Goal: Task Accomplishment & Management: Manage account settings

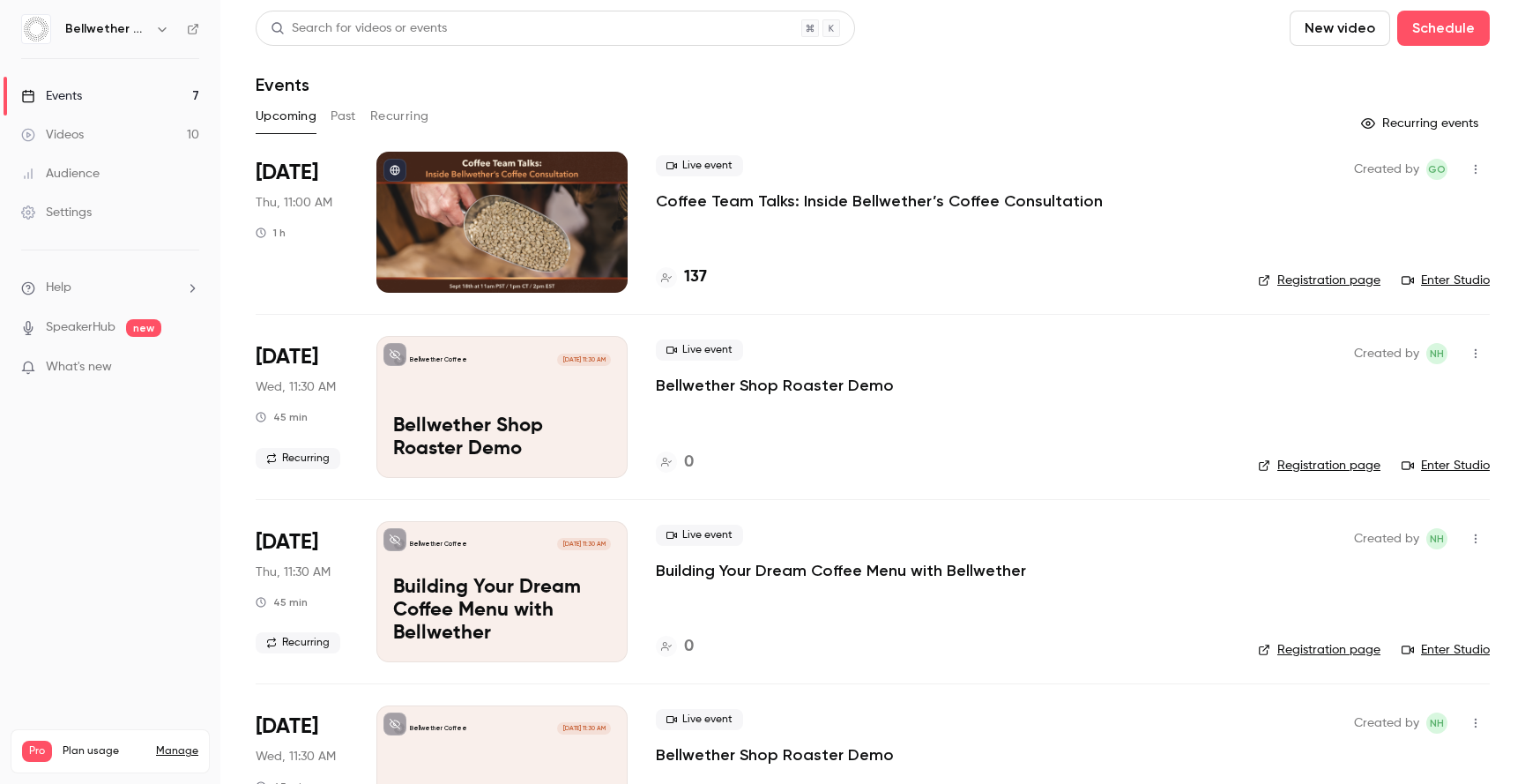
click at [346, 113] on button "Past" at bounding box center [344, 117] width 26 height 29
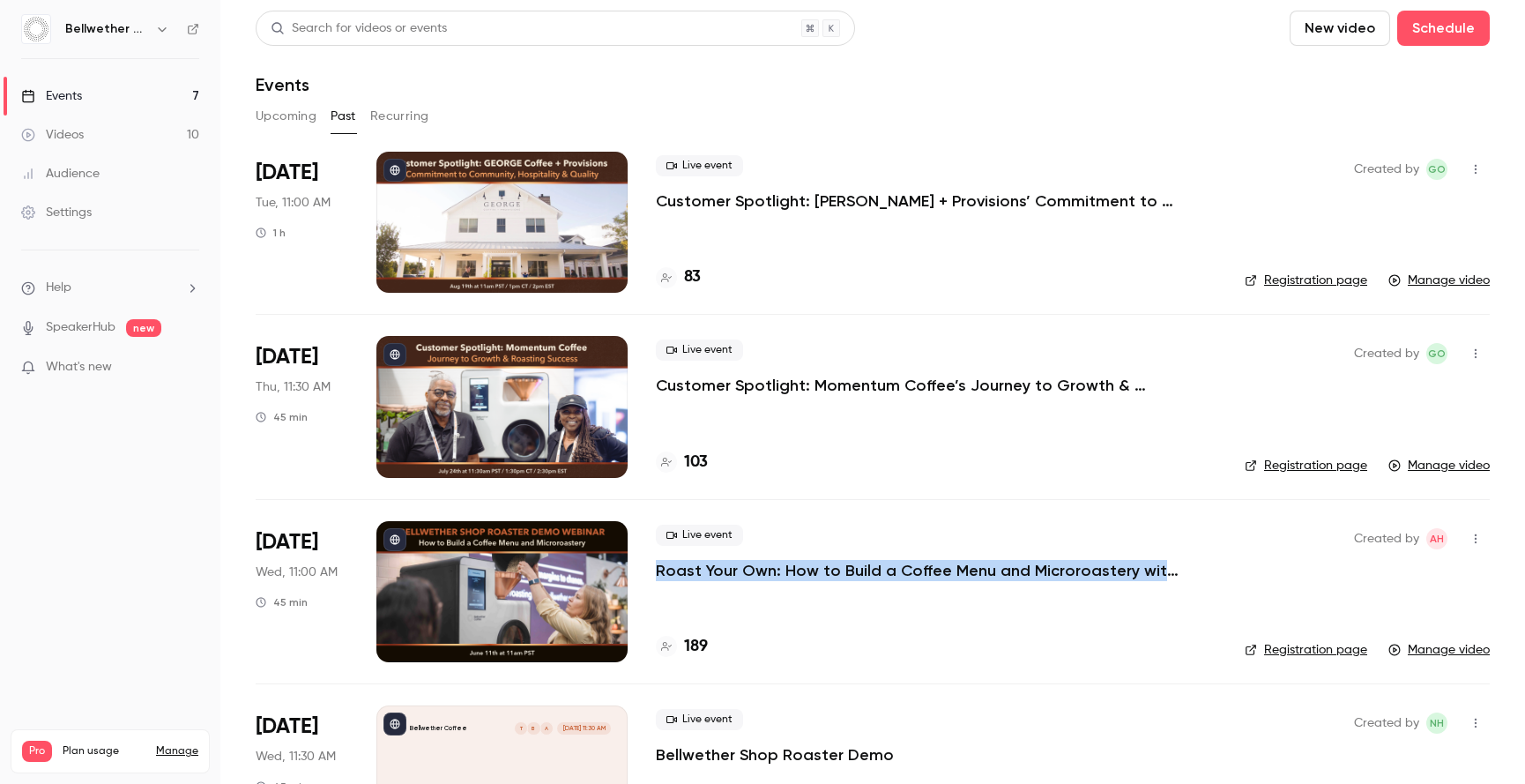
click at [690, 198] on p "Customer Spotlight: [PERSON_NAME] + Provisions’ Commitment to Community, Hospit…" at bounding box center [921, 200] width 529 height 21
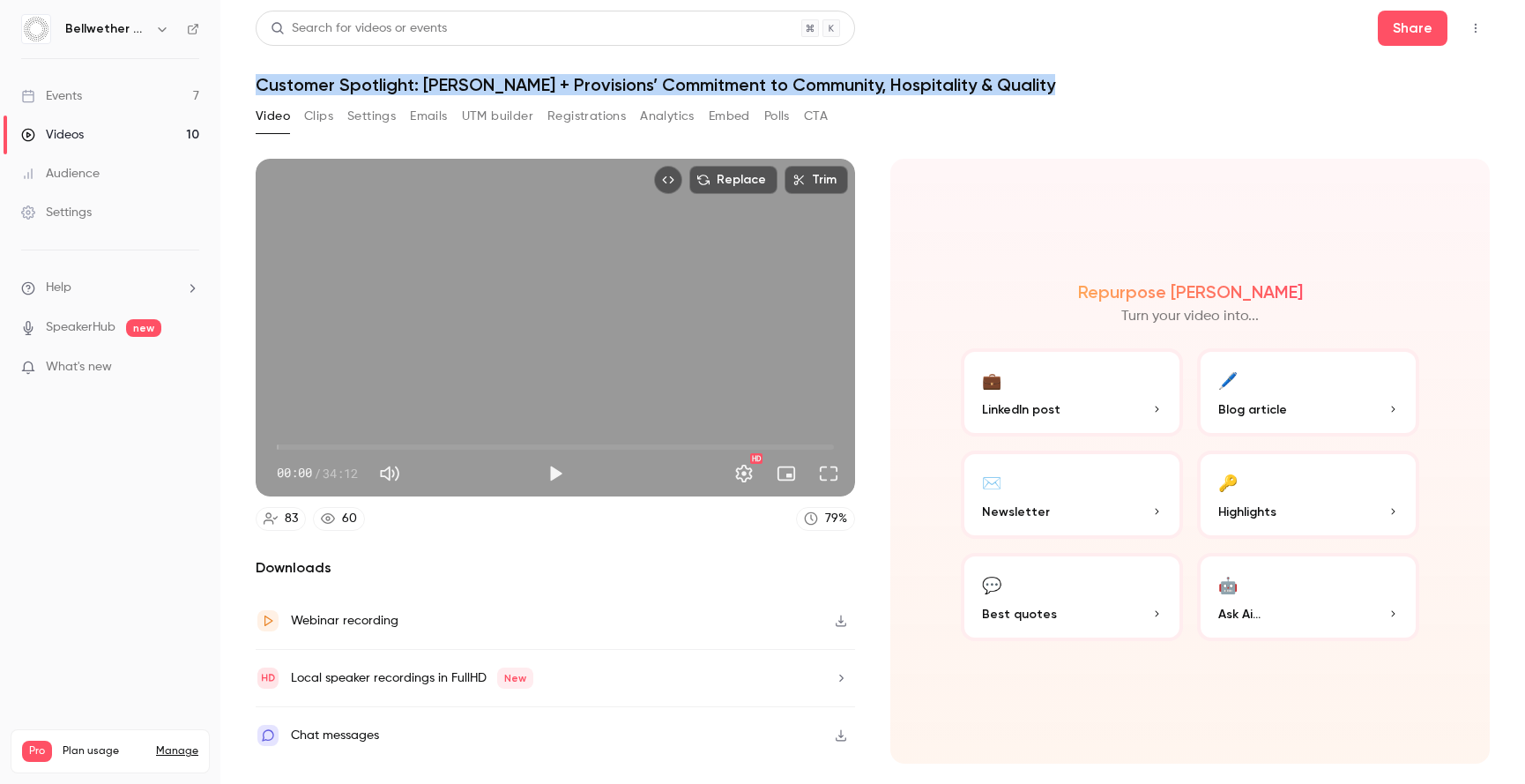
drag, startPoint x: 258, startPoint y: 82, endPoint x: 1156, endPoint y: 95, distance: 898.1
click at [1156, 95] on h1 "Customer Spotlight: [PERSON_NAME] + Provisions’ Commitment to Community, Hospit…" at bounding box center [873, 84] width 1235 height 21
copy h1 "Customer Spotlight: [PERSON_NAME] + Provisions’ Commitment to Community, Hospit…"
click at [114, 128] on link "Videos 10" at bounding box center [110, 134] width 220 height 39
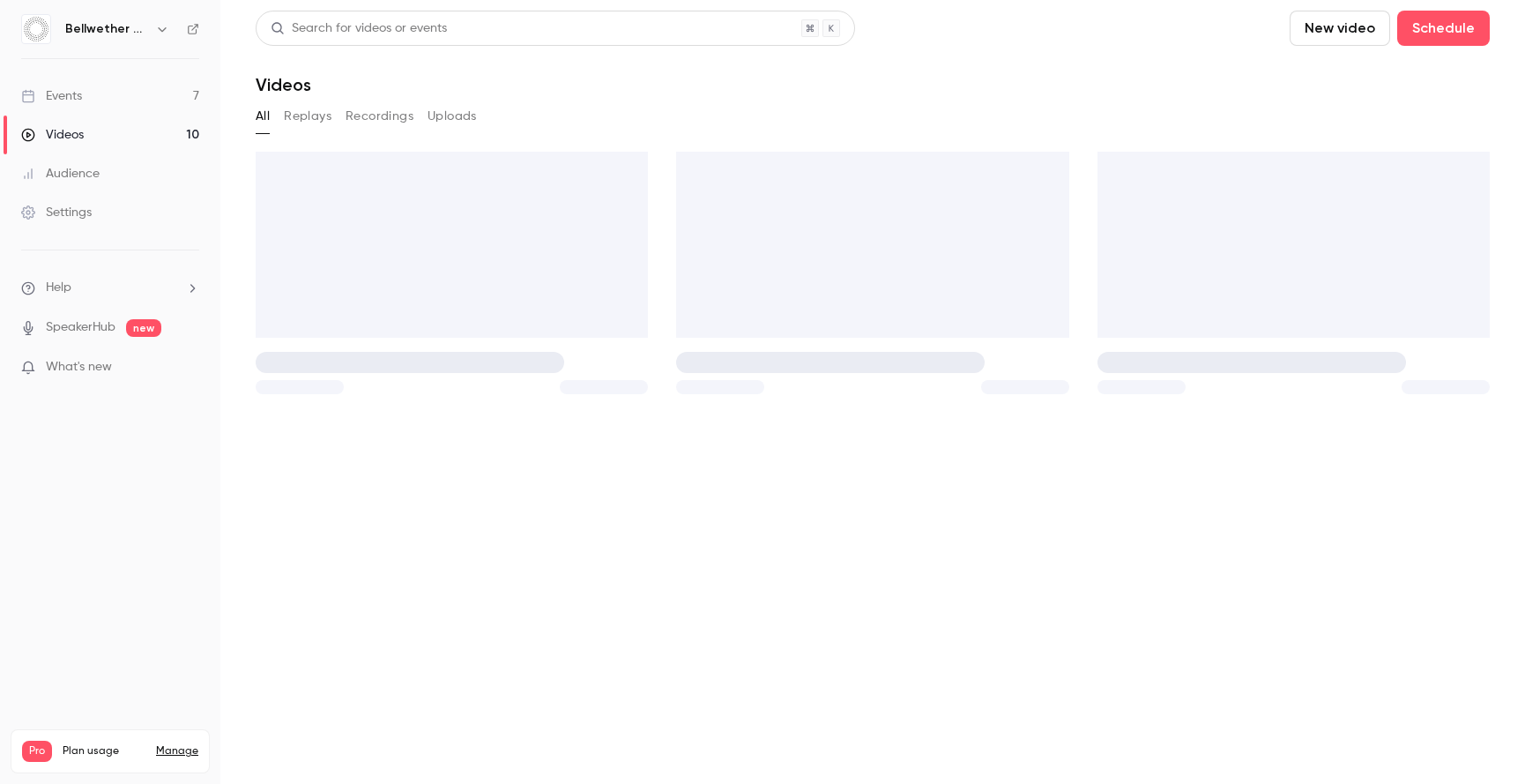
click at [133, 89] on link "Events 7" at bounding box center [110, 96] width 220 height 39
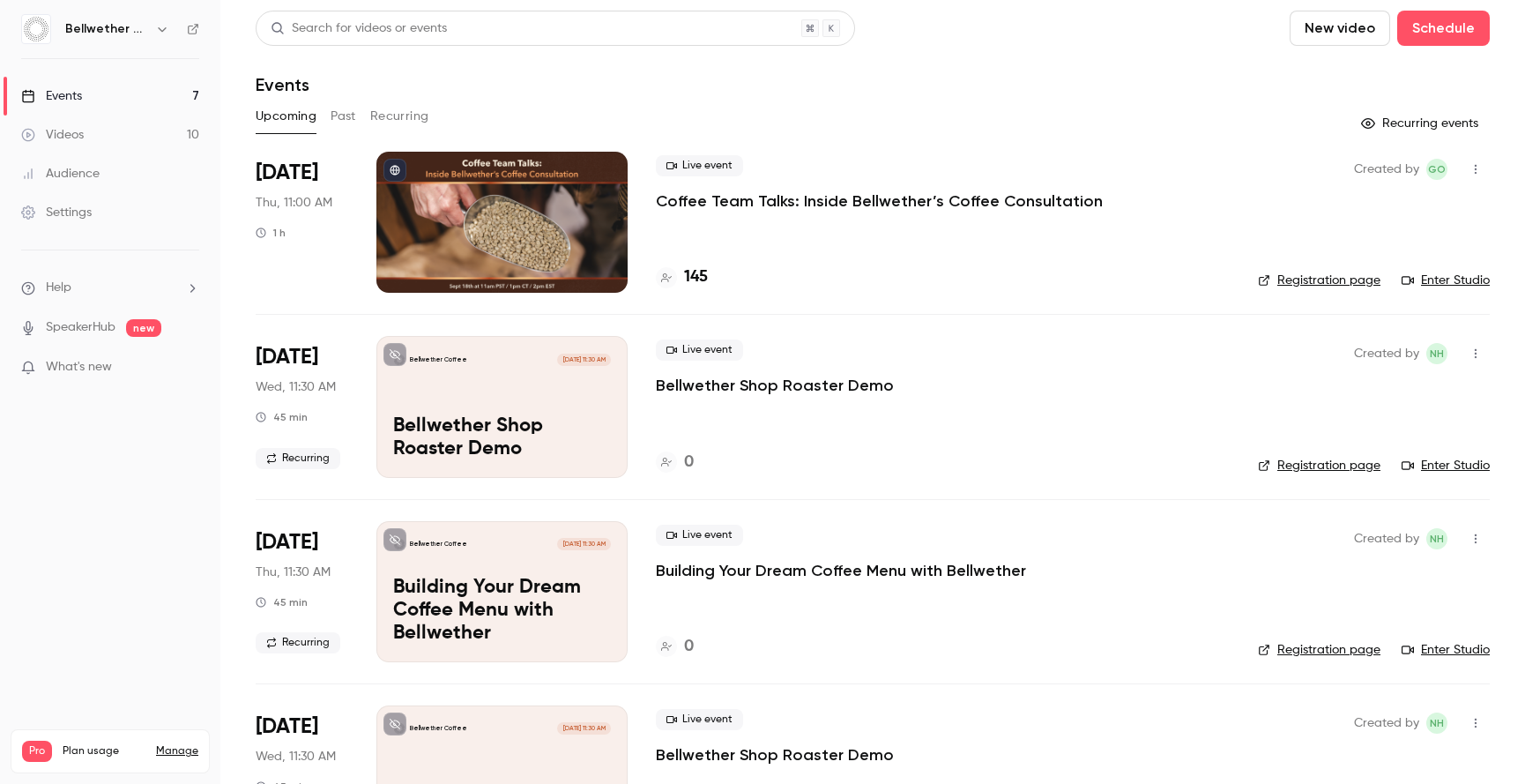
click at [339, 114] on button "Past" at bounding box center [344, 117] width 26 height 29
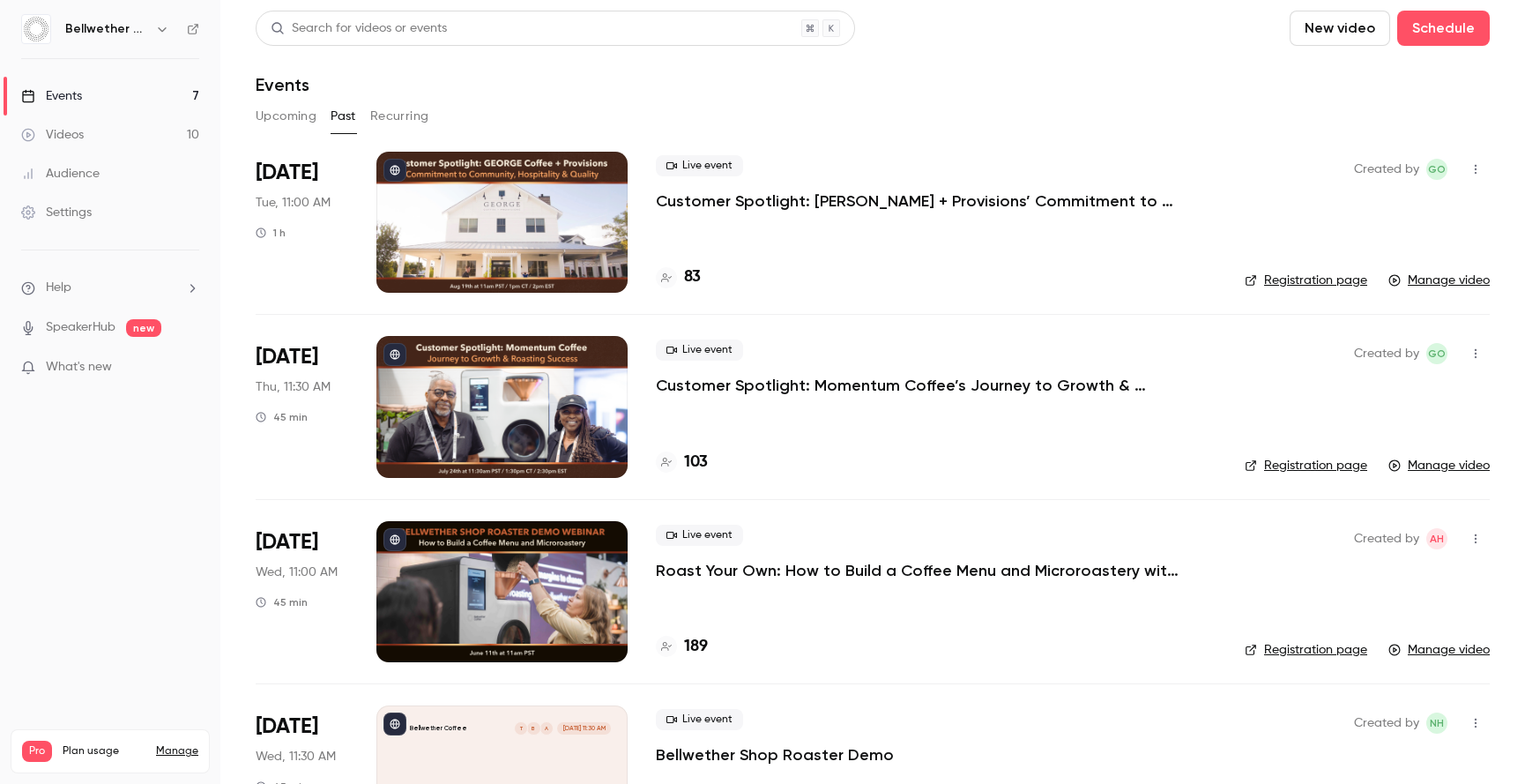
click at [275, 127] on button "Upcoming" at bounding box center [286, 117] width 61 height 29
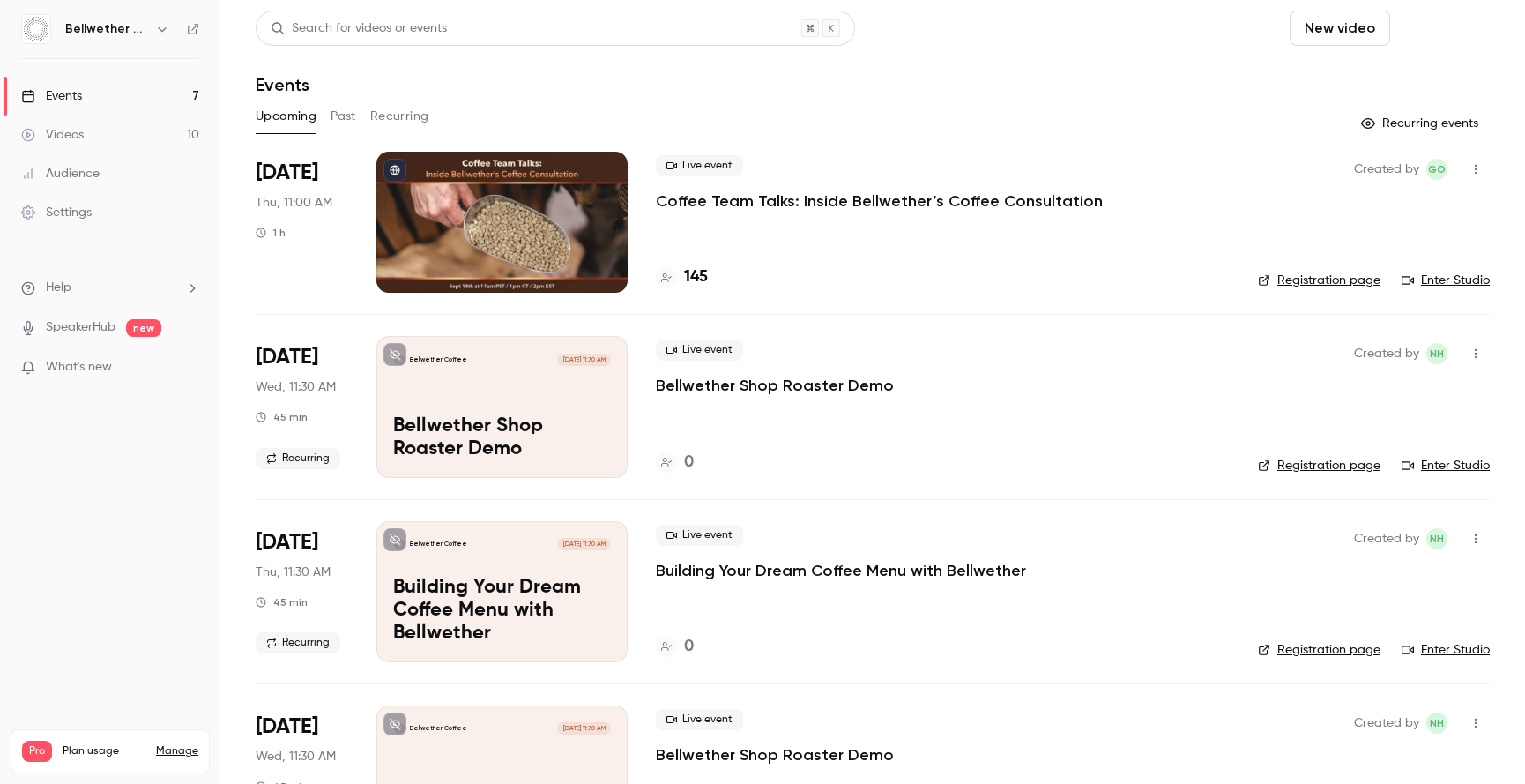
click at [1432, 31] on button "Schedule" at bounding box center [1444, 29] width 93 height 36
click at [1385, 77] on div "One time event" at bounding box center [1396, 77] width 134 height 18
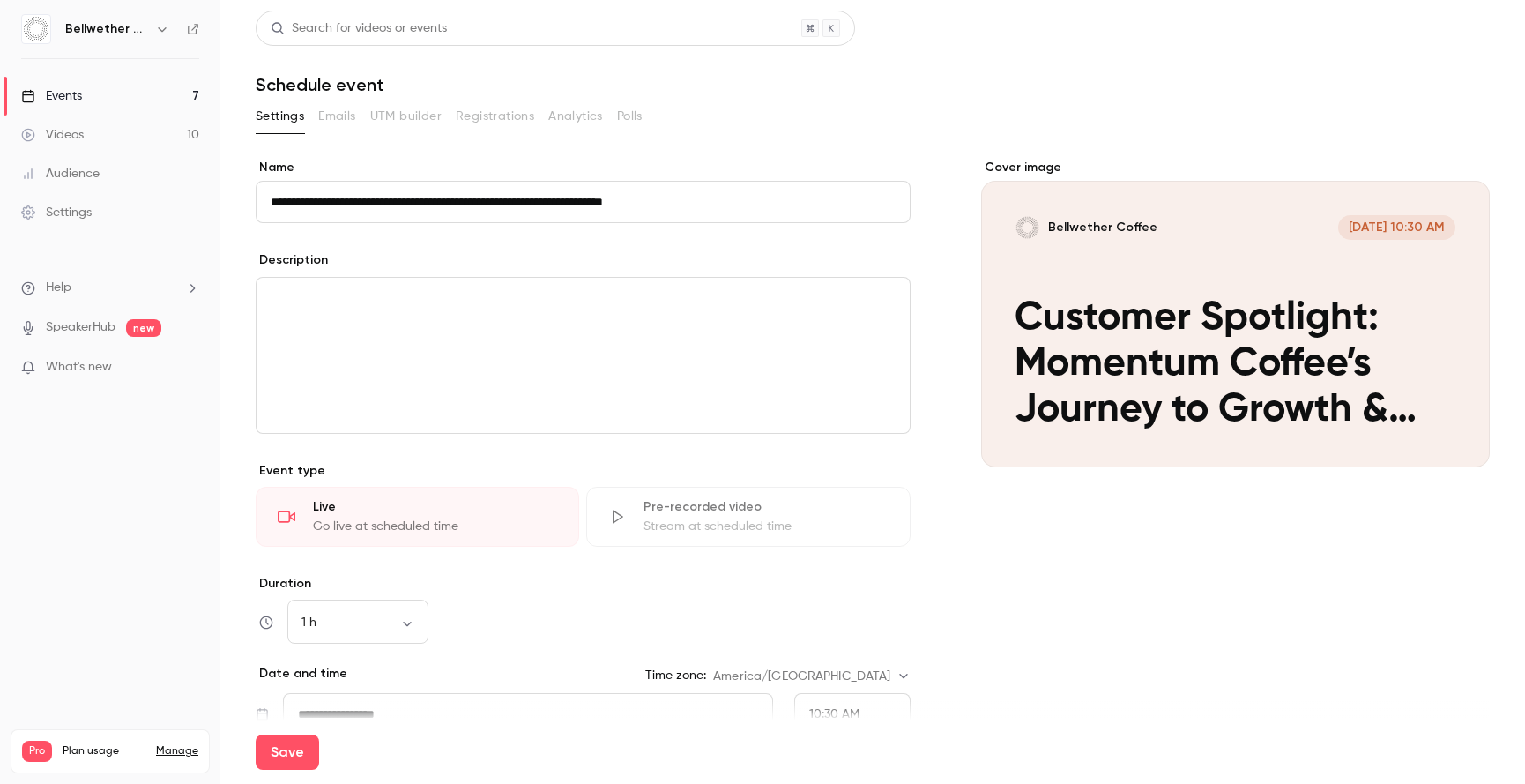
drag, startPoint x: 405, startPoint y: 202, endPoint x: 864, endPoint y: 204, distance: 459.0
click at [864, 204] on input "**********" at bounding box center [583, 201] width 655 height 42
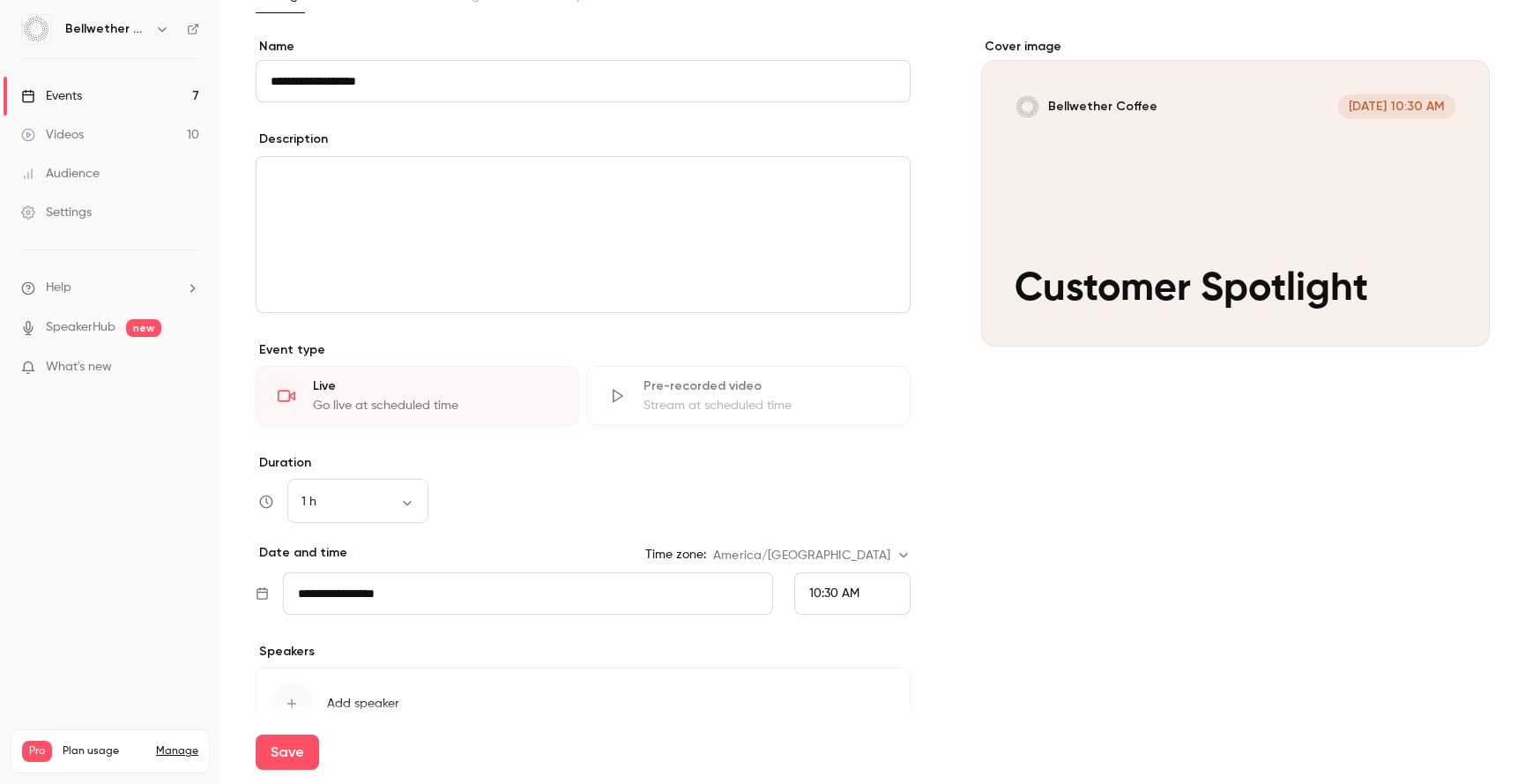
scroll to position [124, 0]
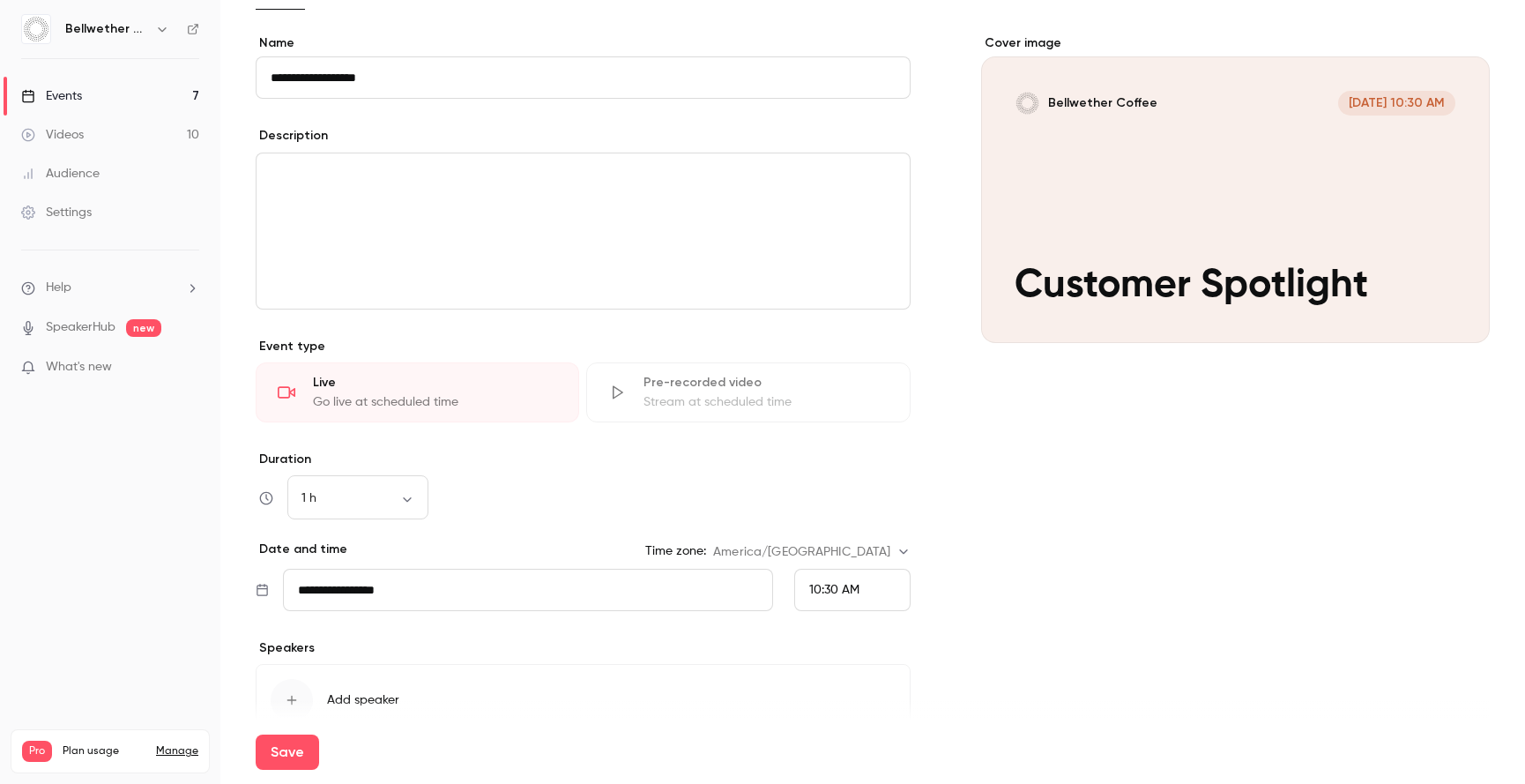
type input "**********"
click at [553, 518] on div "1 h ** ​" at bounding box center [583, 498] width 655 height 42
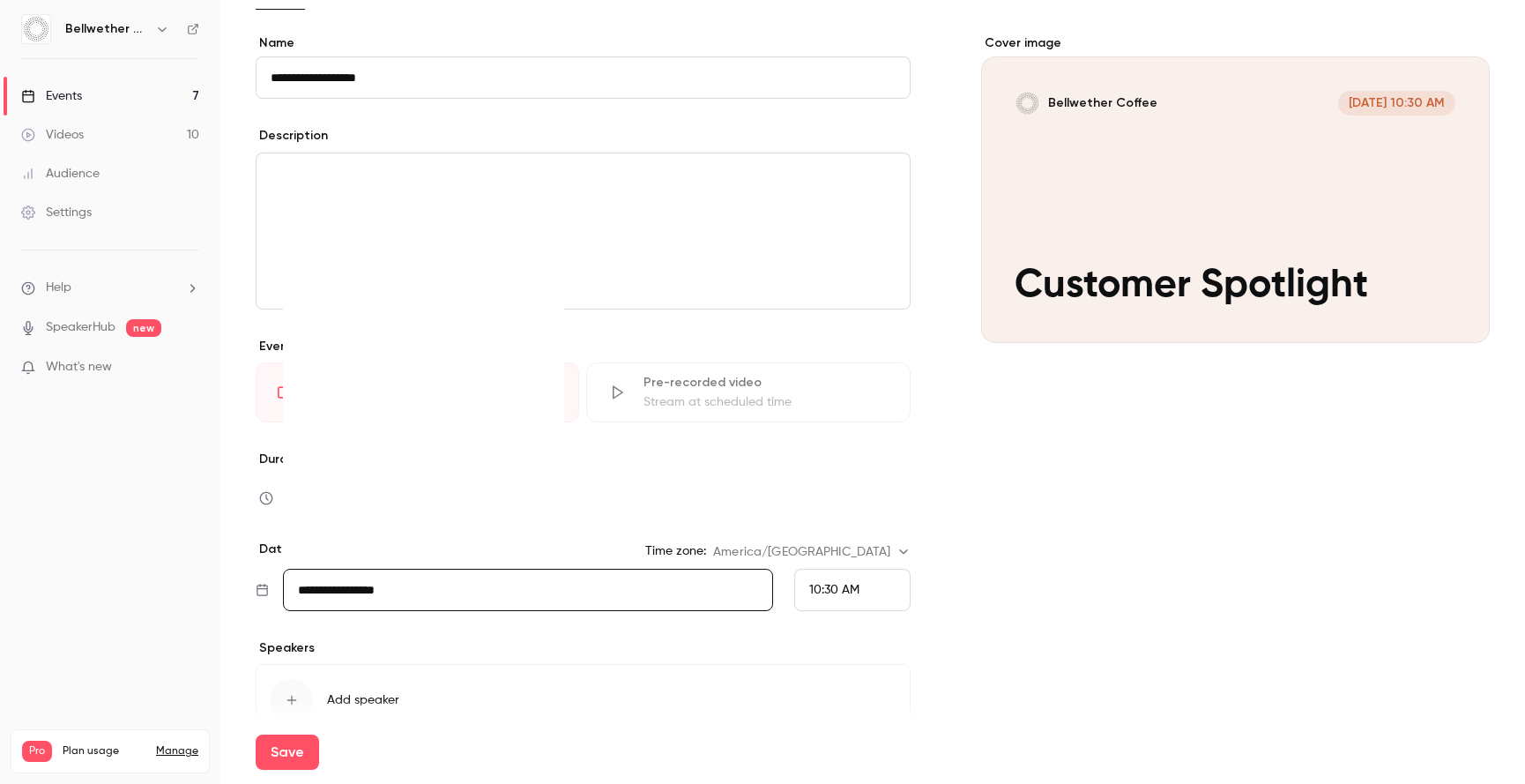
click at [591, 585] on input "**********" at bounding box center [527, 589] width 489 height 42
click at [537, 324] on div "[DATE]" at bounding box center [426, 322] width 248 height 68
click at [537, 315] on icon "Move forward to switch to the next month." at bounding box center [538, 312] width 21 height 21
click at [470, 375] on div "2" at bounding box center [461, 376] width 28 height 27
type input "**********"
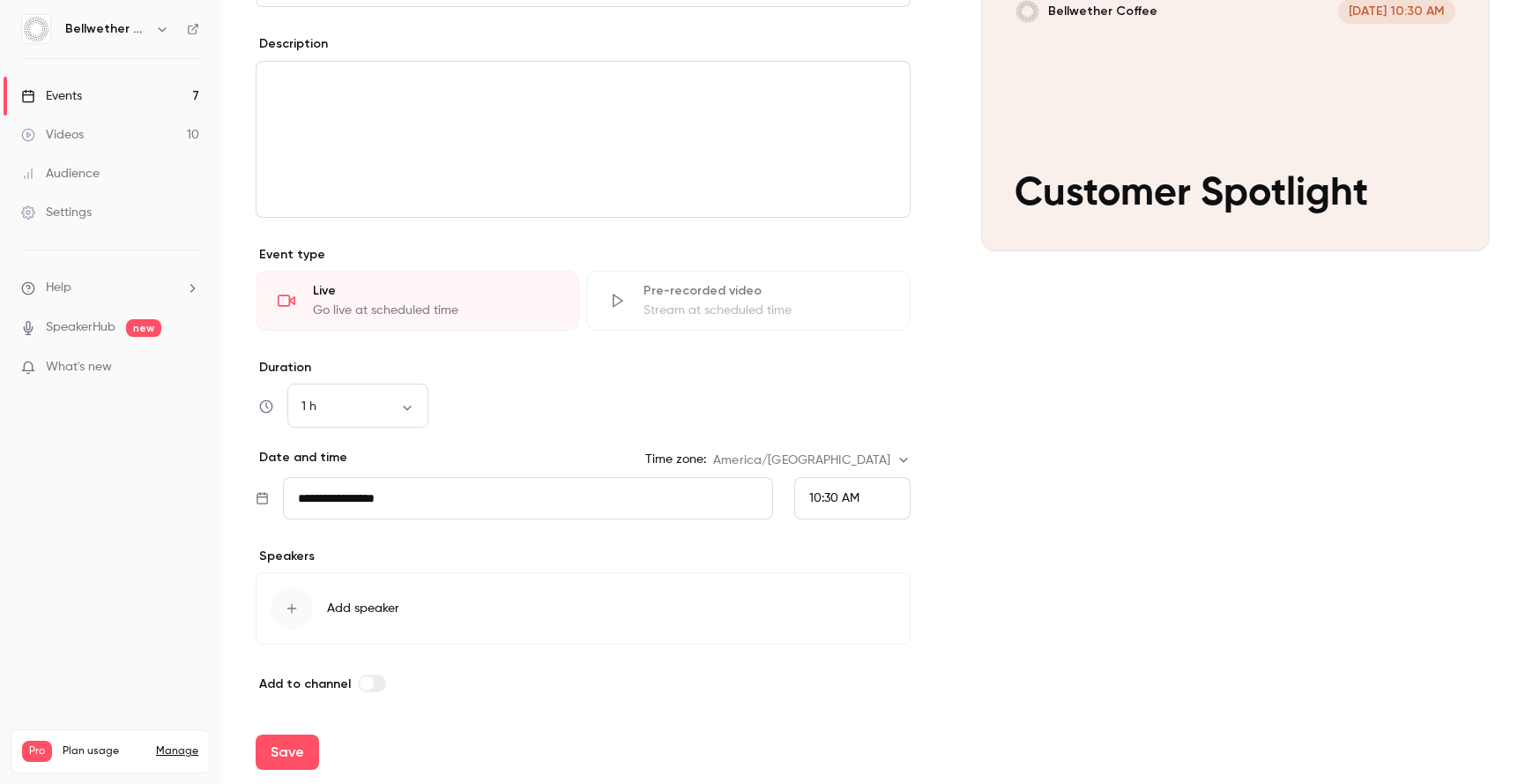
scroll to position [218, 0]
click at [876, 497] on div "10:30 AM" at bounding box center [852, 496] width 117 height 42
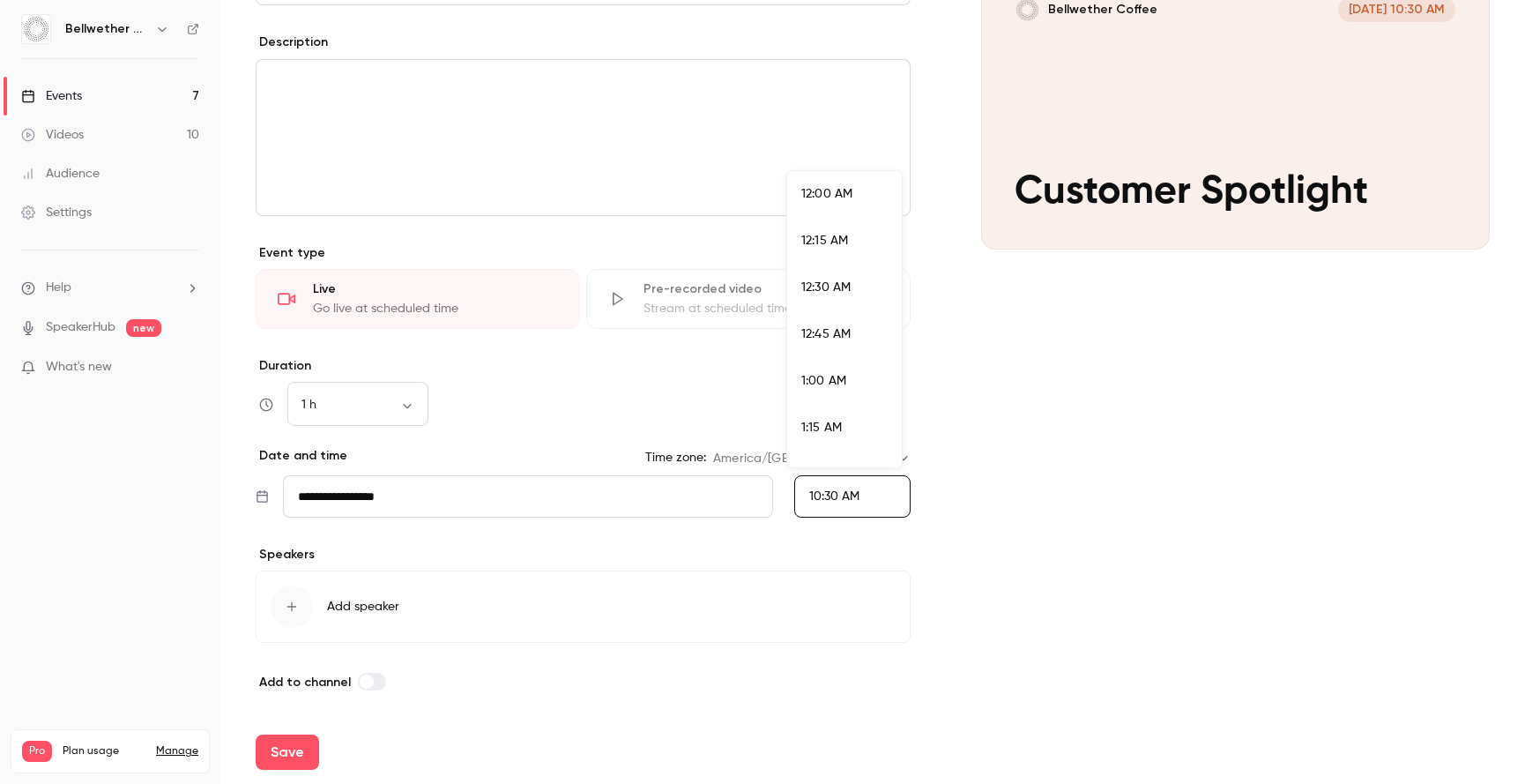
scroll to position [1838, 0]
click at [845, 399] on li "11:00 AM" at bounding box center [844, 412] width 115 height 46
click at [984, 510] on div "Cover image Bellwether Coffee Oct 2, 11:00 AM Customer Spotlight" at bounding box center [1237, 316] width 510 height 751
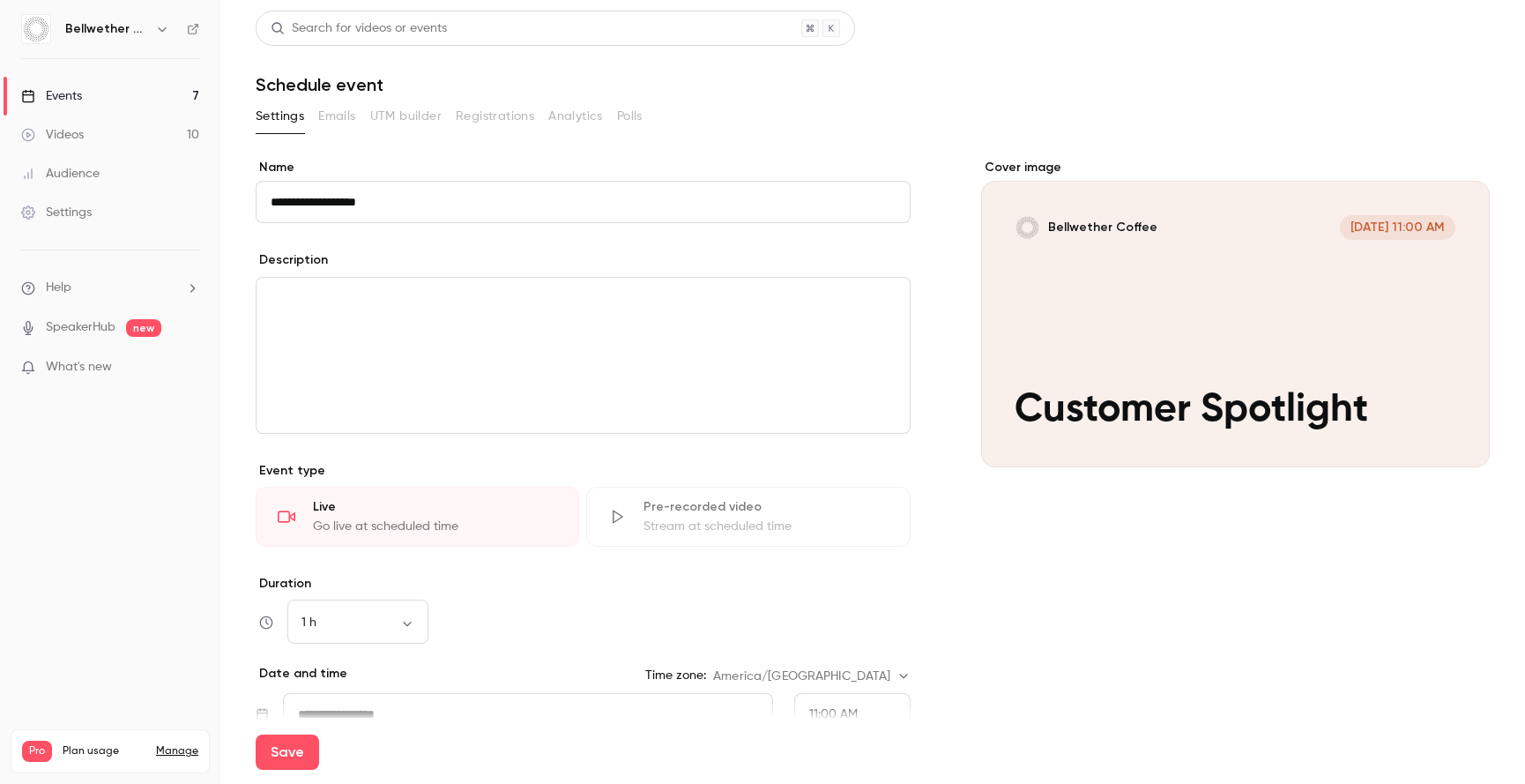
scroll to position [218, 0]
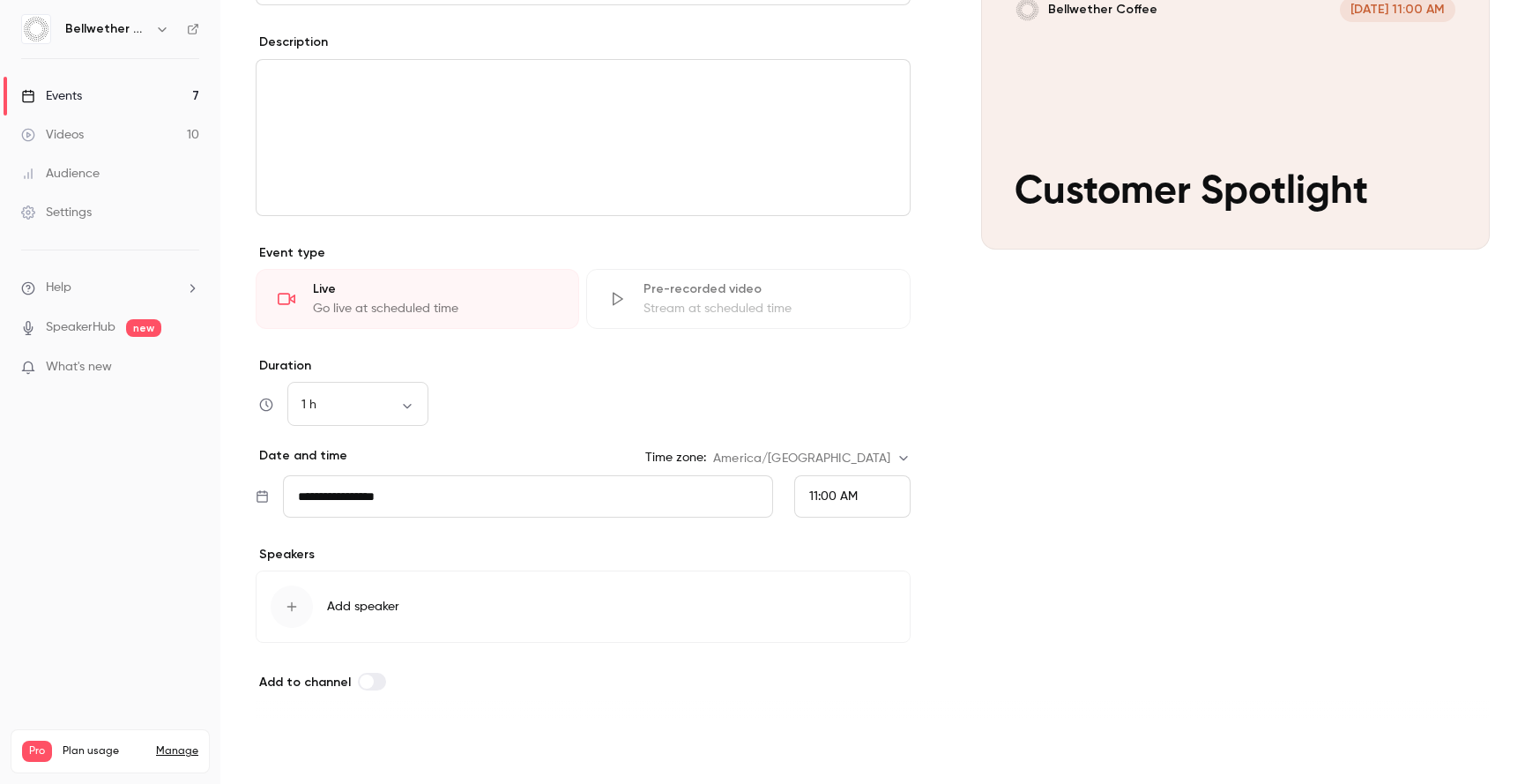
click at [287, 758] on button "Save" at bounding box center [287, 752] width 63 height 36
type input "**********"
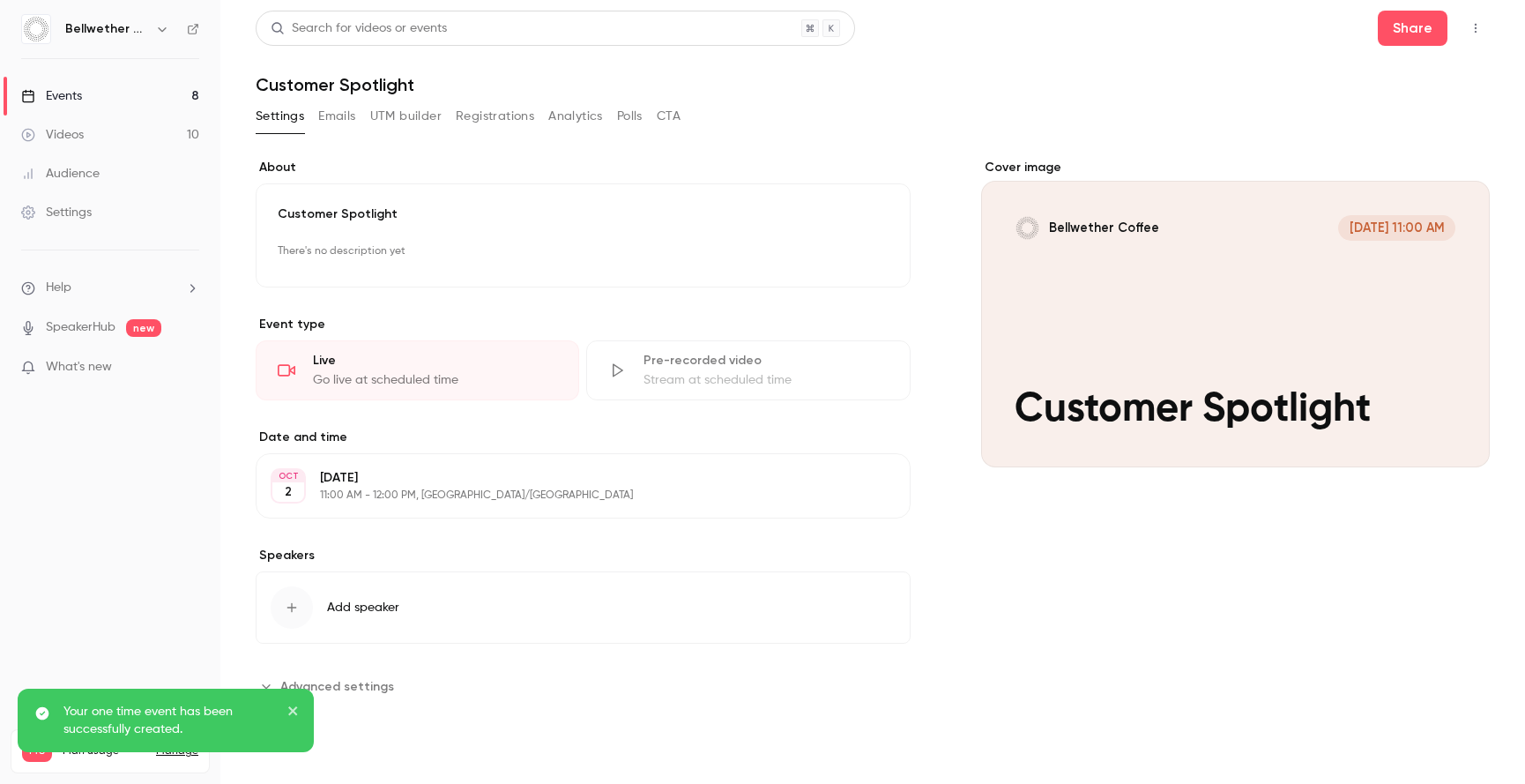
click at [134, 98] on link "Events 8" at bounding box center [110, 96] width 220 height 39
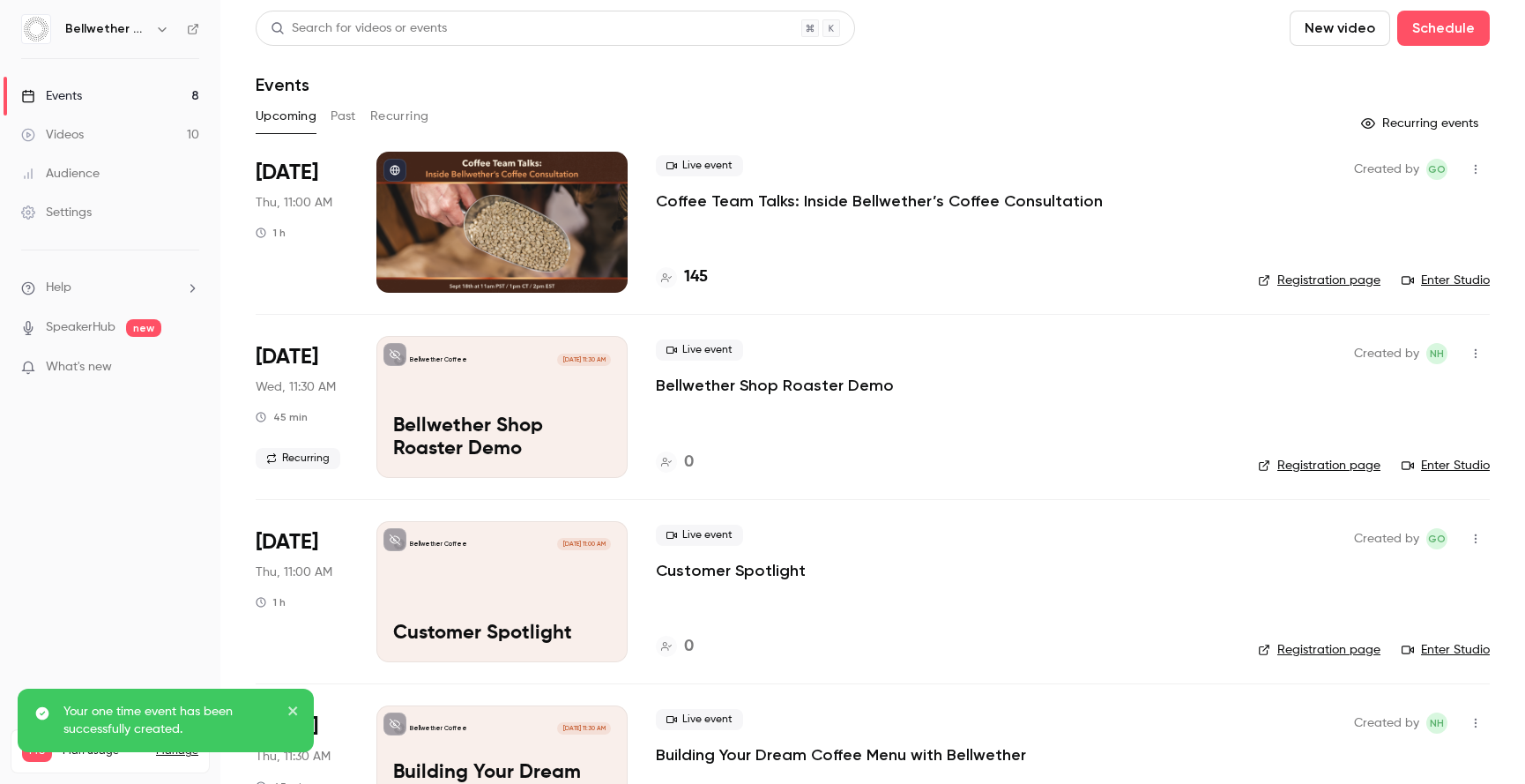
click at [1476, 357] on icon "button" at bounding box center [1477, 354] width 2 height 10
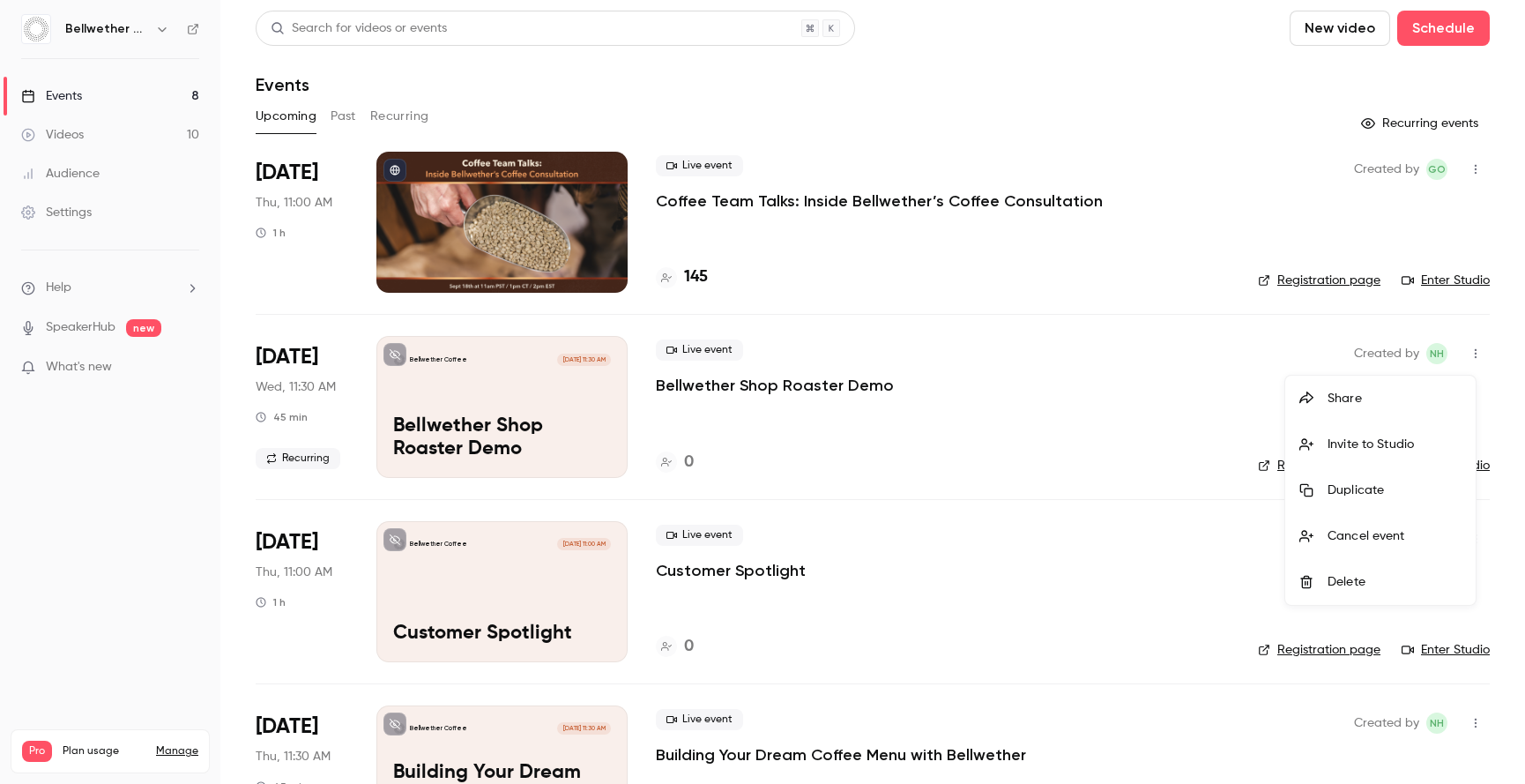
click at [1356, 571] on li "Delete" at bounding box center [1381, 582] width 191 height 45
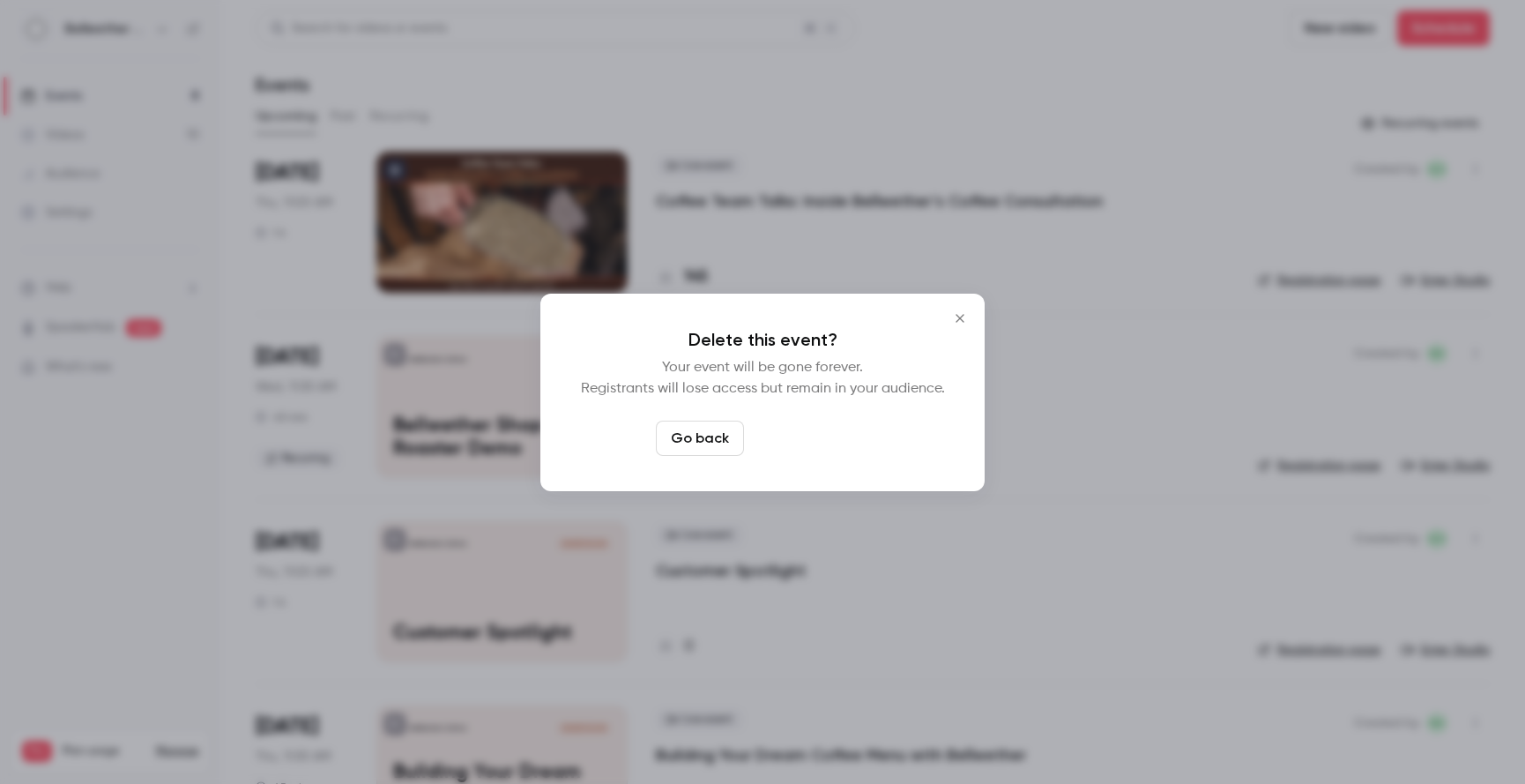
click at [855, 439] on button "Delete event" at bounding box center [811, 438] width 119 height 36
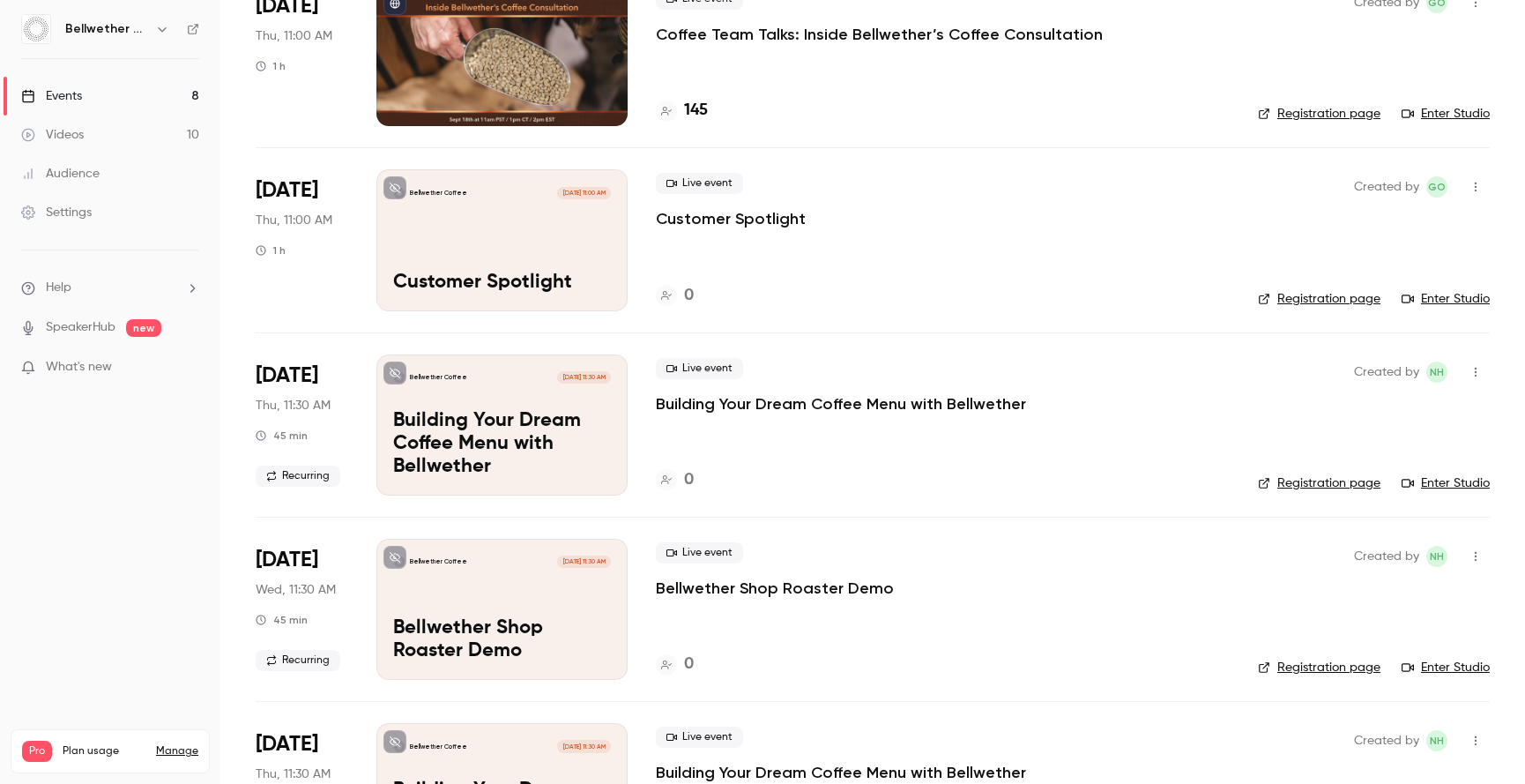
scroll to position [168, 0]
click at [1469, 555] on icon "button" at bounding box center [1476, 555] width 14 height 12
click at [1359, 745] on div "Delete" at bounding box center [1396, 753] width 134 height 18
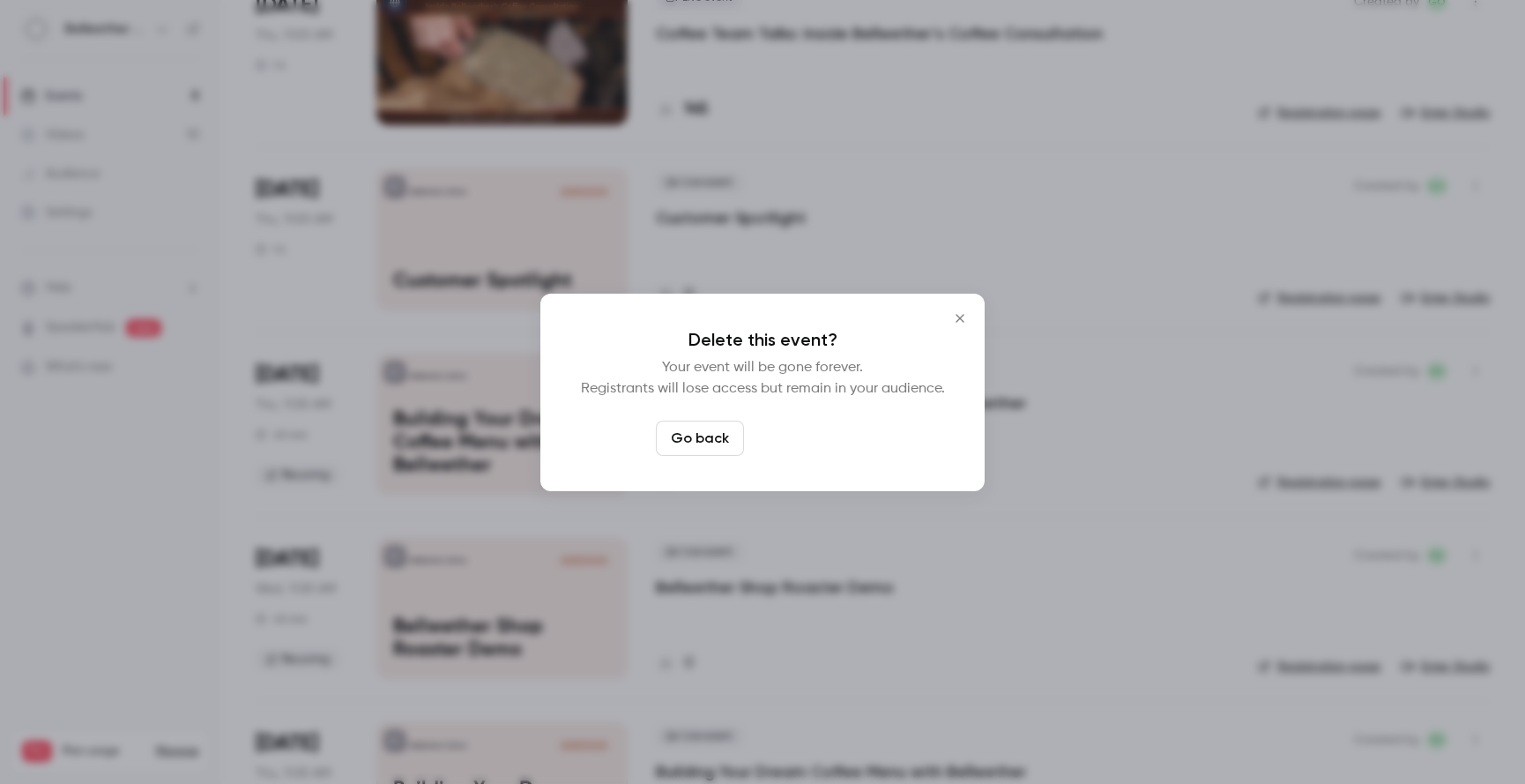
click at [805, 441] on button "Delete event" at bounding box center [811, 438] width 119 height 36
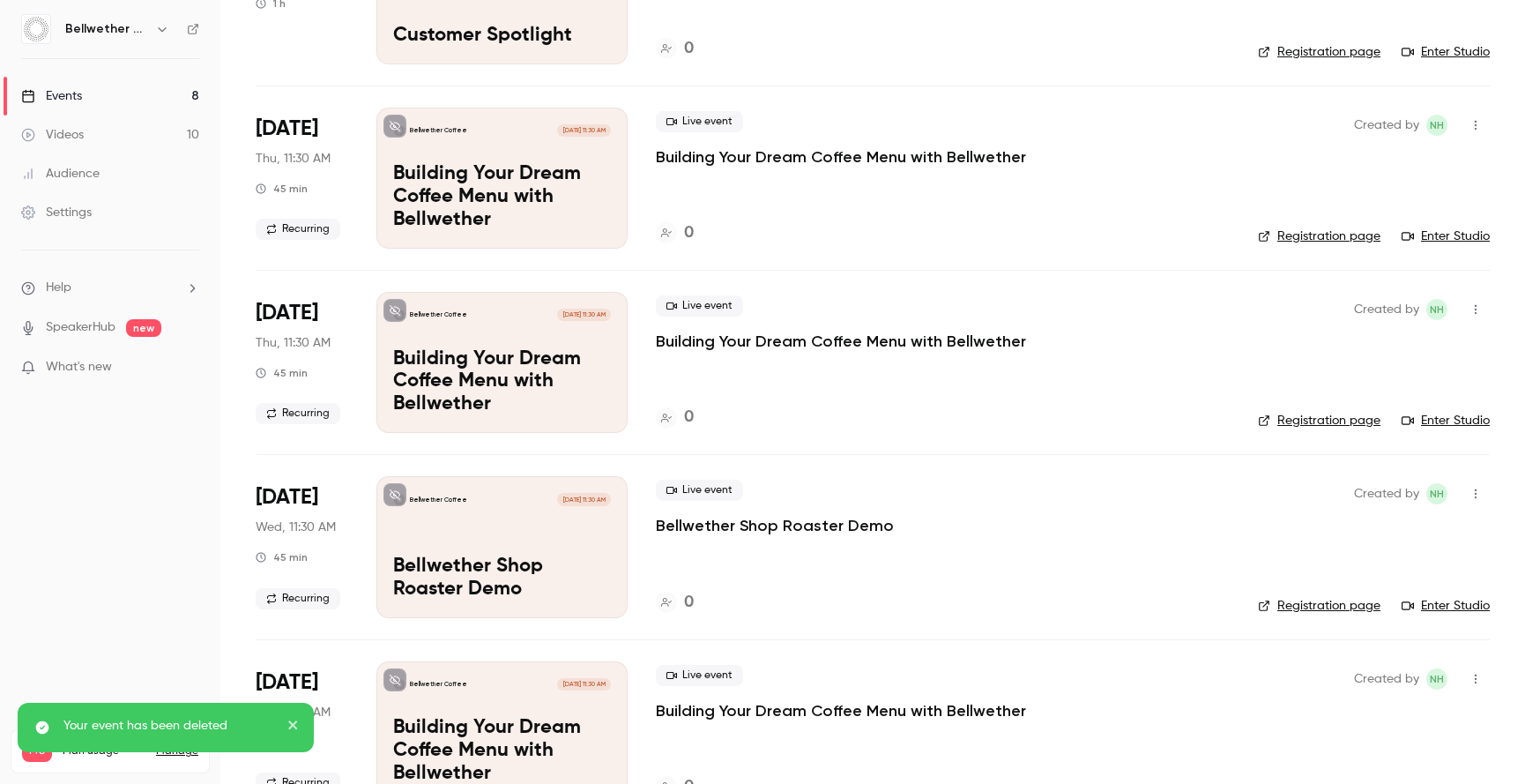
scroll to position [428, 0]
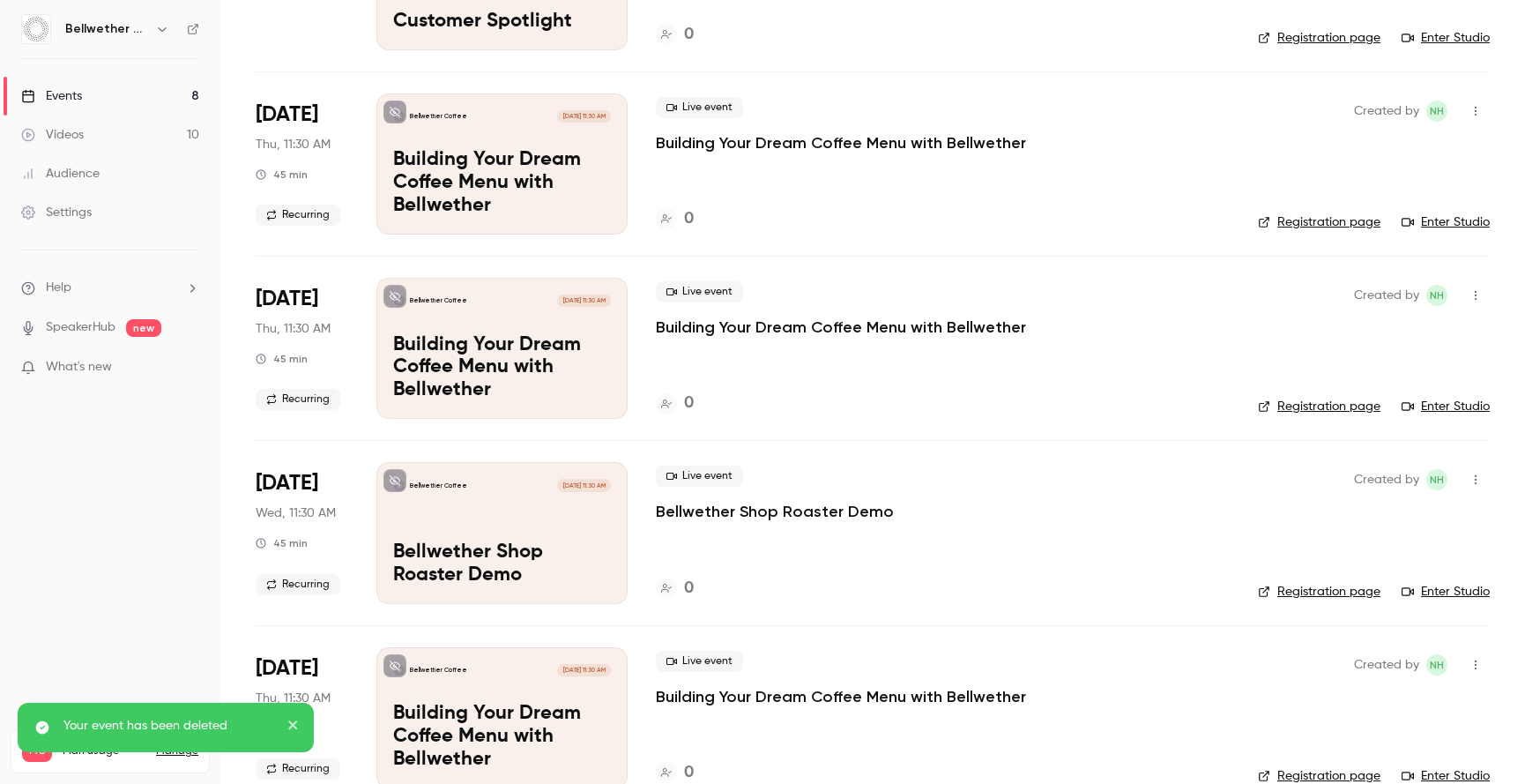
click at [1469, 291] on icon "button" at bounding box center [1476, 295] width 14 height 12
click at [1334, 516] on div "Delete" at bounding box center [1396, 523] width 134 height 18
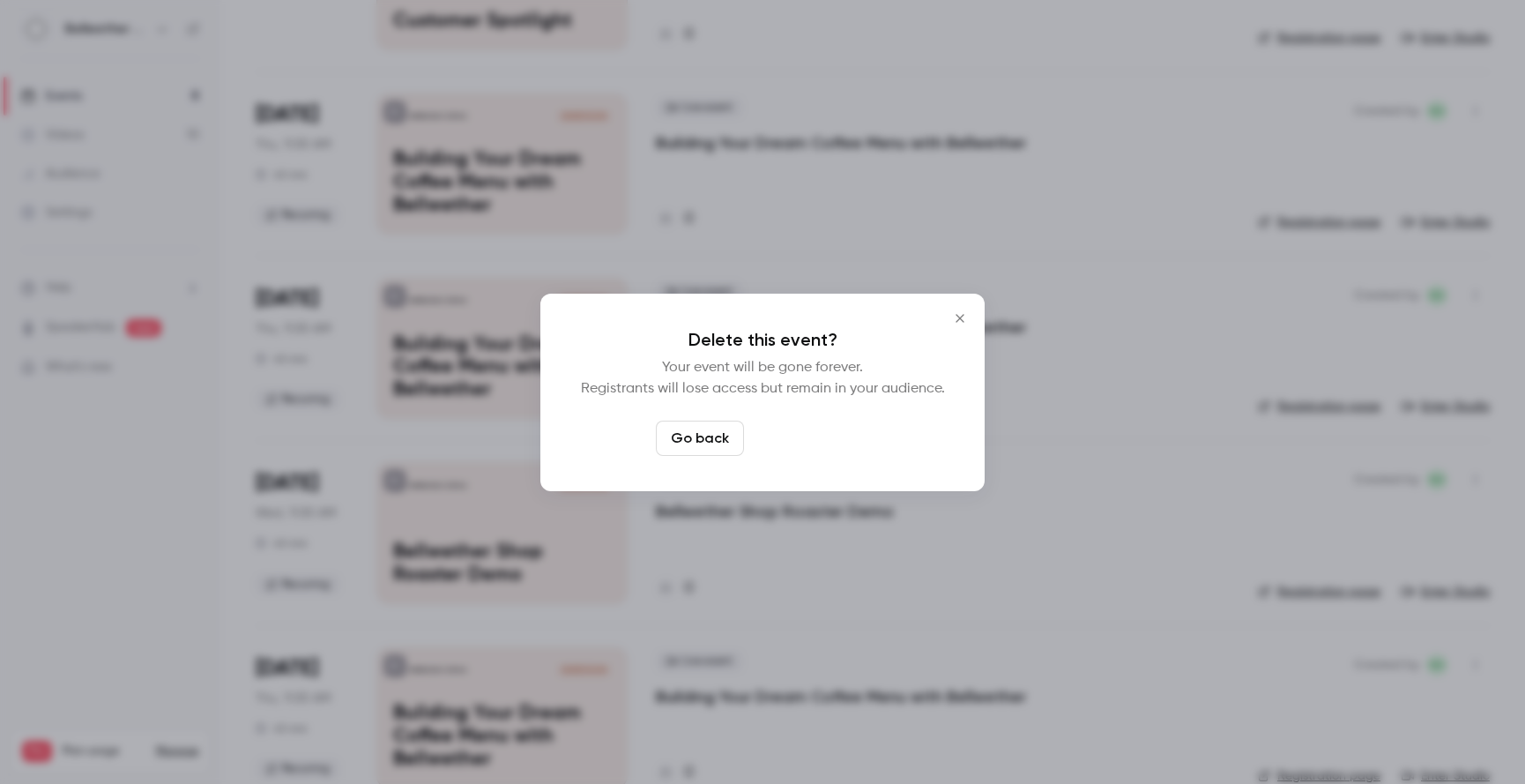
click at [825, 439] on button "Delete event" at bounding box center [811, 438] width 119 height 36
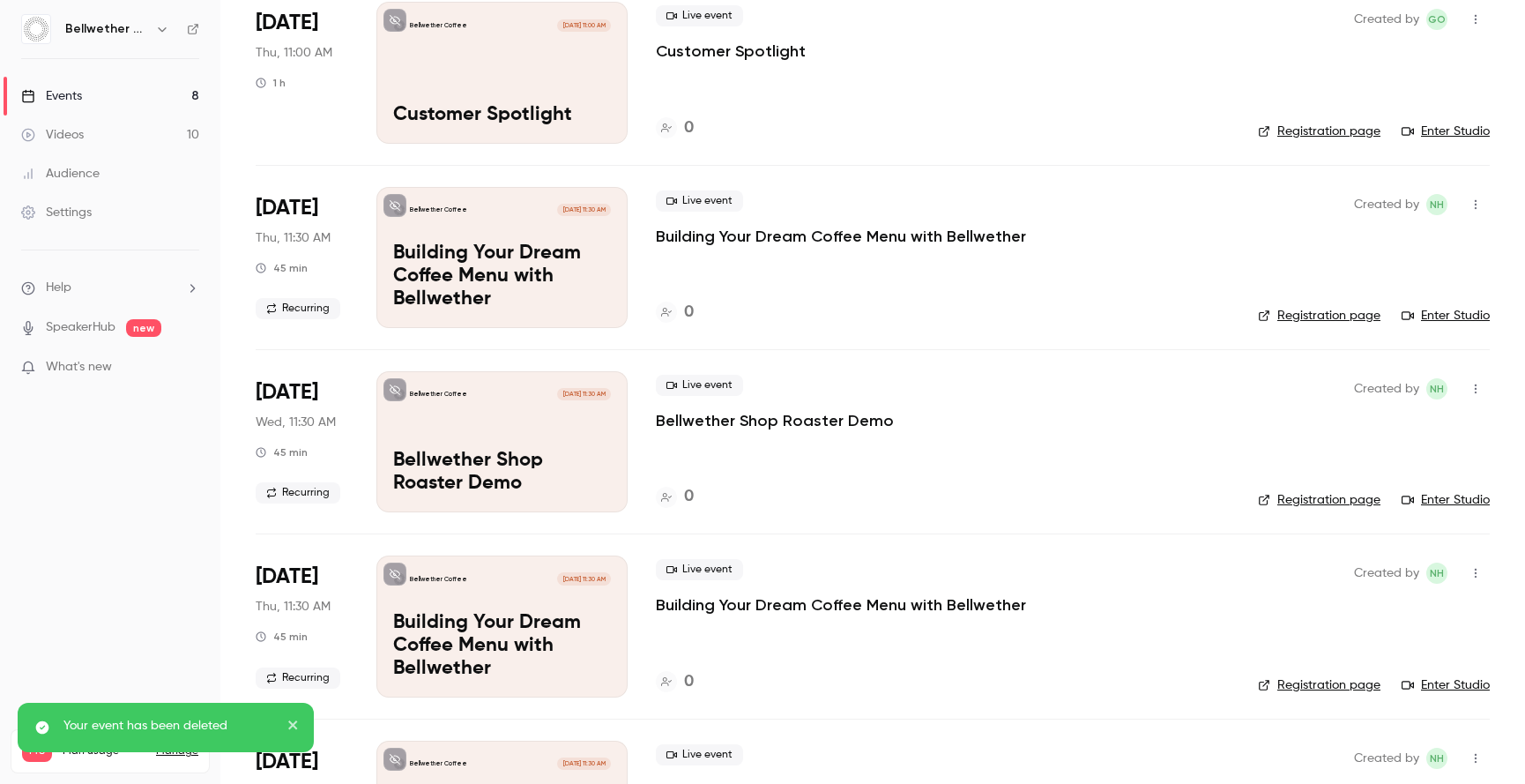
scroll to position [353, 0]
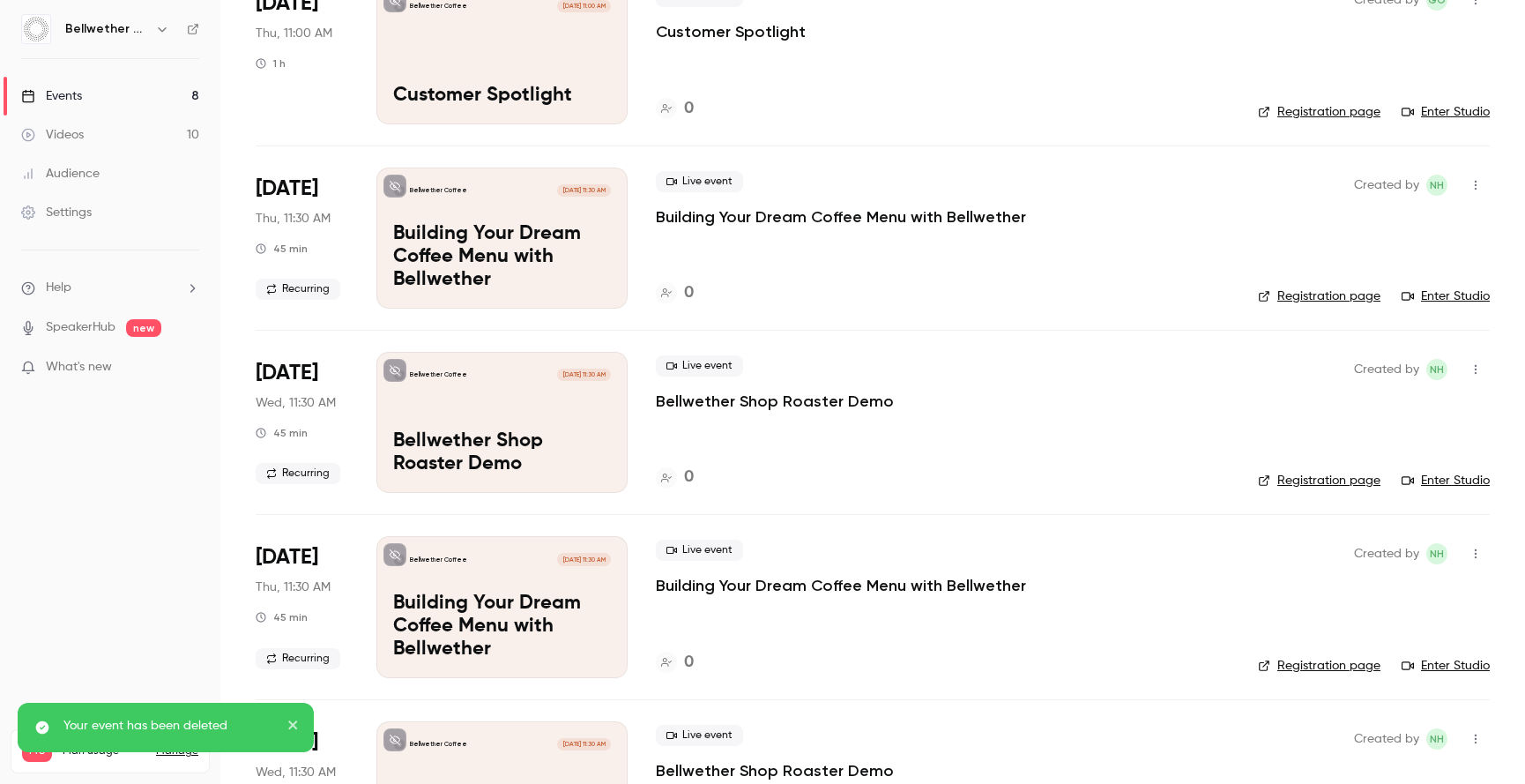
click at [1469, 367] on icon "button" at bounding box center [1476, 369] width 14 height 12
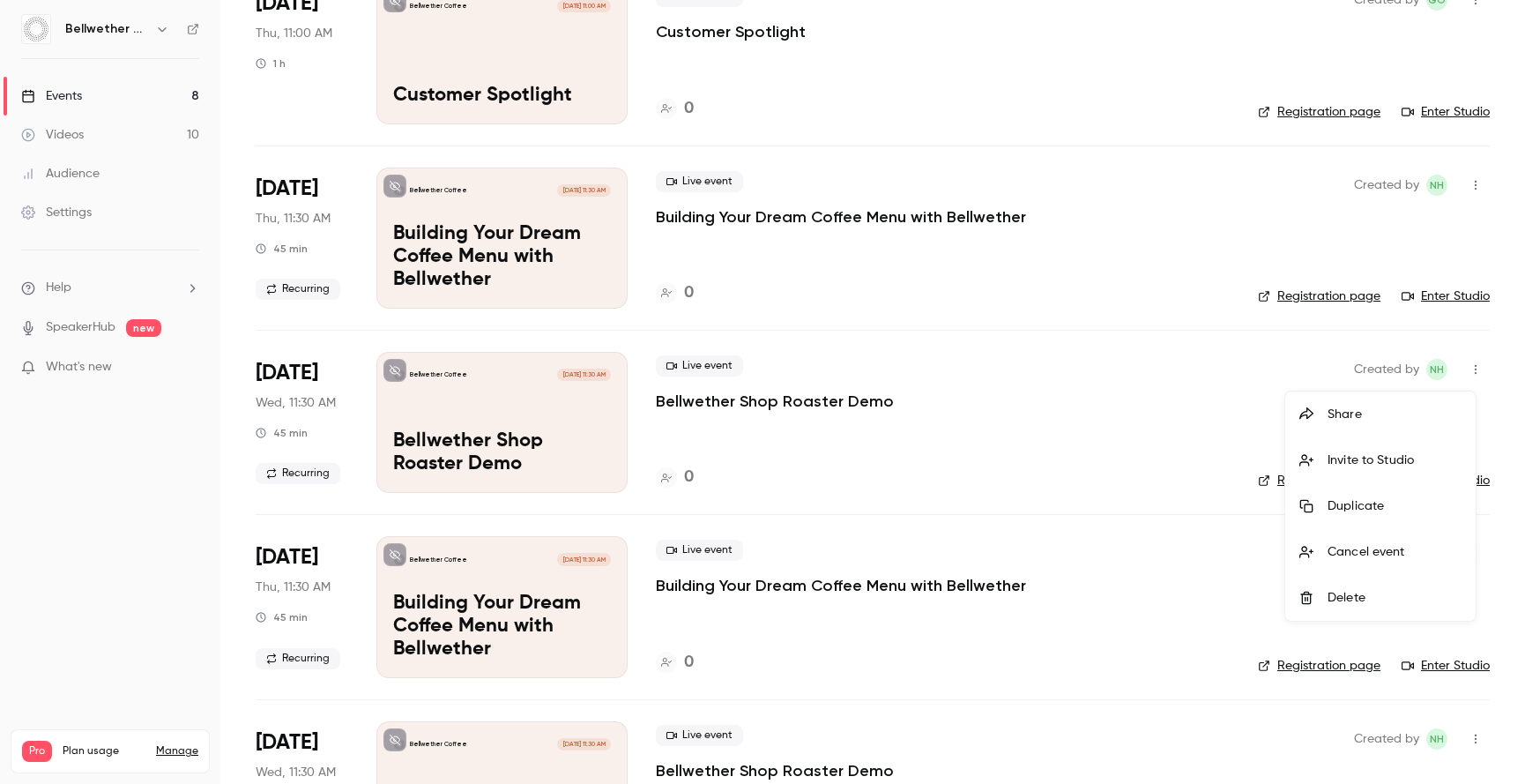
click at [1386, 597] on div "Delete" at bounding box center [1396, 597] width 134 height 18
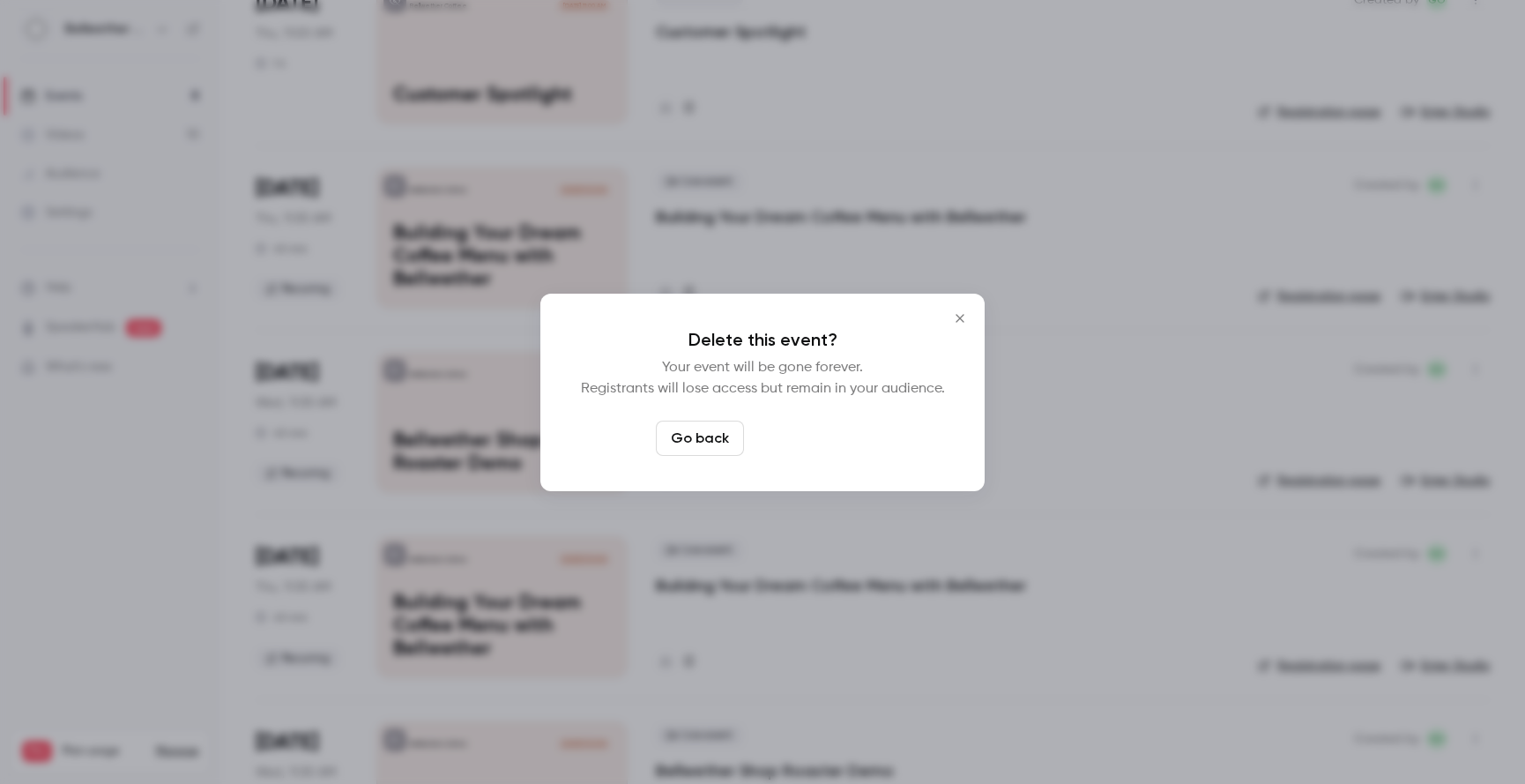
drag, startPoint x: 822, startPoint y: 431, endPoint x: 815, endPoint y: 442, distance: 13.0
click at [822, 431] on button "Delete event" at bounding box center [811, 438] width 119 height 36
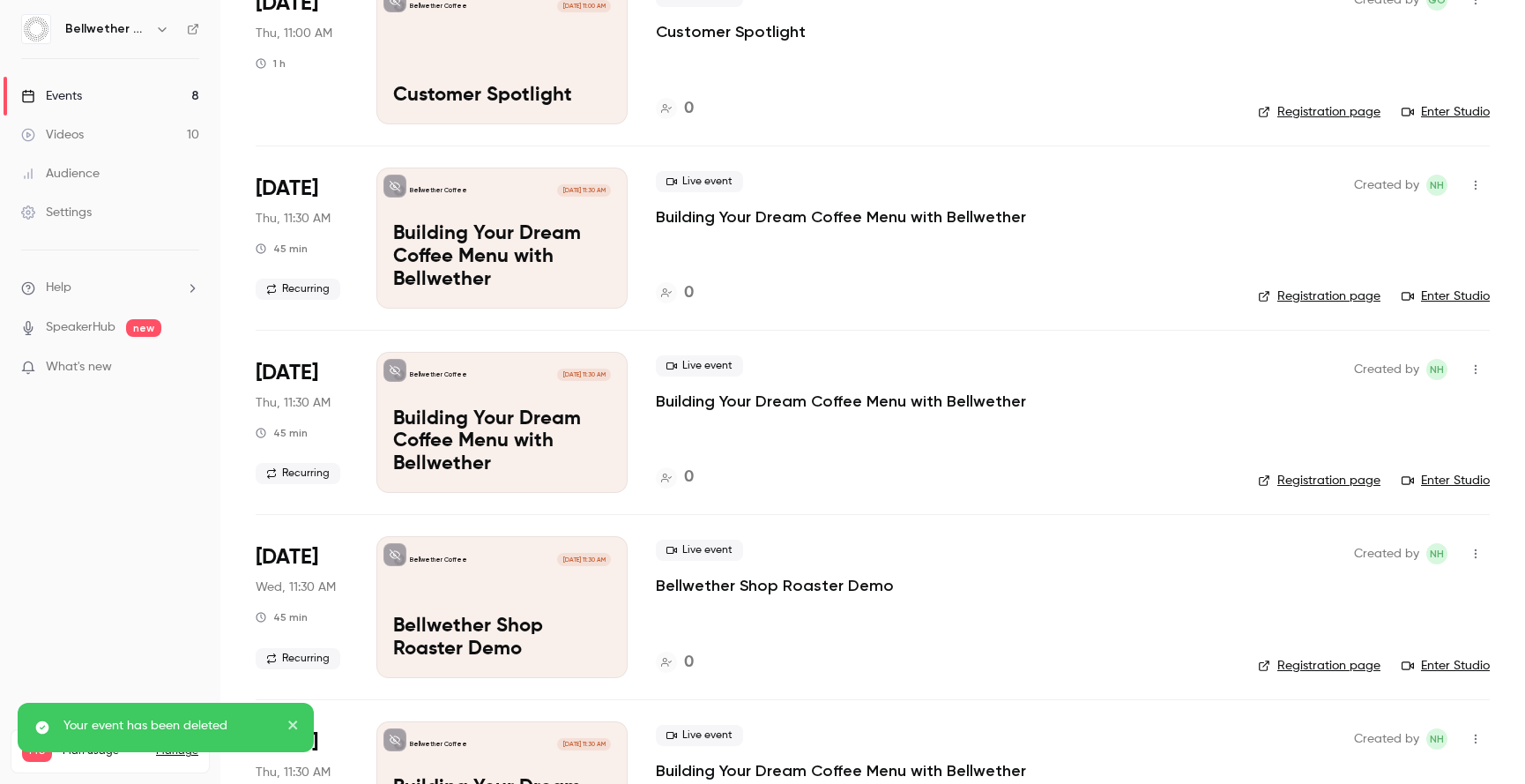
click at [1469, 367] on icon "button" at bounding box center [1476, 369] width 14 height 12
click at [1349, 587] on li "Delete" at bounding box center [1381, 597] width 191 height 45
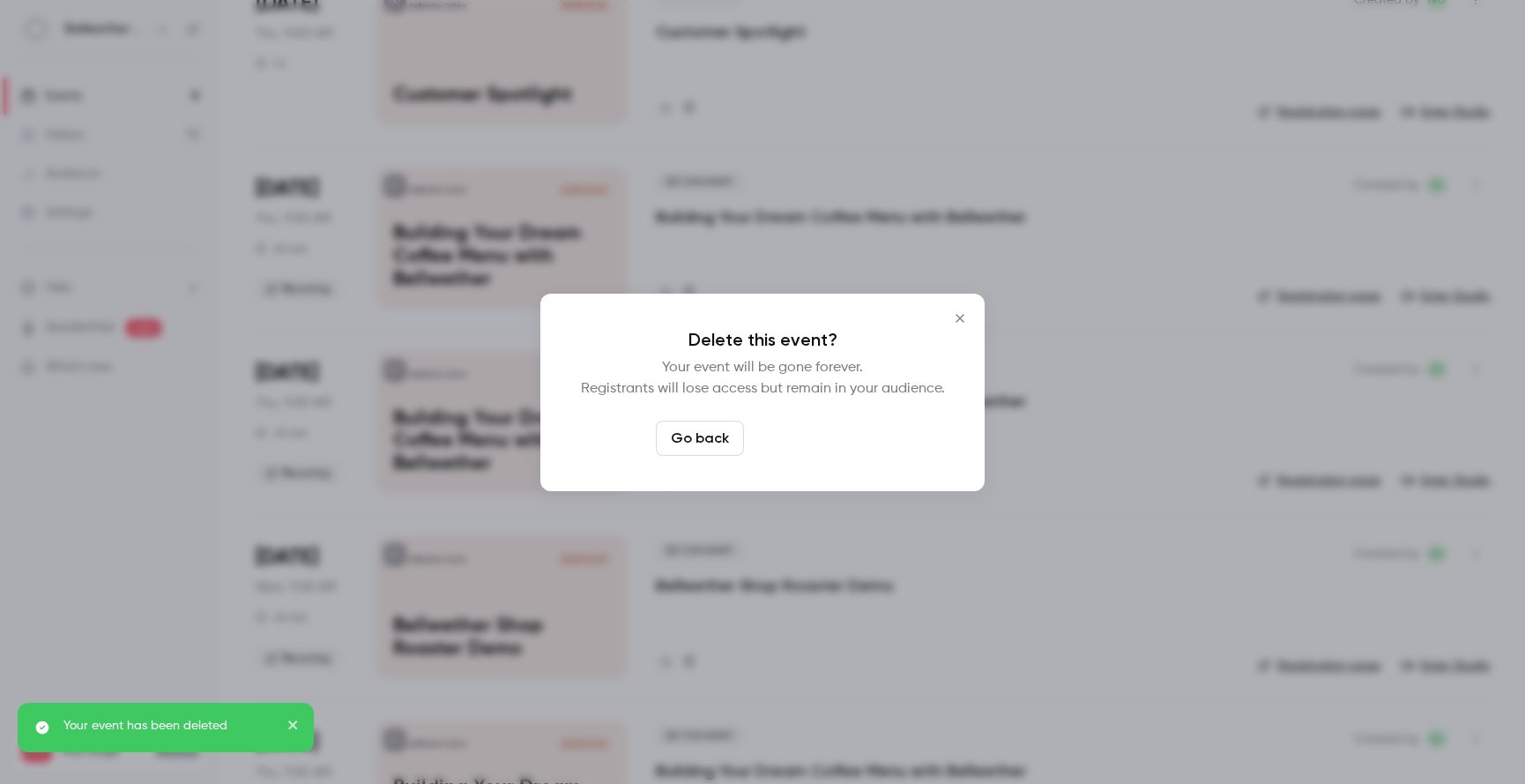
click at [800, 445] on button "Delete event" at bounding box center [811, 438] width 119 height 36
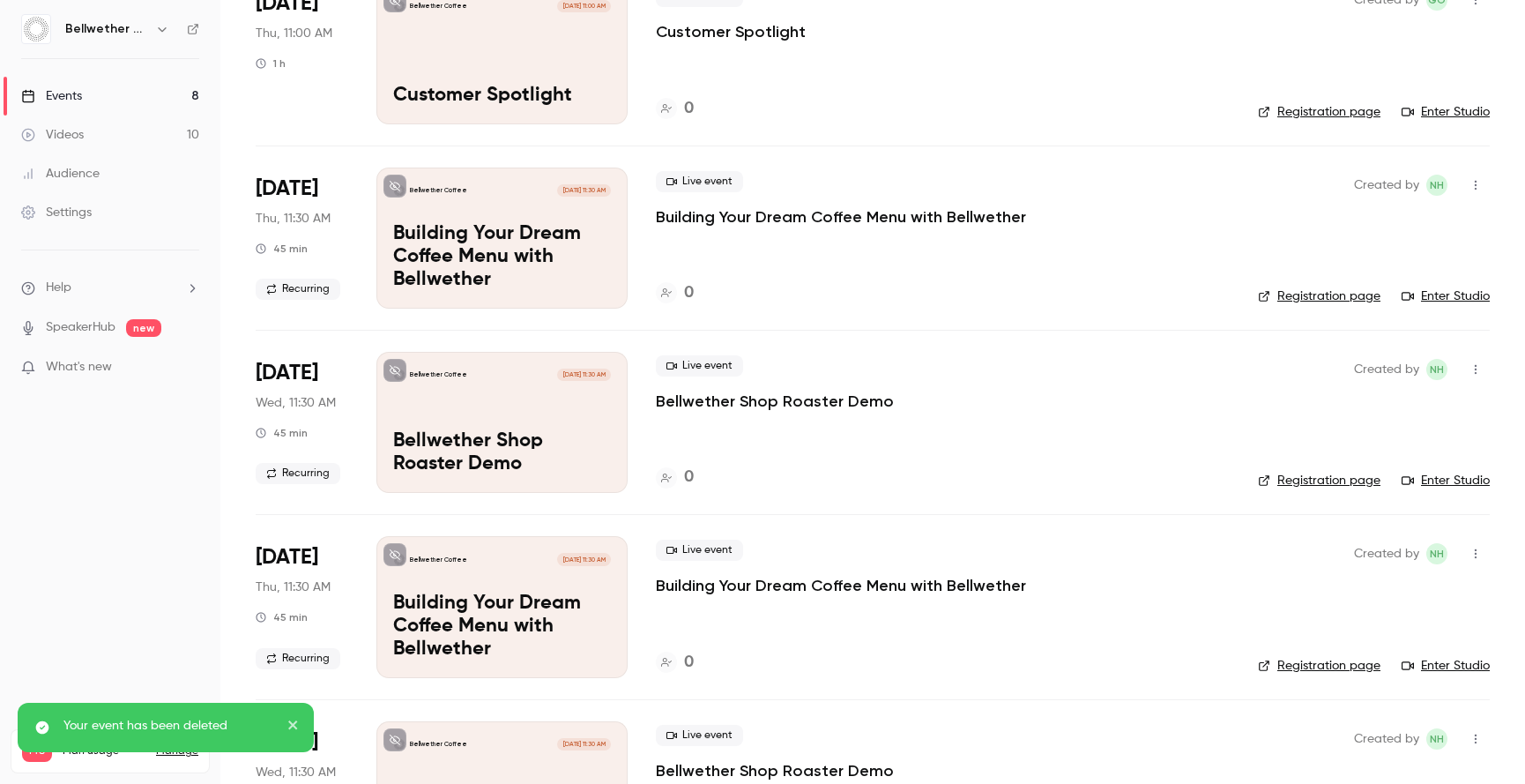
click at [1469, 372] on icon "button" at bounding box center [1476, 369] width 14 height 12
click at [1348, 591] on div "Delete" at bounding box center [1396, 597] width 134 height 18
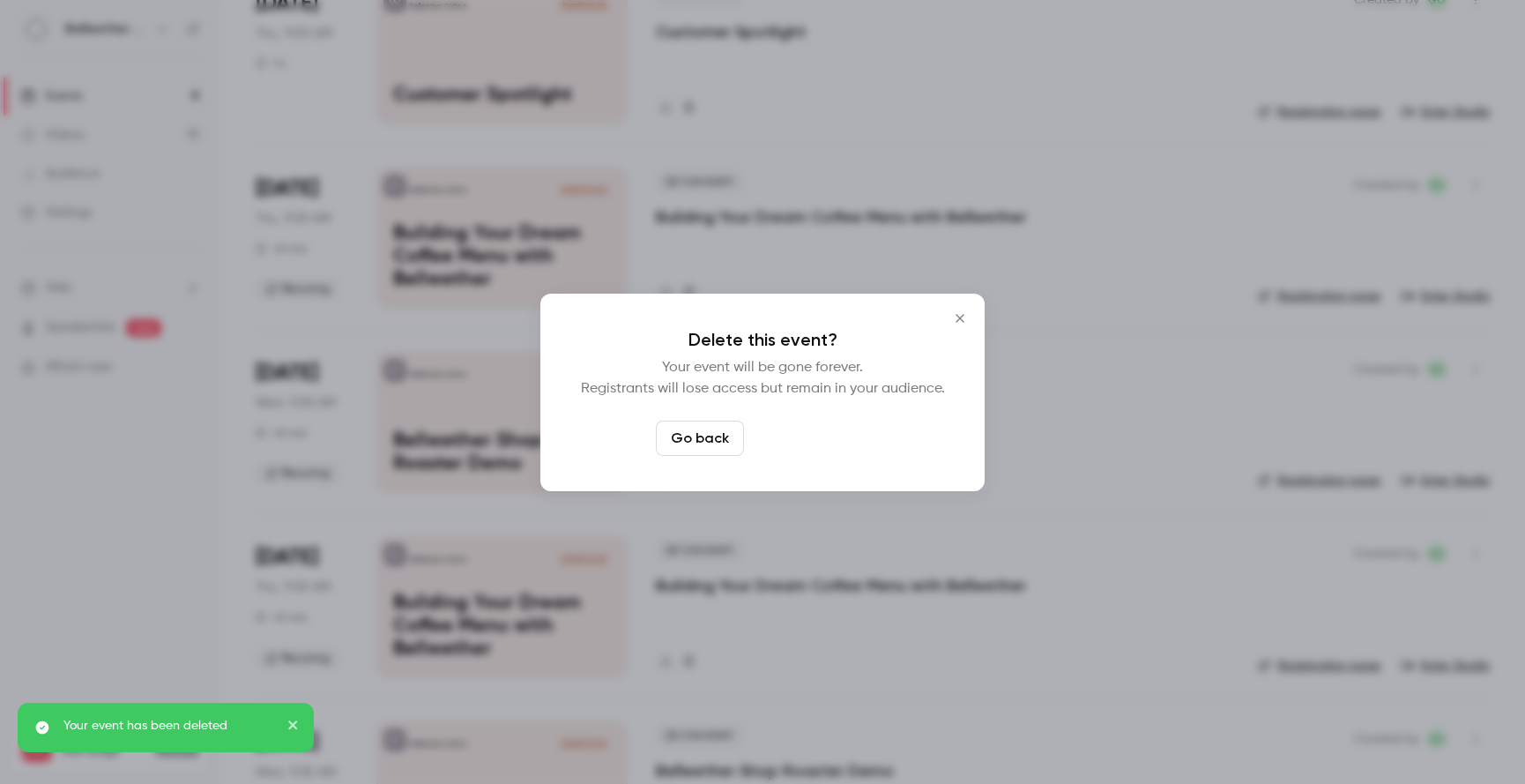
click at [755, 425] on button "Delete event" at bounding box center [811, 438] width 119 height 36
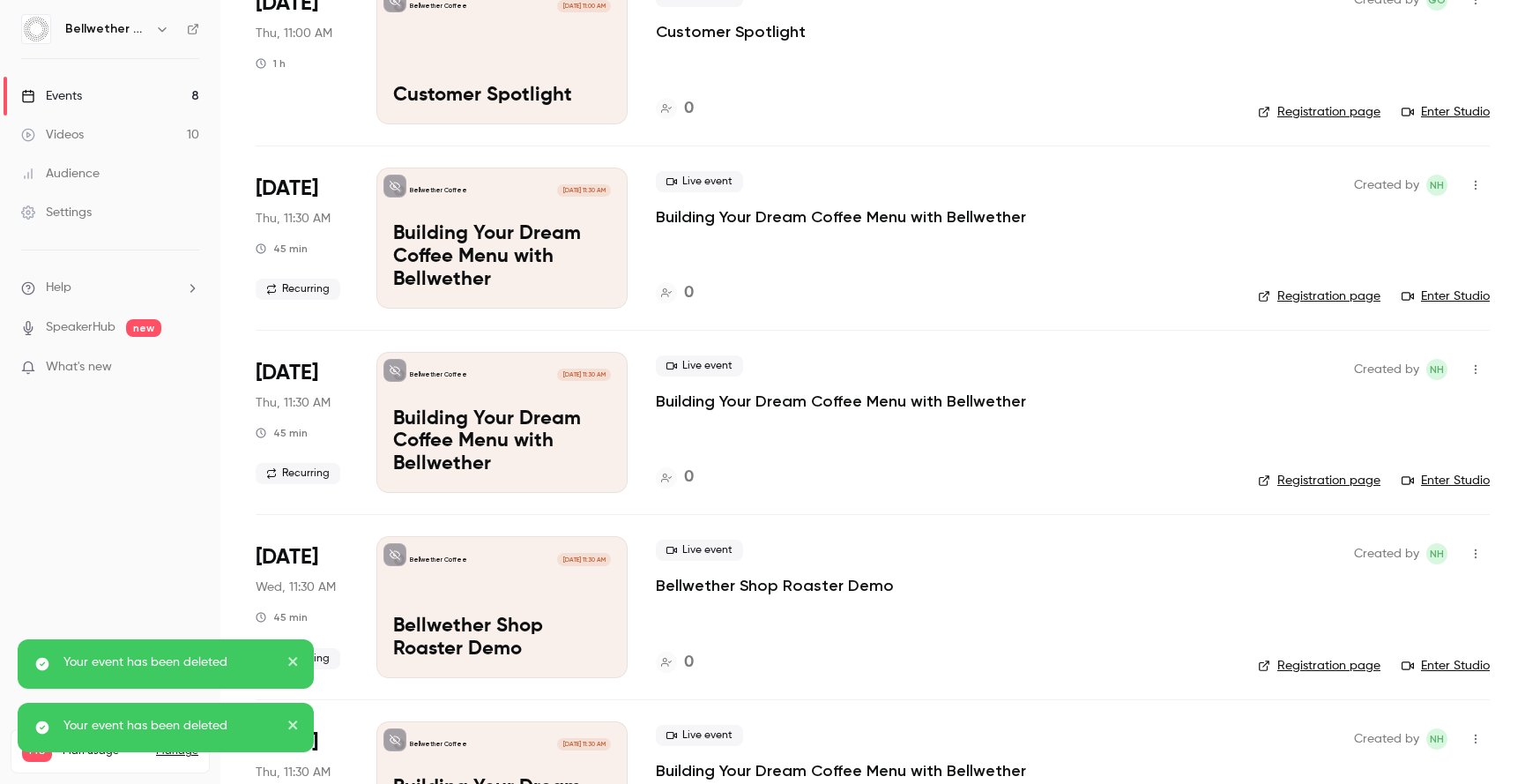
scroll to position [833, 0]
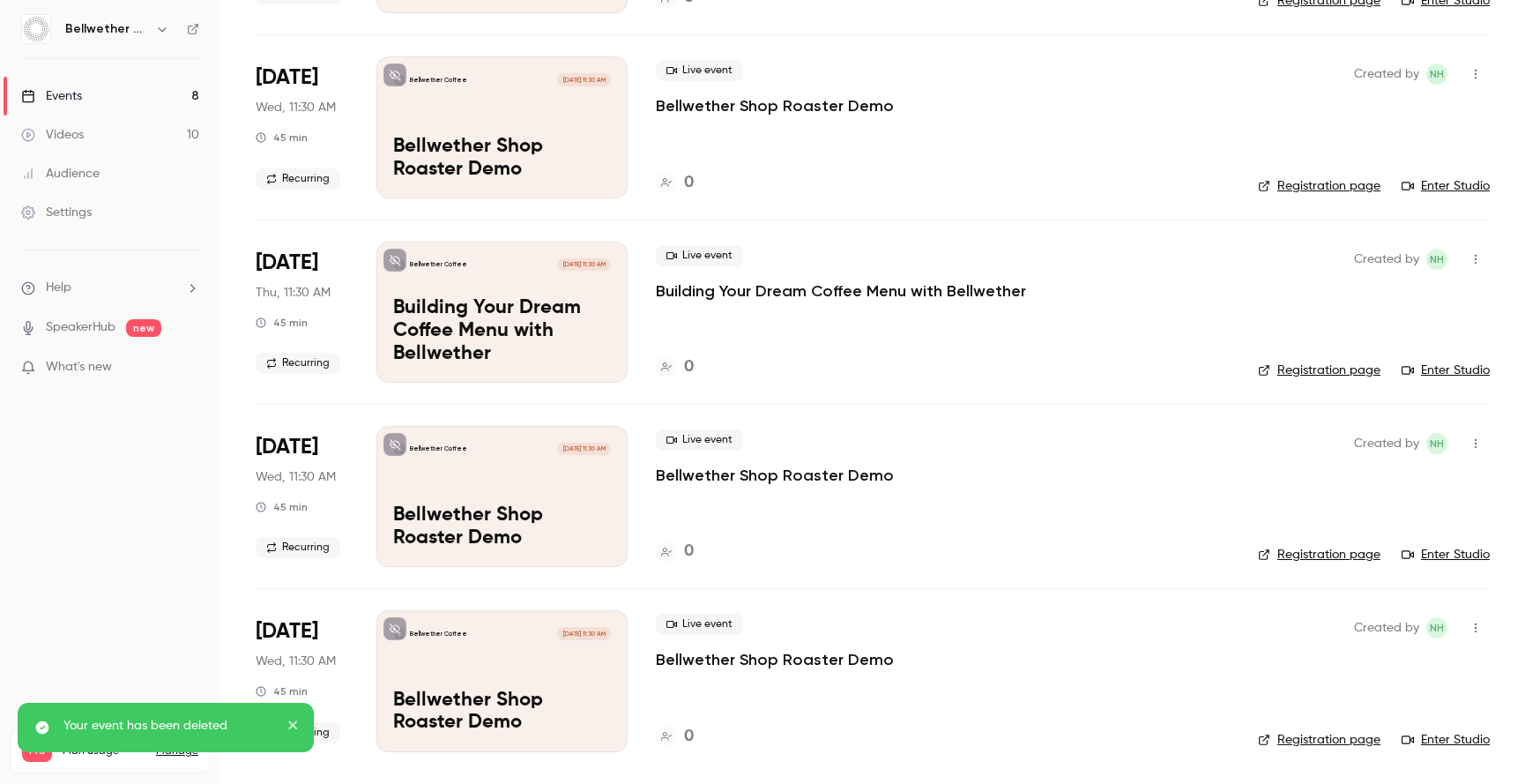
click at [1467, 619] on button "button" at bounding box center [1476, 627] width 29 height 29
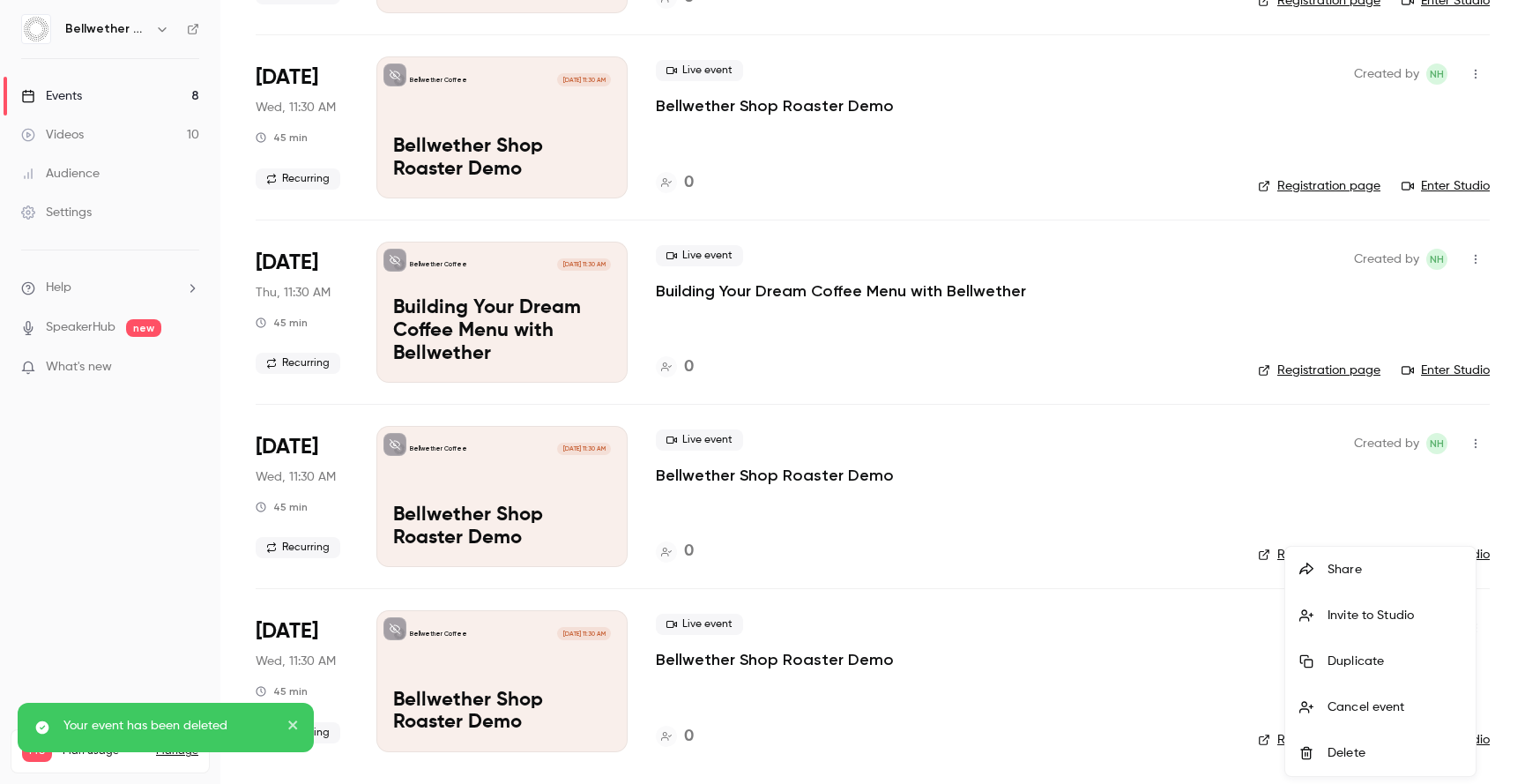
click at [1369, 742] on li "Delete" at bounding box center [1381, 752] width 191 height 45
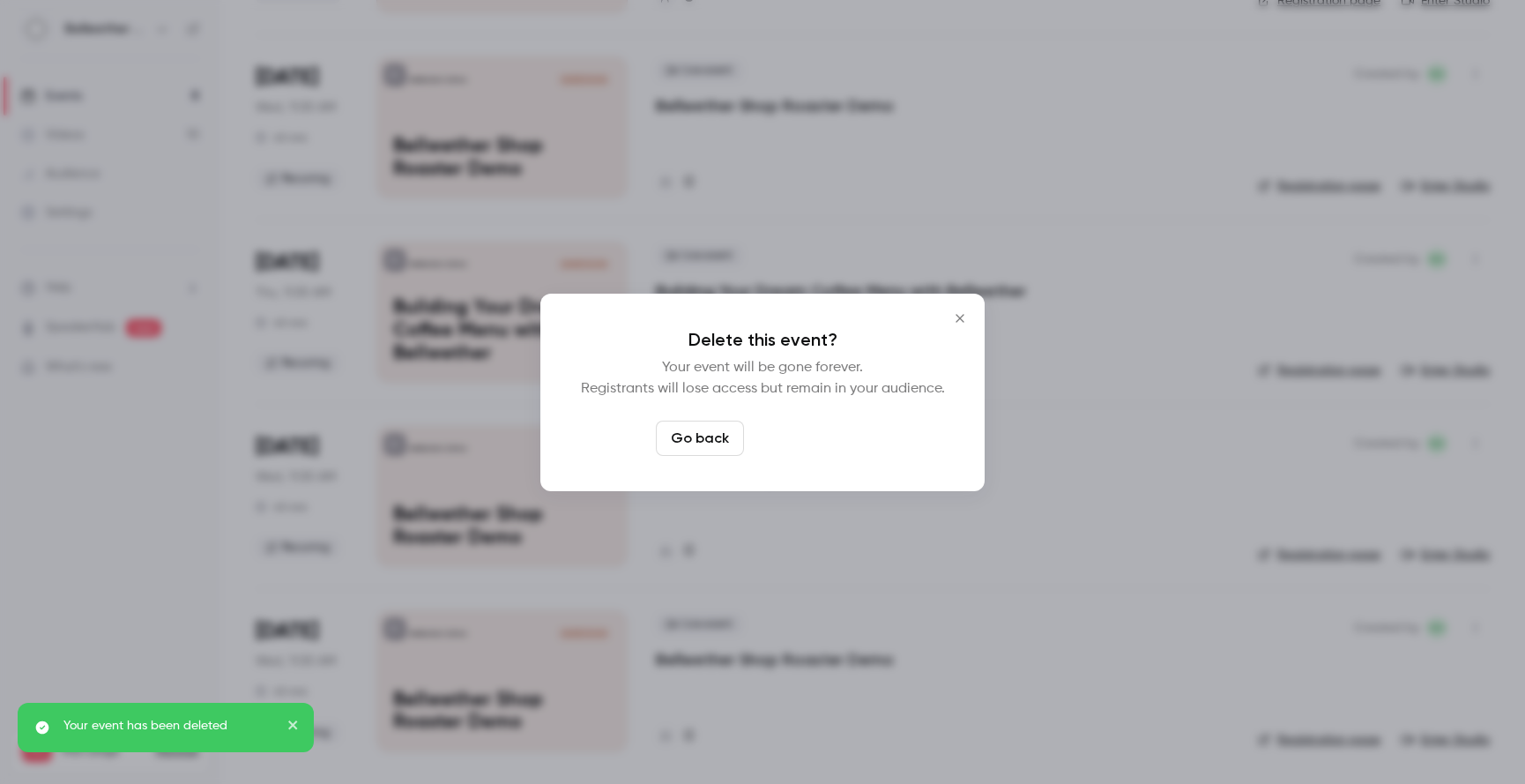
click at [809, 446] on button "Delete event" at bounding box center [811, 438] width 119 height 36
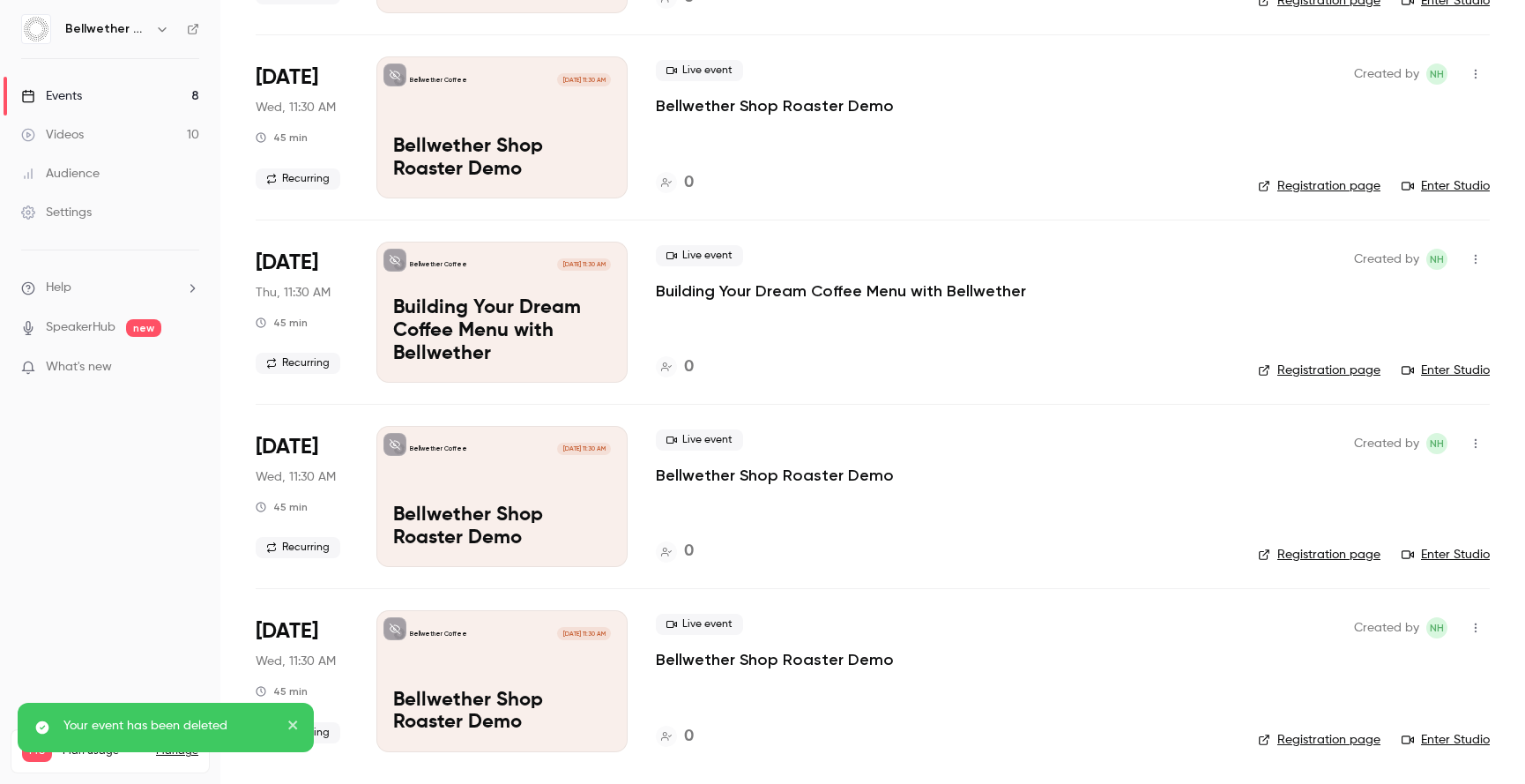
click at [1469, 442] on icon "button" at bounding box center [1476, 443] width 14 height 12
click at [1344, 665] on div "Delete" at bounding box center [1396, 671] width 134 height 18
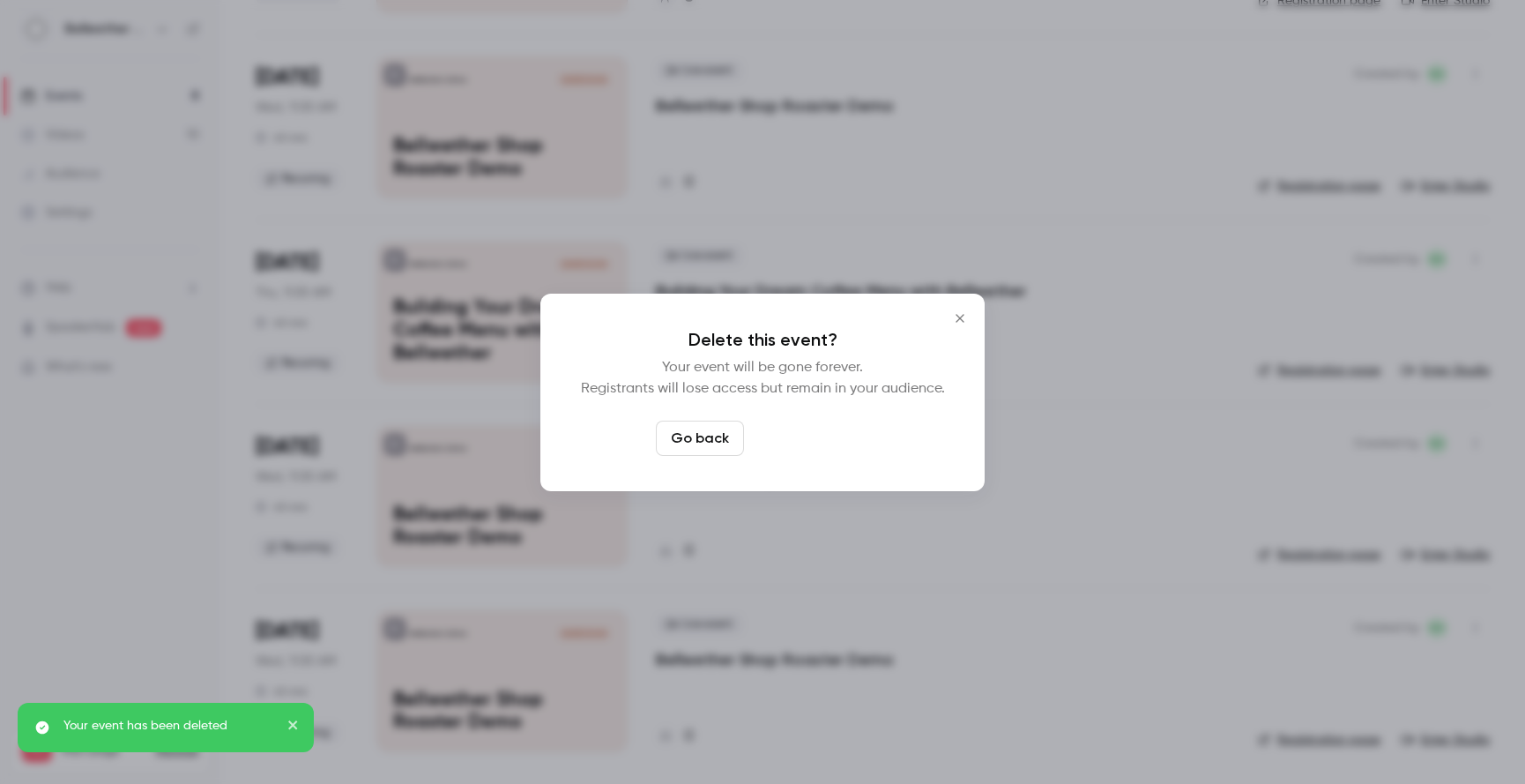
click at [830, 442] on button "Delete event" at bounding box center [811, 438] width 119 height 36
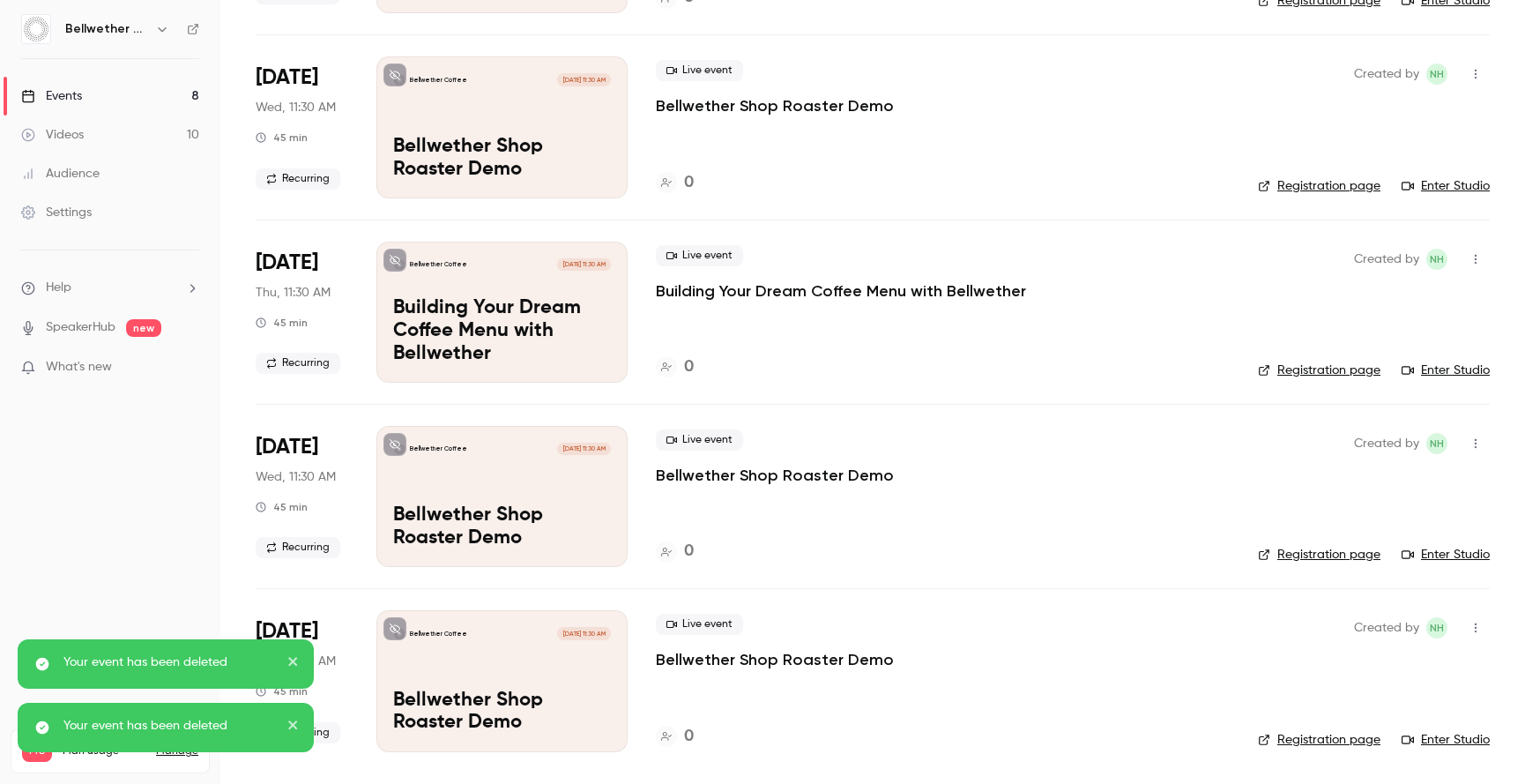
click at [1476, 447] on icon "button" at bounding box center [1477, 444] width 2 height 10
click at [1340, 680] on li "Delete" at bounding box center [1381, 671] width 191 height 45
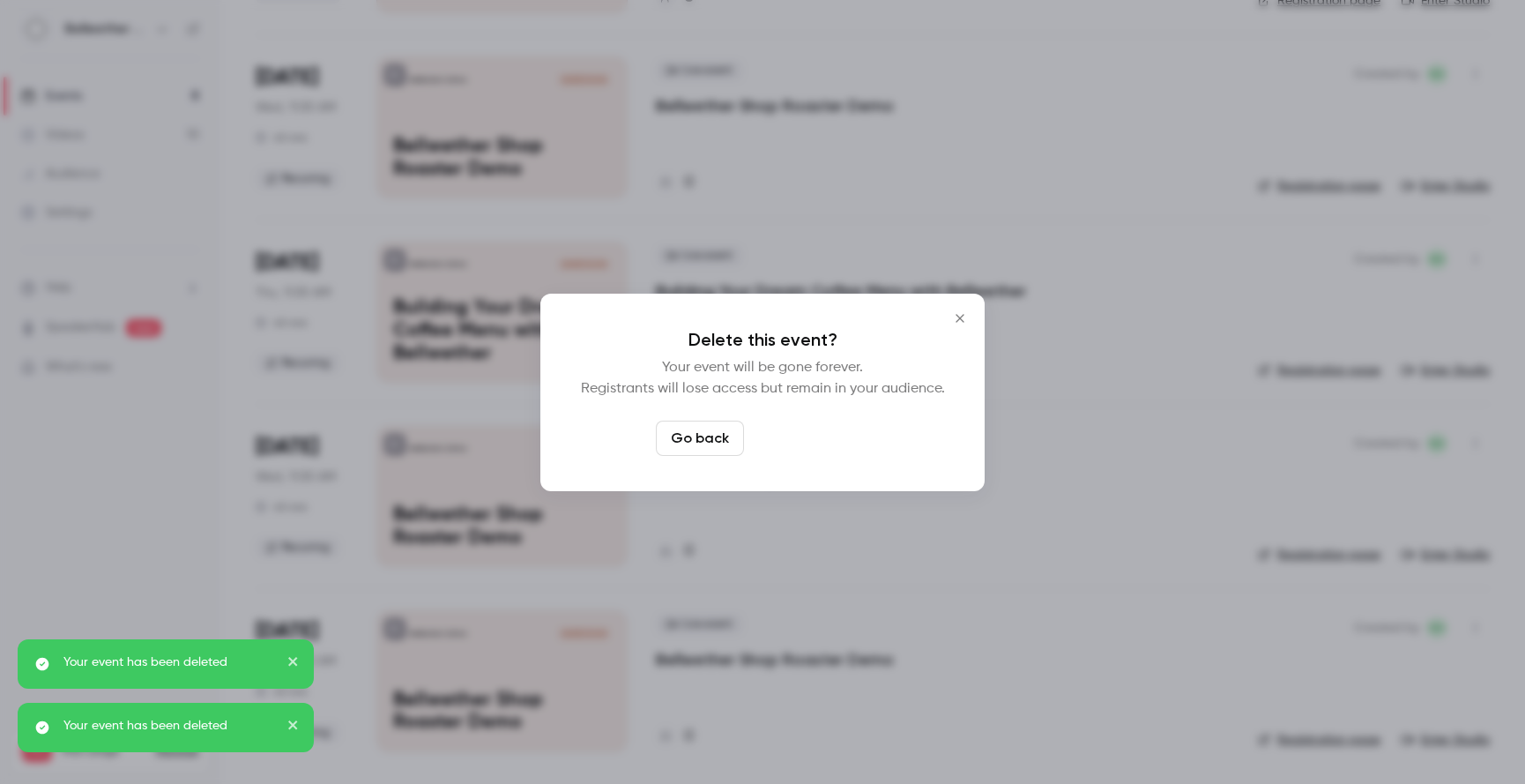
click at [774, 425] on button "Delete event" at bounding box center [811, 438] width 119 height 36
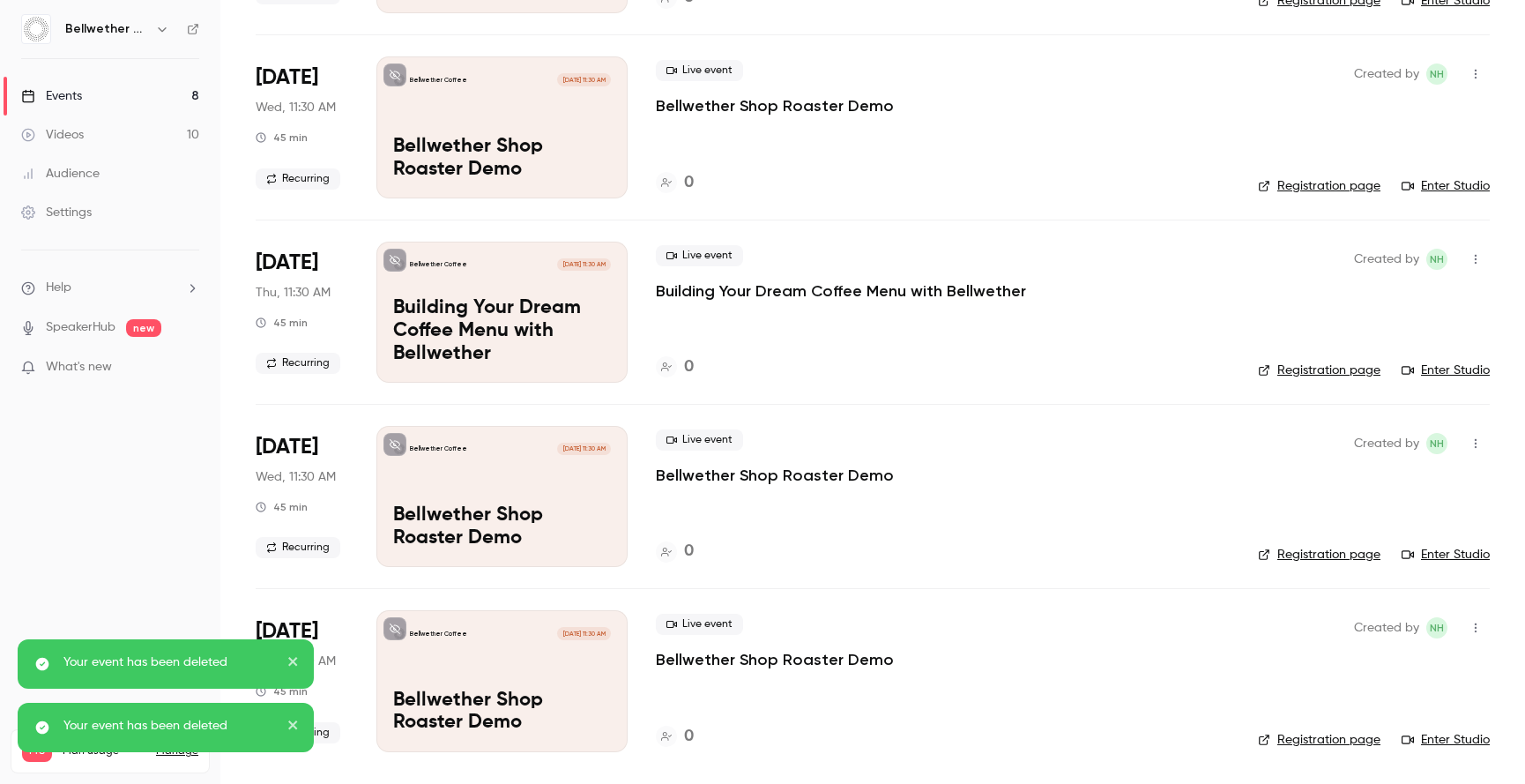
click at [1460, 457] on div "Created by NH Registration page Enter Studio" at bounding box center [1374, 496] width 232 height 141
click at [1462, 452] on button "button" at bounding box center [1476, 443] width 29 height 29
click at [1376, 658] on li "Delete" at bounding box center [1381, 671] width 191 height 45
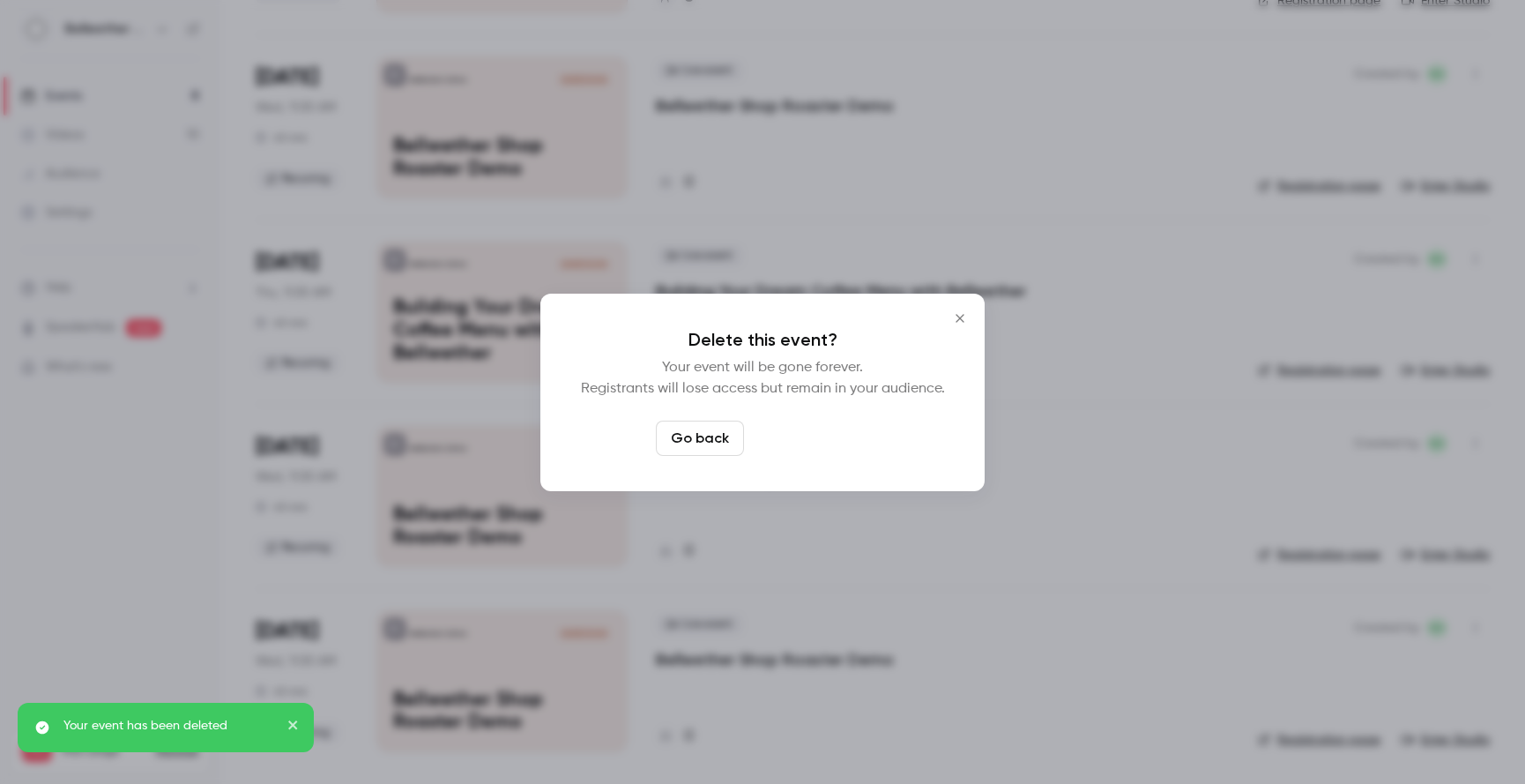
click at [839, 445] on button "Delete event" at bounding box center [811, 438] width 119 height 36
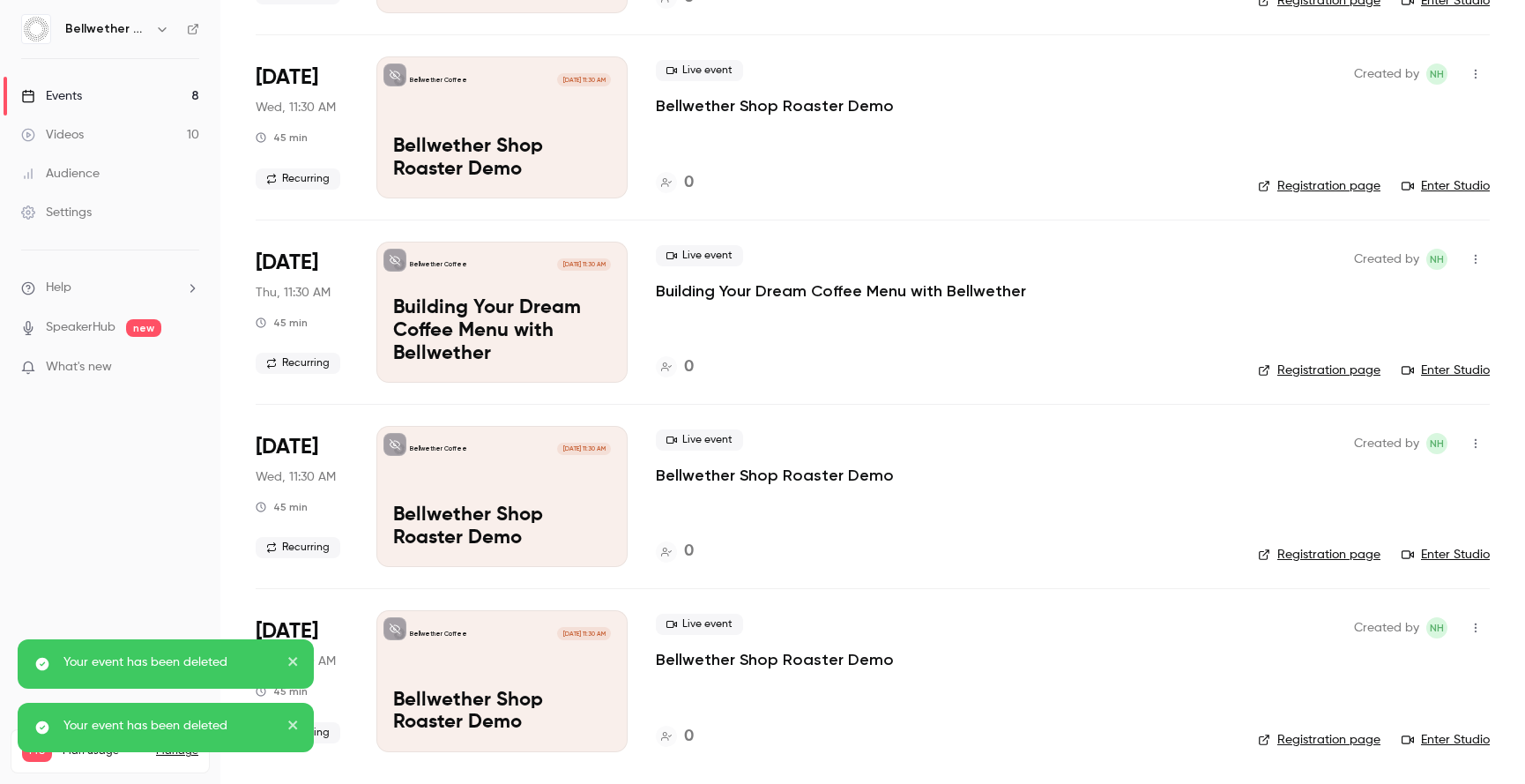
click at [1469, 448] on icon "button" at bounding box center [1476, 443] width 14 height 12
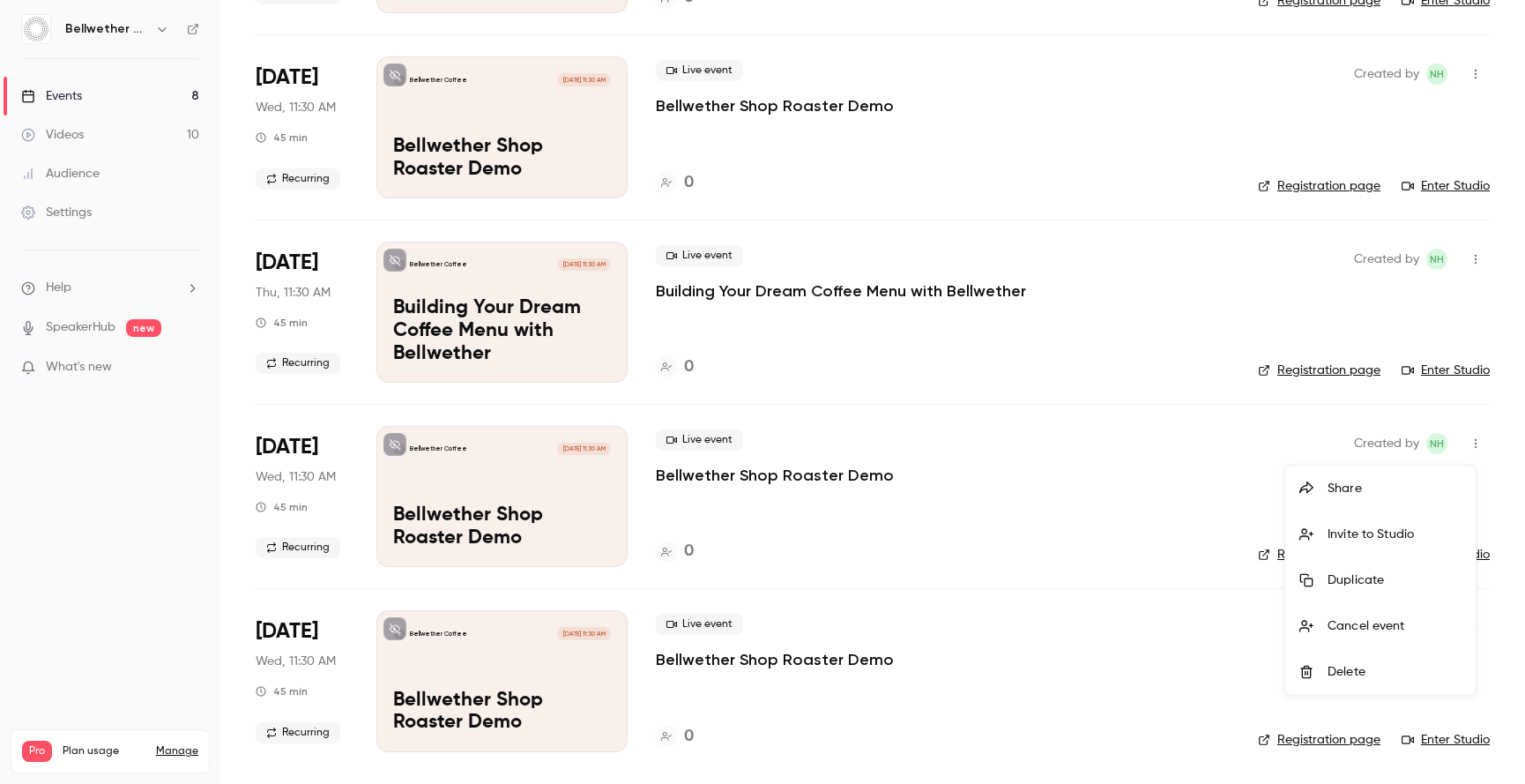
click at [1375, 678] on div "Delete" at bounding box center [1396, 671] width 134 height 18
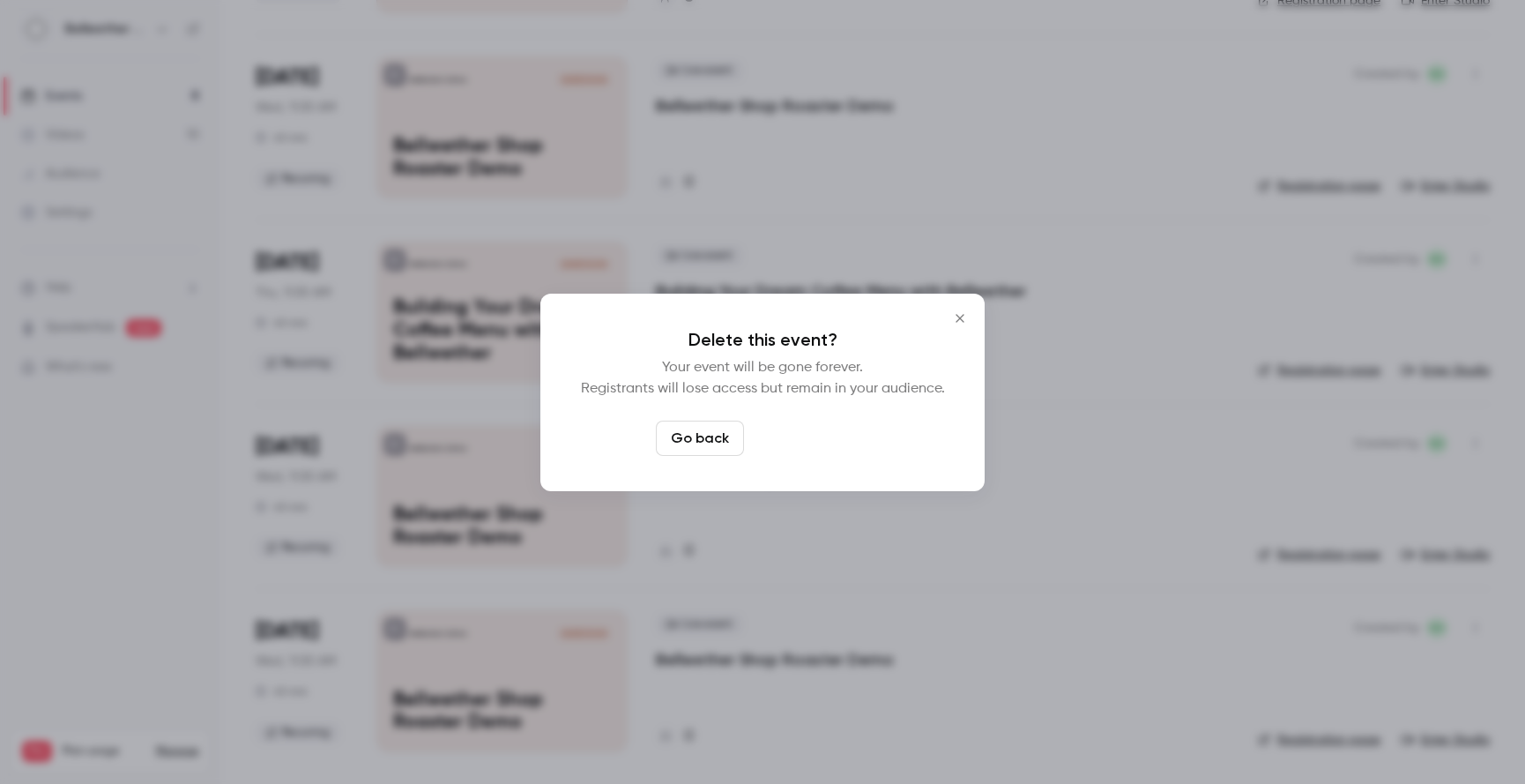
click at [821, 441] on button "Delete event" at bounding box center [811, 438] width 119 height 36
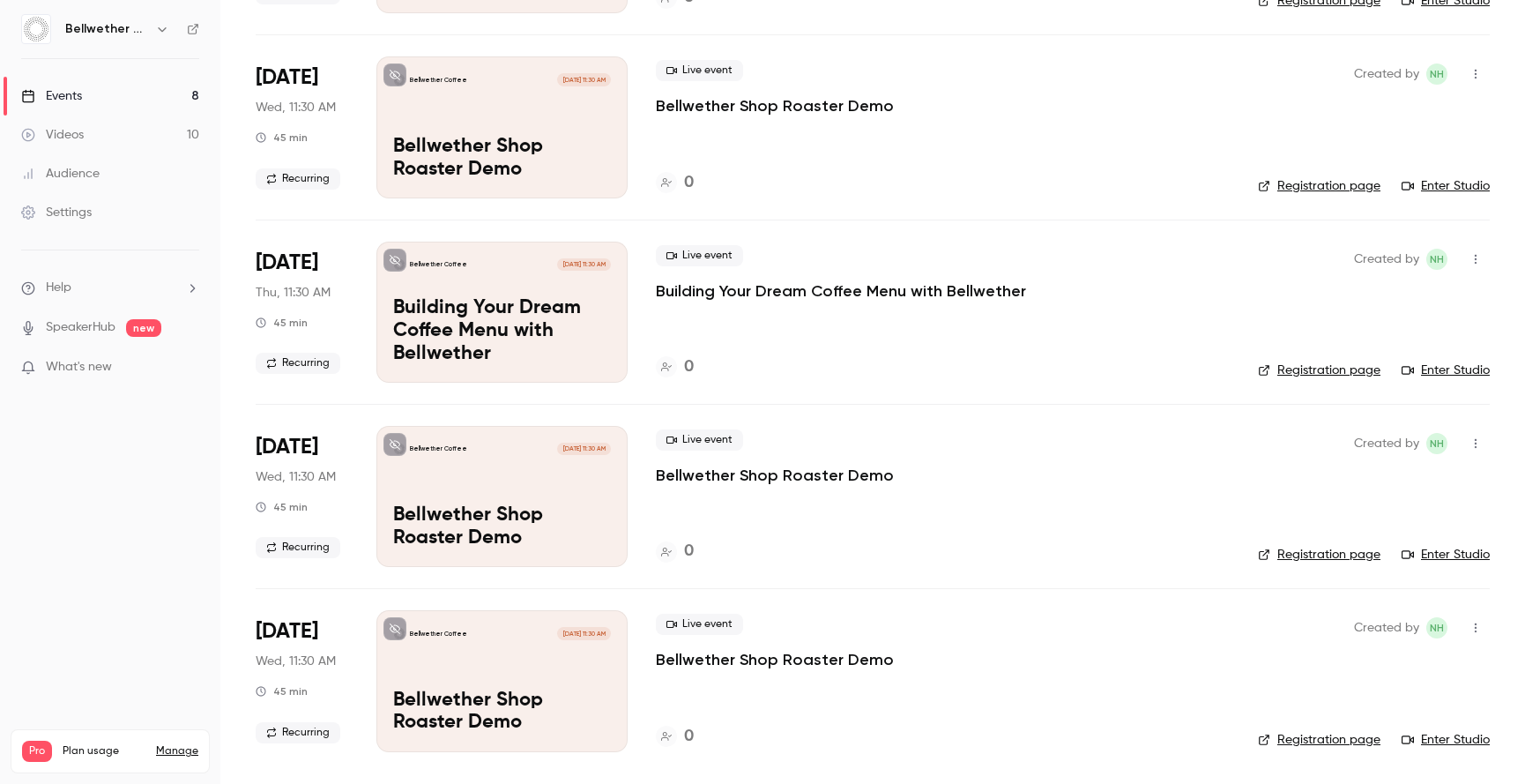
click at [1469, 438] on icon "button" at bounding box center [1476, 443] width 14 height 12
click at [752, 444] on div at bounding box center [762, 392] width 1525 height 784
click at [741, 464] on p "Bellwether Shop Roaster Demo" at bounding box center [774, 474] width 238 height 21
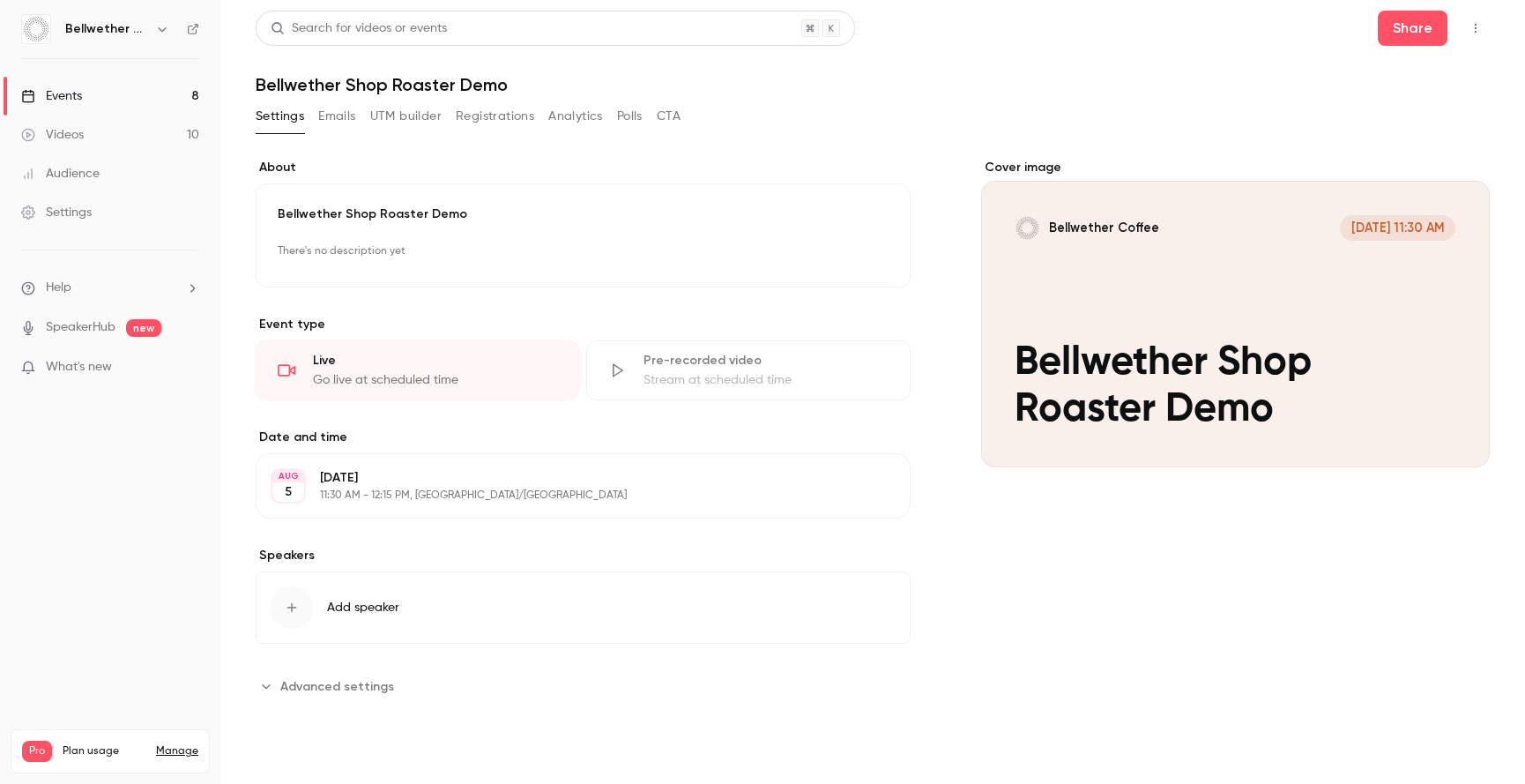
click at [863, 492] on button "Edit" at bounding box center [863, 486] width 64 height 29
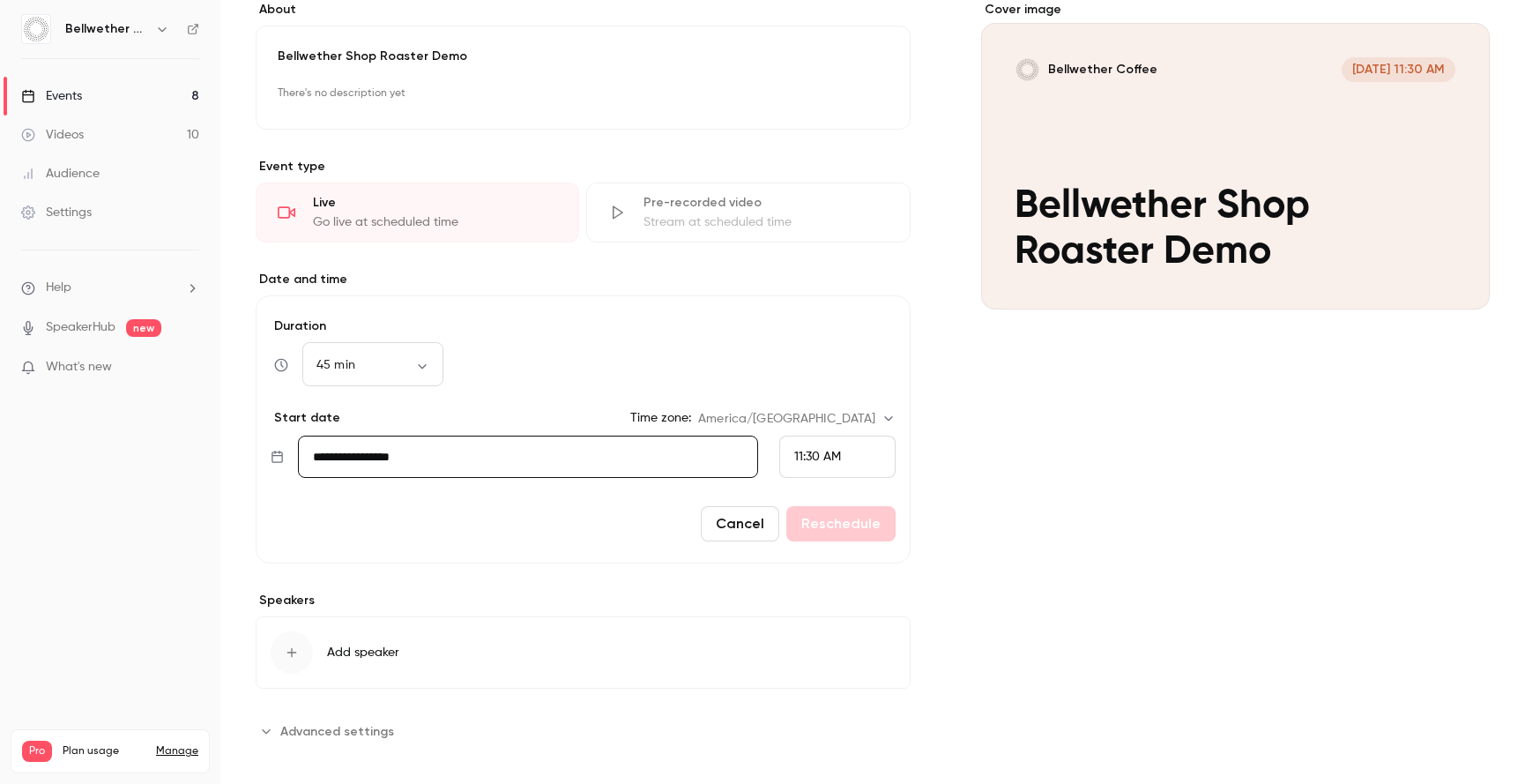
scroll to position [172, 0]
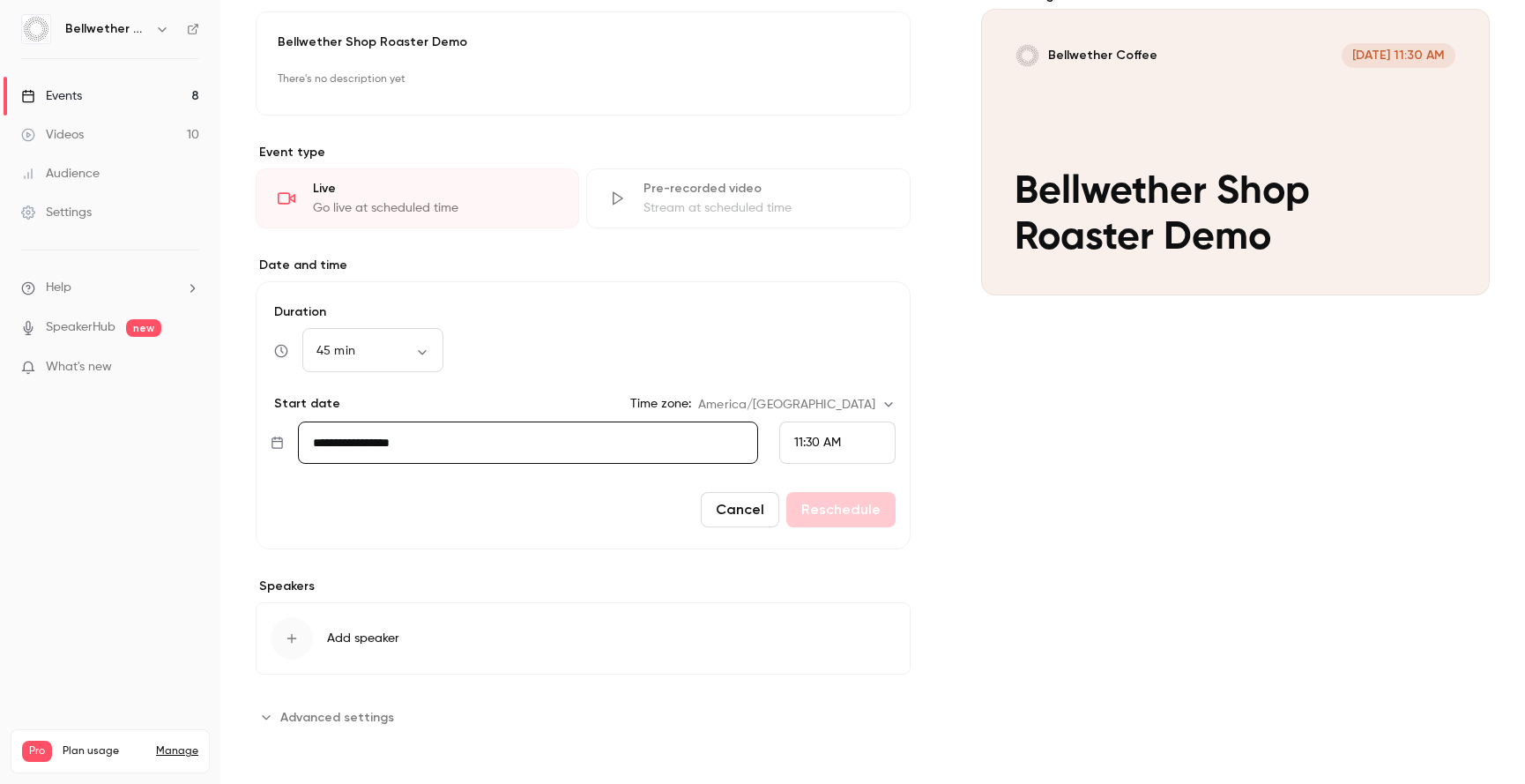
click at [1071, 542] on div "Cover image Bellwether Coffee Aug 5, 11:30 AM Bellwether Shop Roaster Demo" at bounding box center [1237, 359] width 510 height 745
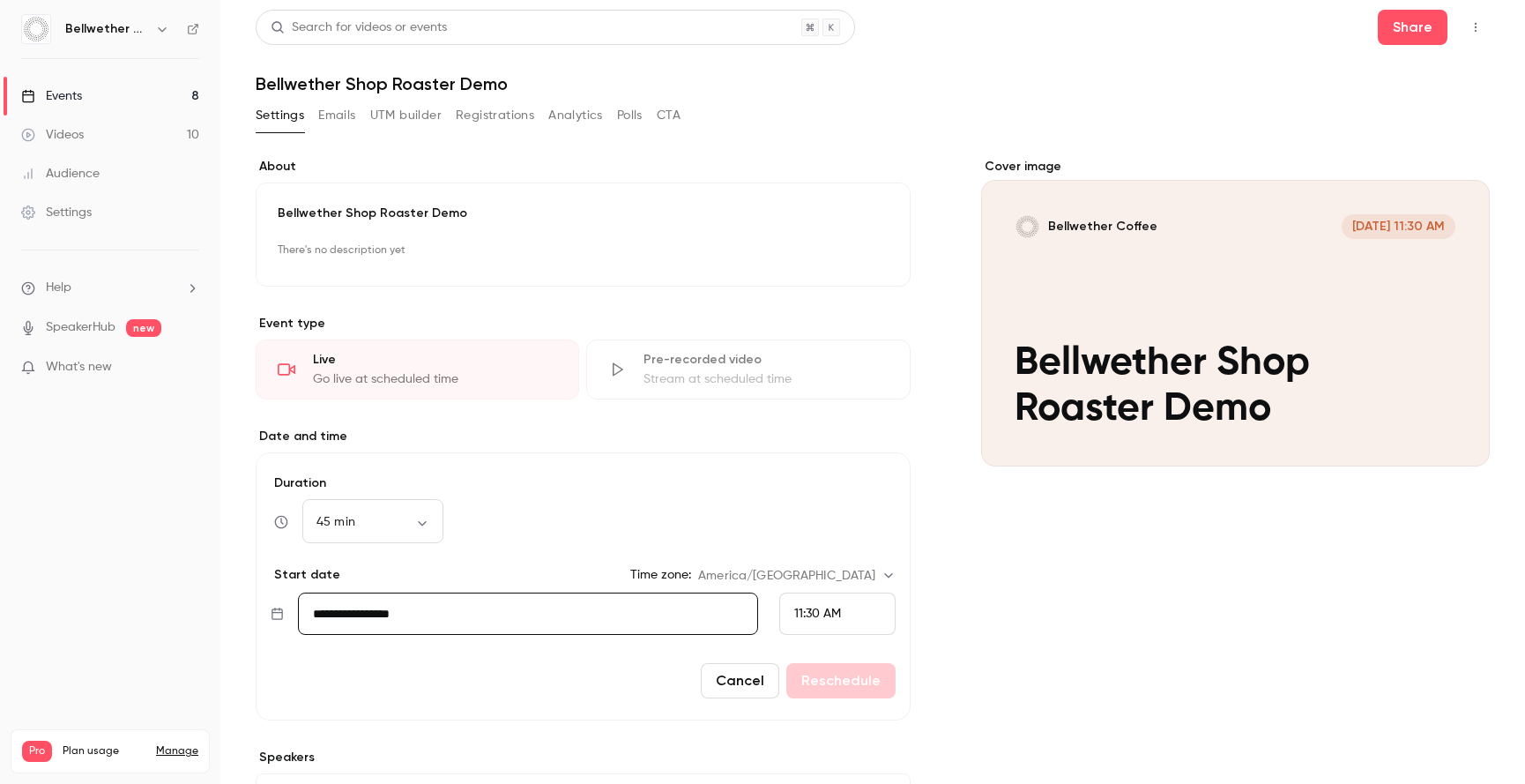
scroll to position [0, 0]
click at [1474, 31] on button "button" at bounding box center [1476, 28] width 29 height 29
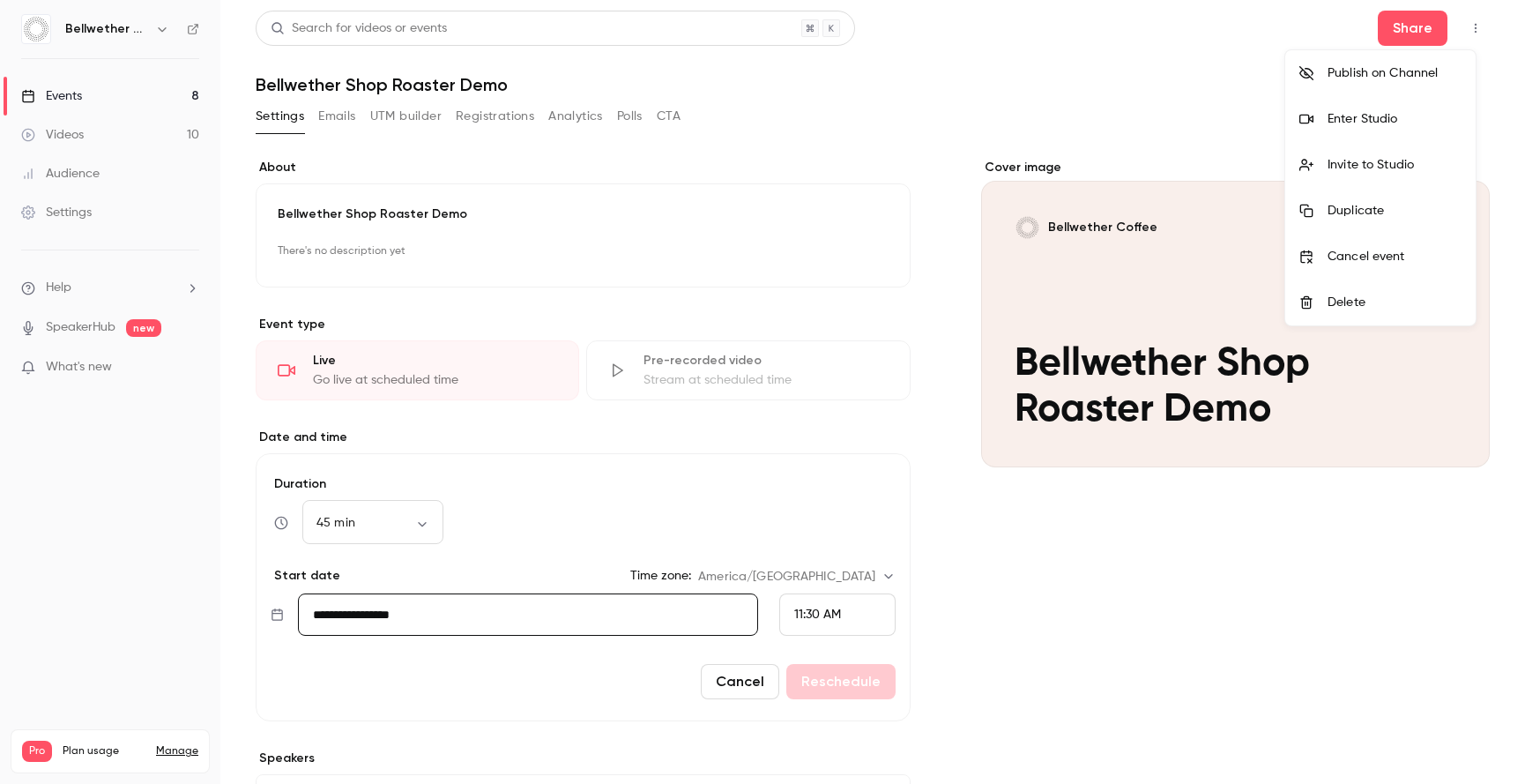
click at [1386, 253] on div "Cancel event" at bounding box center [1396, 257] width 134 height 18
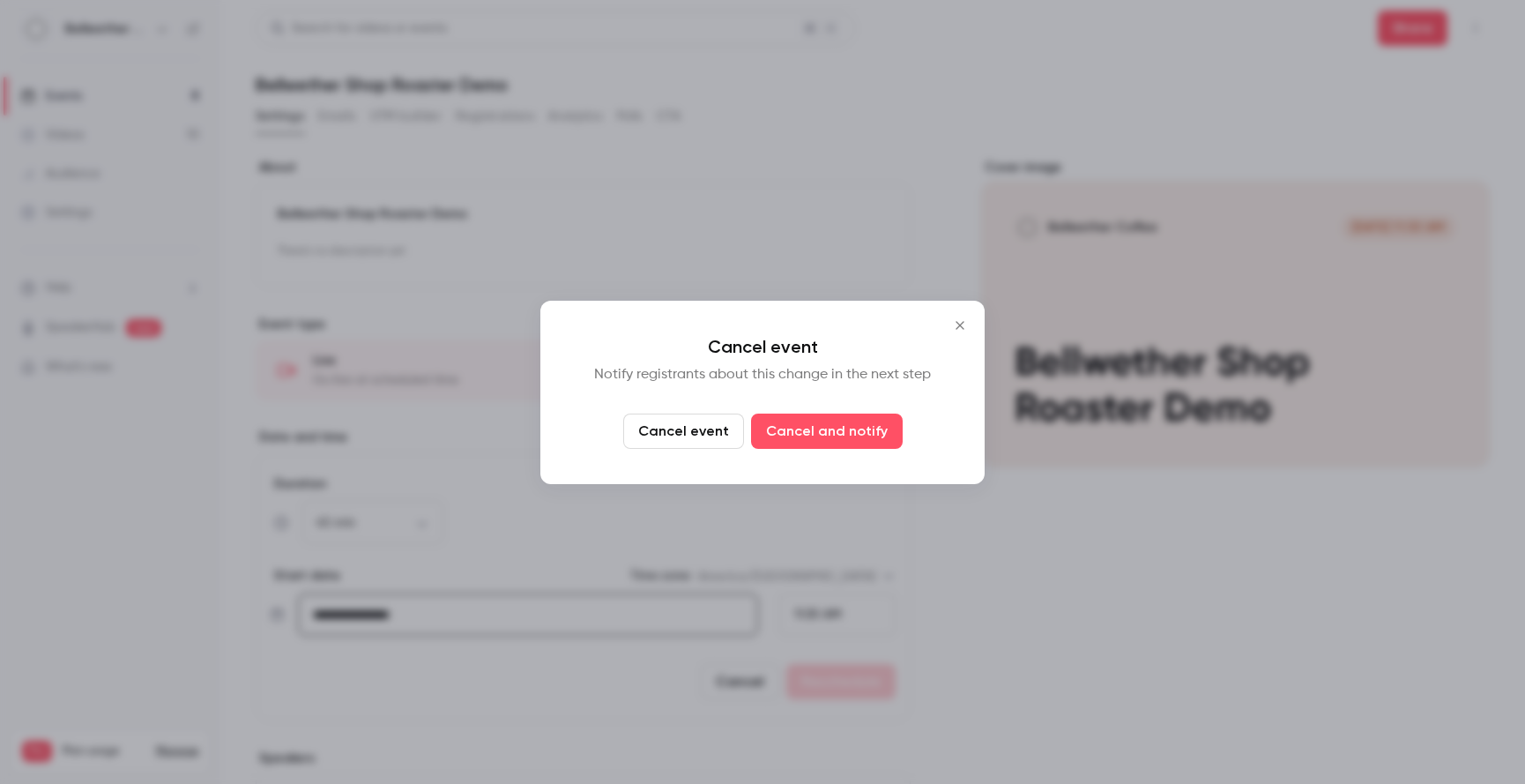
click at [720, 433] on button "Cancel event" at bounding box center [683, 431] width 120 height 36
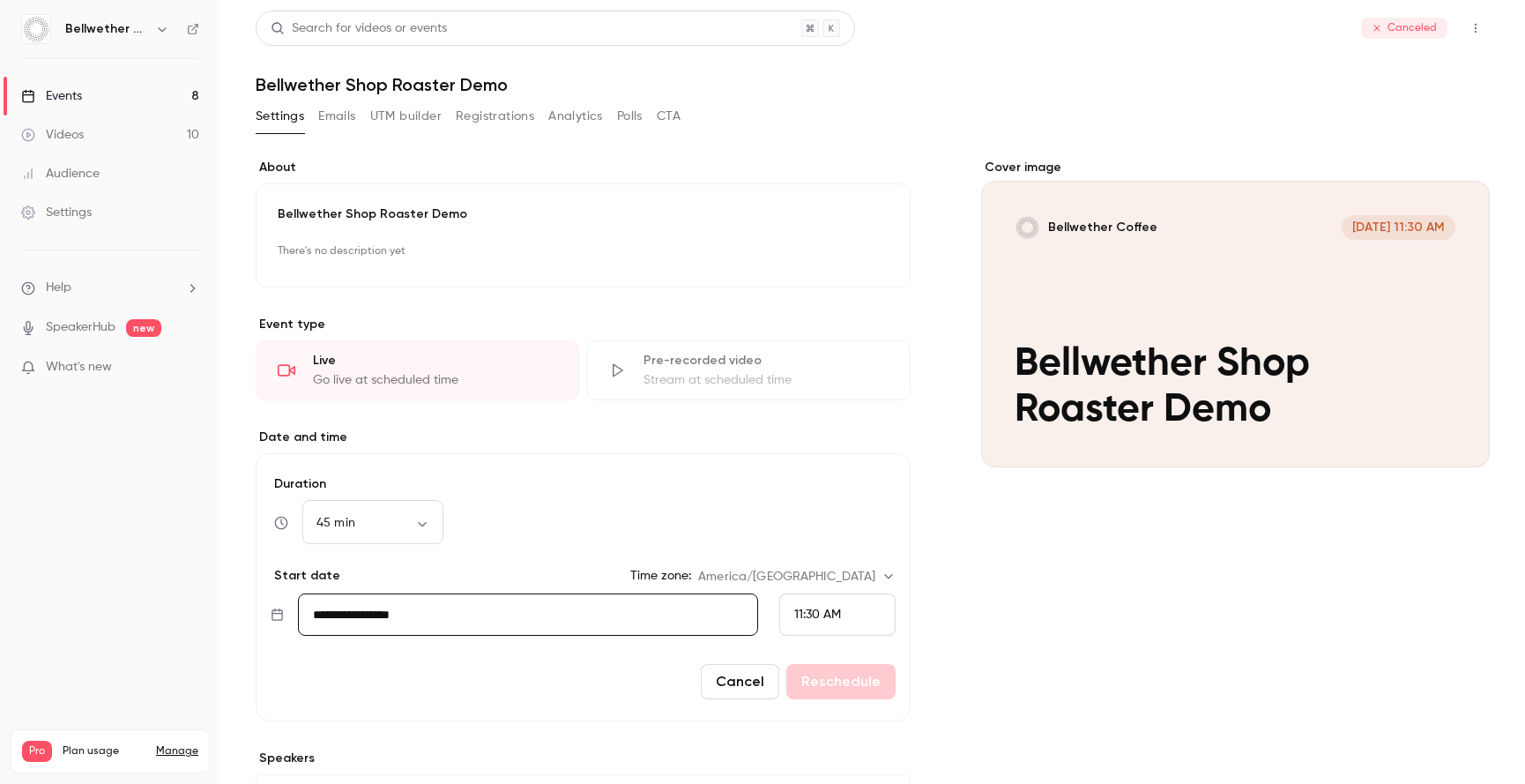
click at [98, 93] on link "Events 8" at bounding box center [110, 96] width 220 height 39
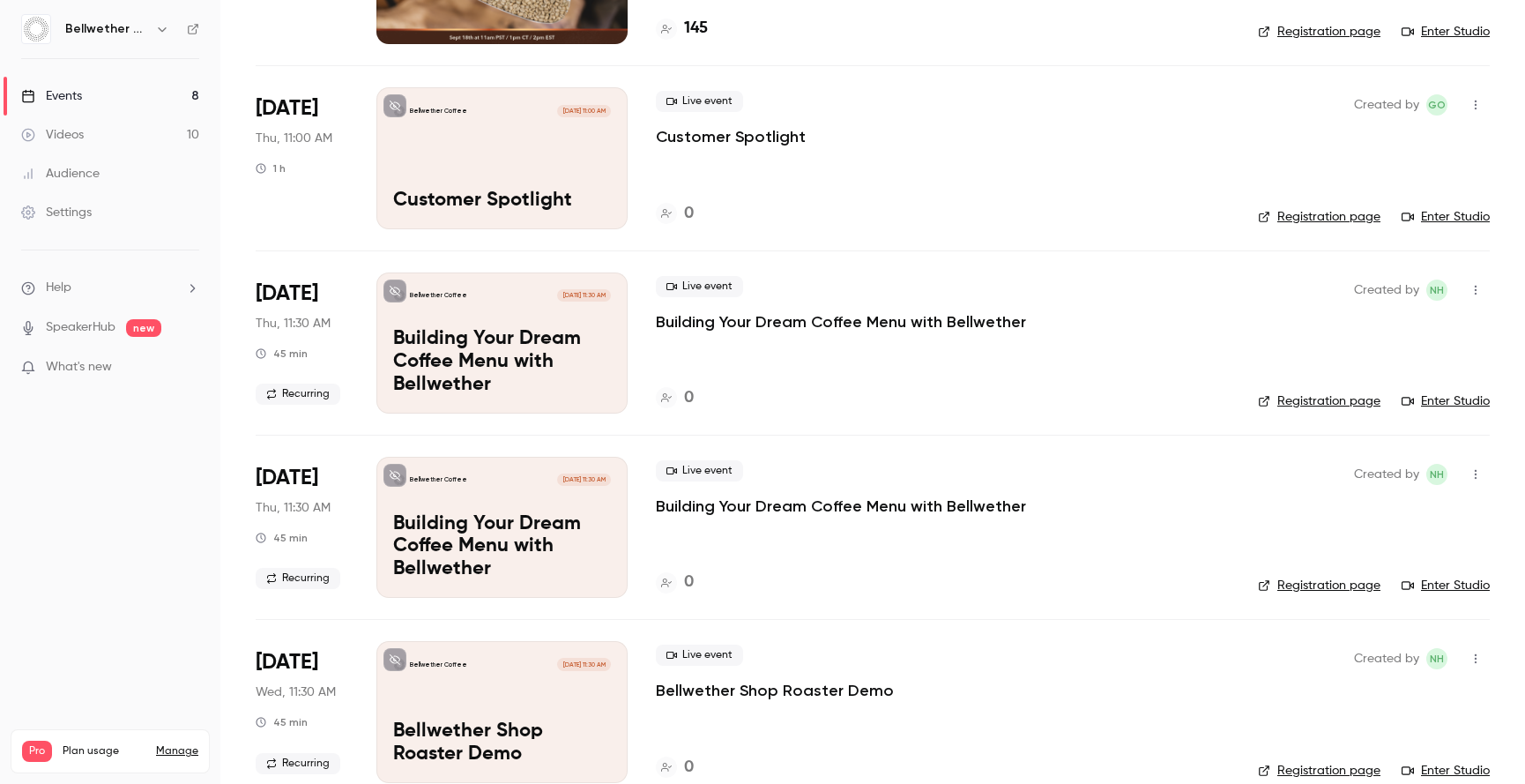
scroll to position [270, 0]
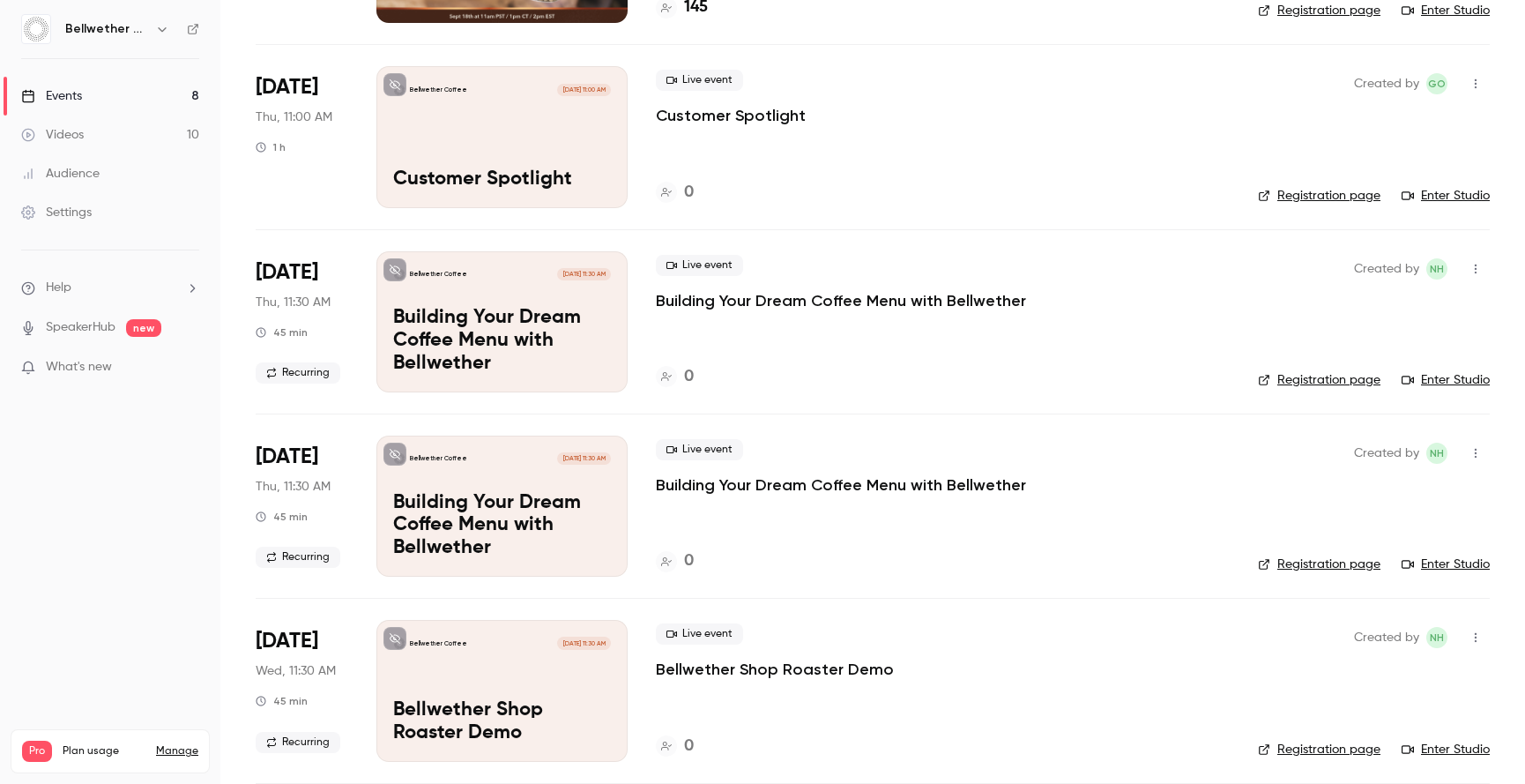
click at [1469, 457] on icon "button" at bounding box center [1476, 453] width 14 height 12
click at [1352, 678] on div "Delete" at bounding box center [1396, 681] width 134 height 18
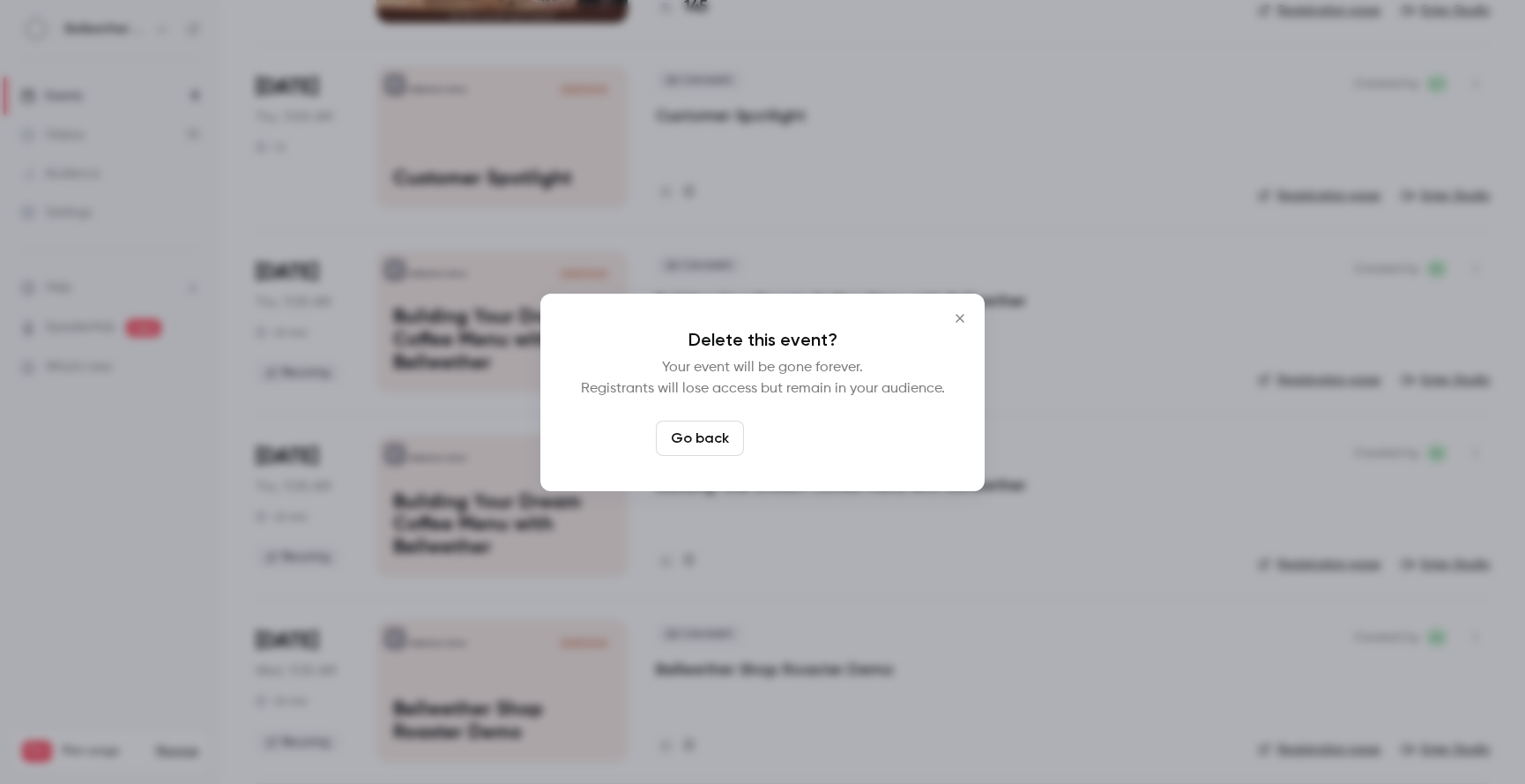
click at [804, 442] on button "Delete event" at bounding box center [811, 438] width 119 height 36
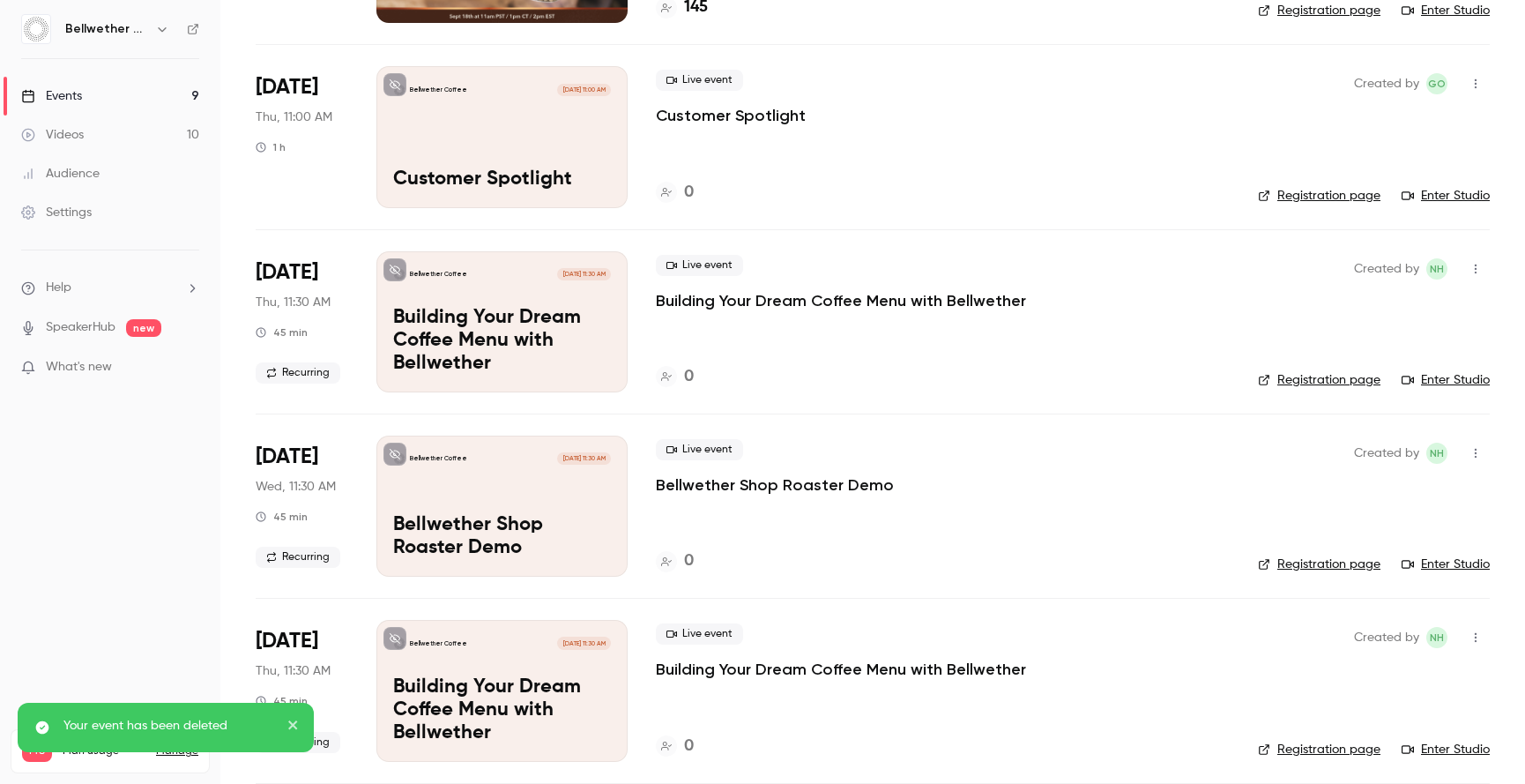
click at [1469, 455] on icon "button" at bounding box center [1476, 453] width 14 height 12
click at [1342, 664] on li "Delete" at bounding box center [1381, 681] width 191 height 45
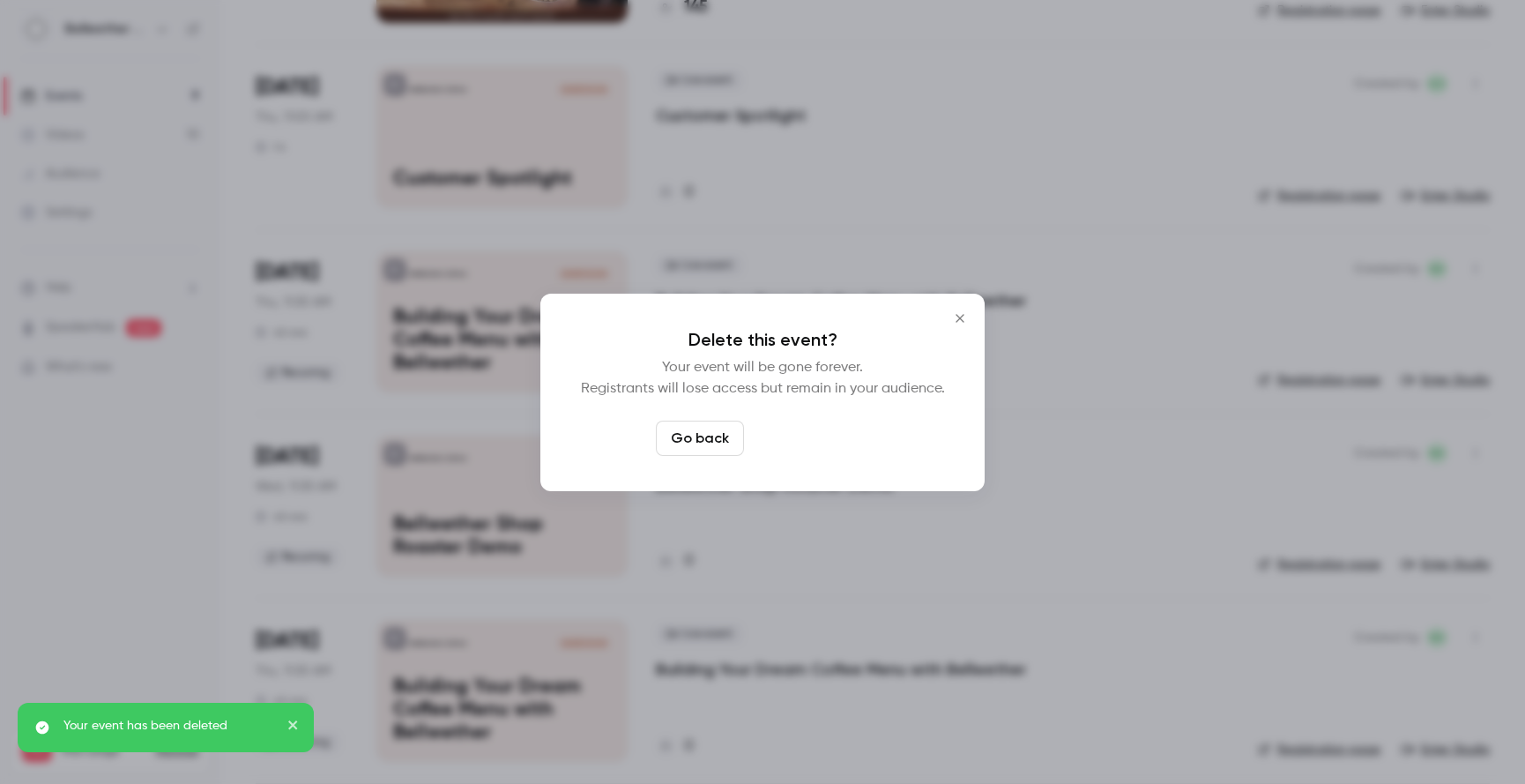
click at [793, 433] on button "Delete event" at bounding box center [811, 438] width 119 height 36
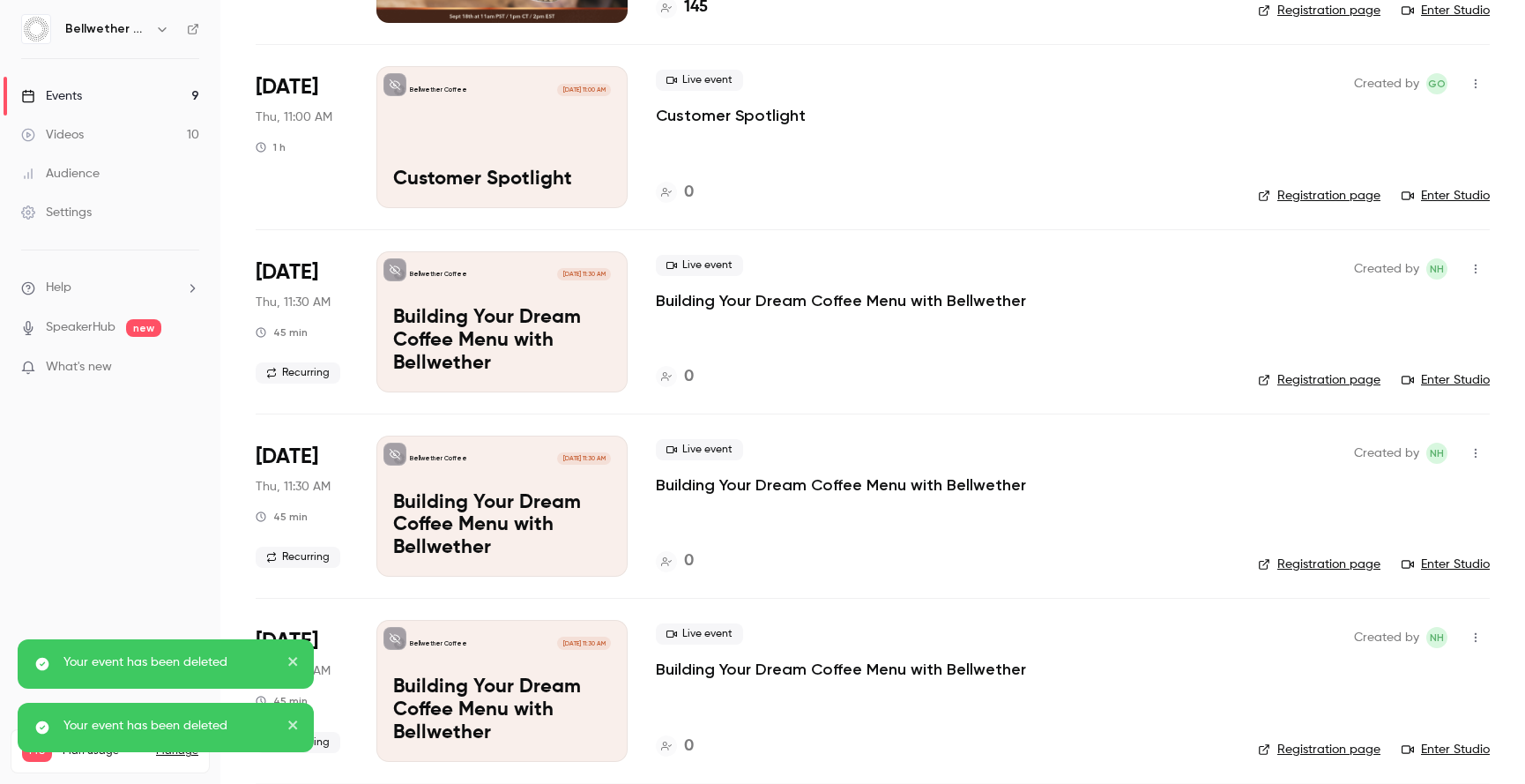
click at [1469, 452] on icon "button" at bounding box center [1476, 453] width 14 height 12
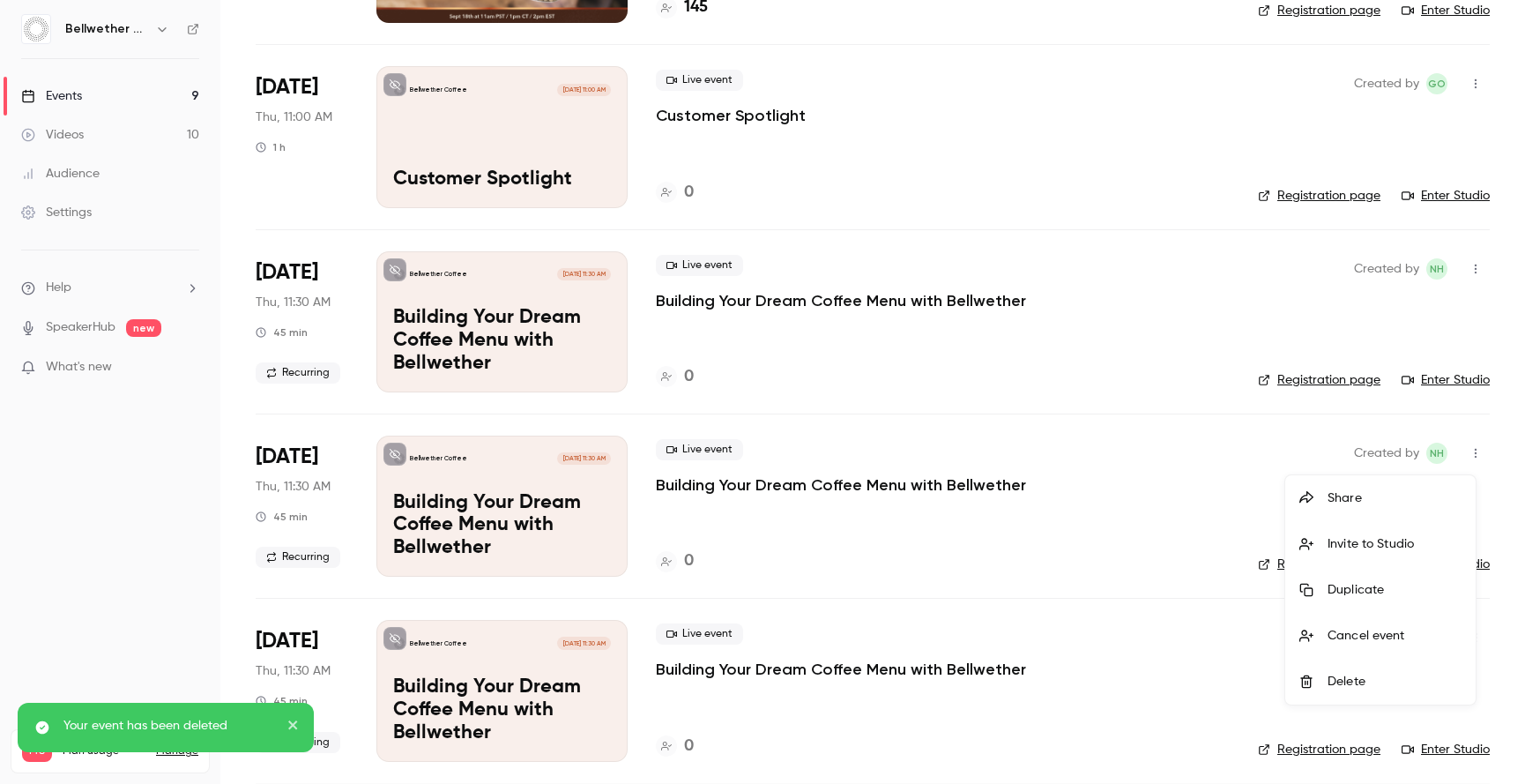
click at [1367, 629] on div "Cancel event" at bounding box center [1396, 636] width 134 height 18
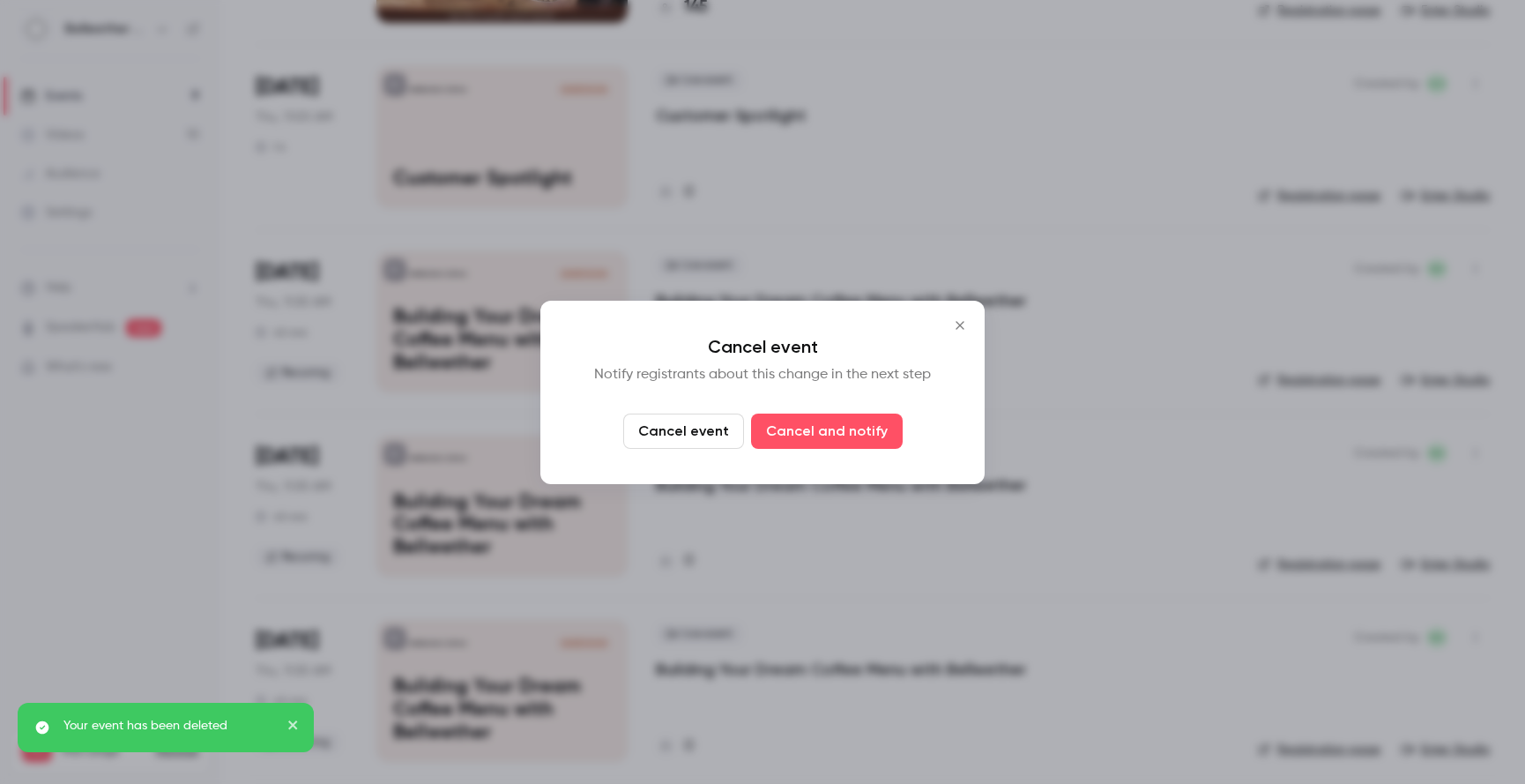
click at [676, 438] on button "Cancel event" at bounding box center [683, 431] width 120 height 36
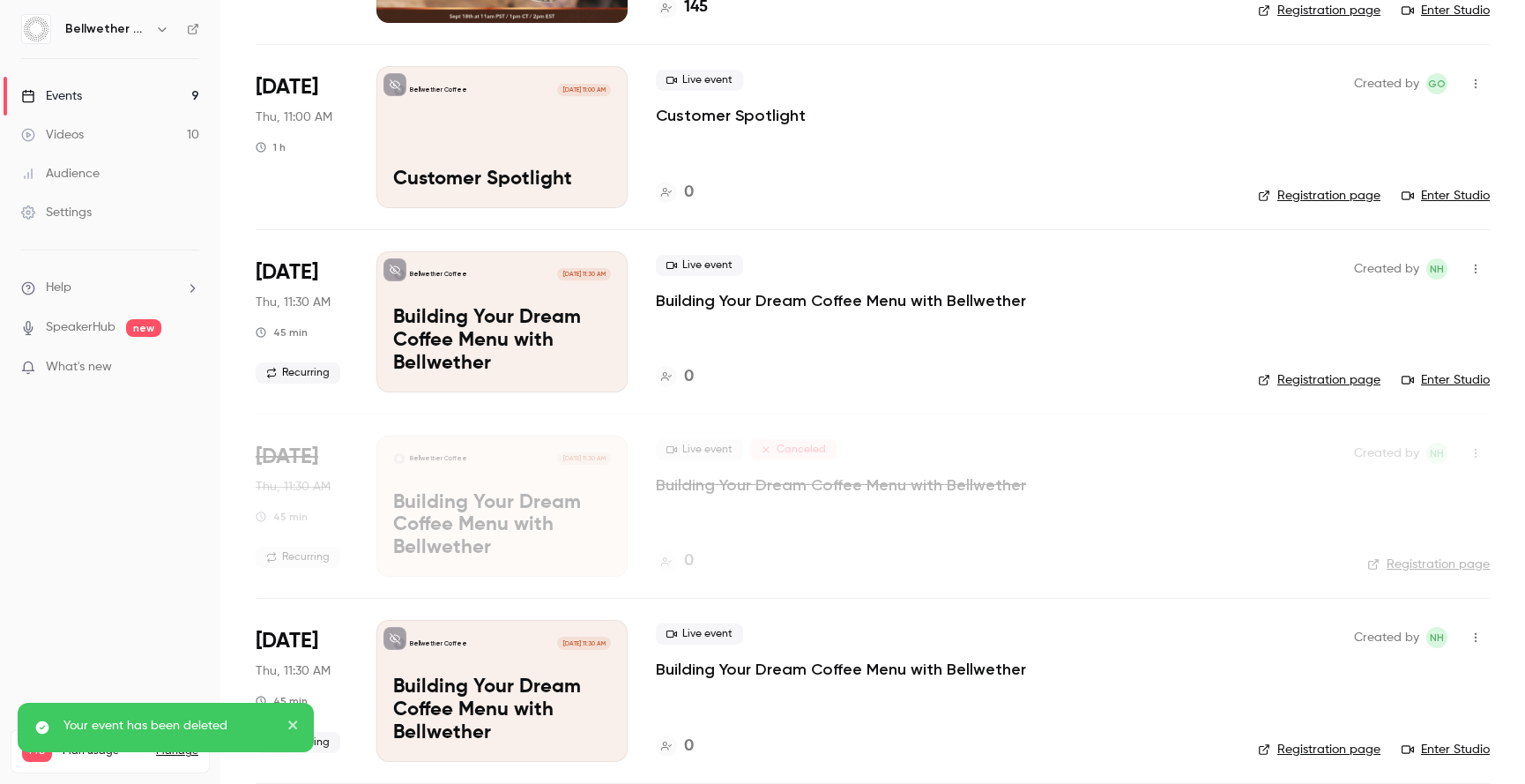
click at [1476, 456] on icon "button" at bounding box center [1477, 453] width 2 height 10
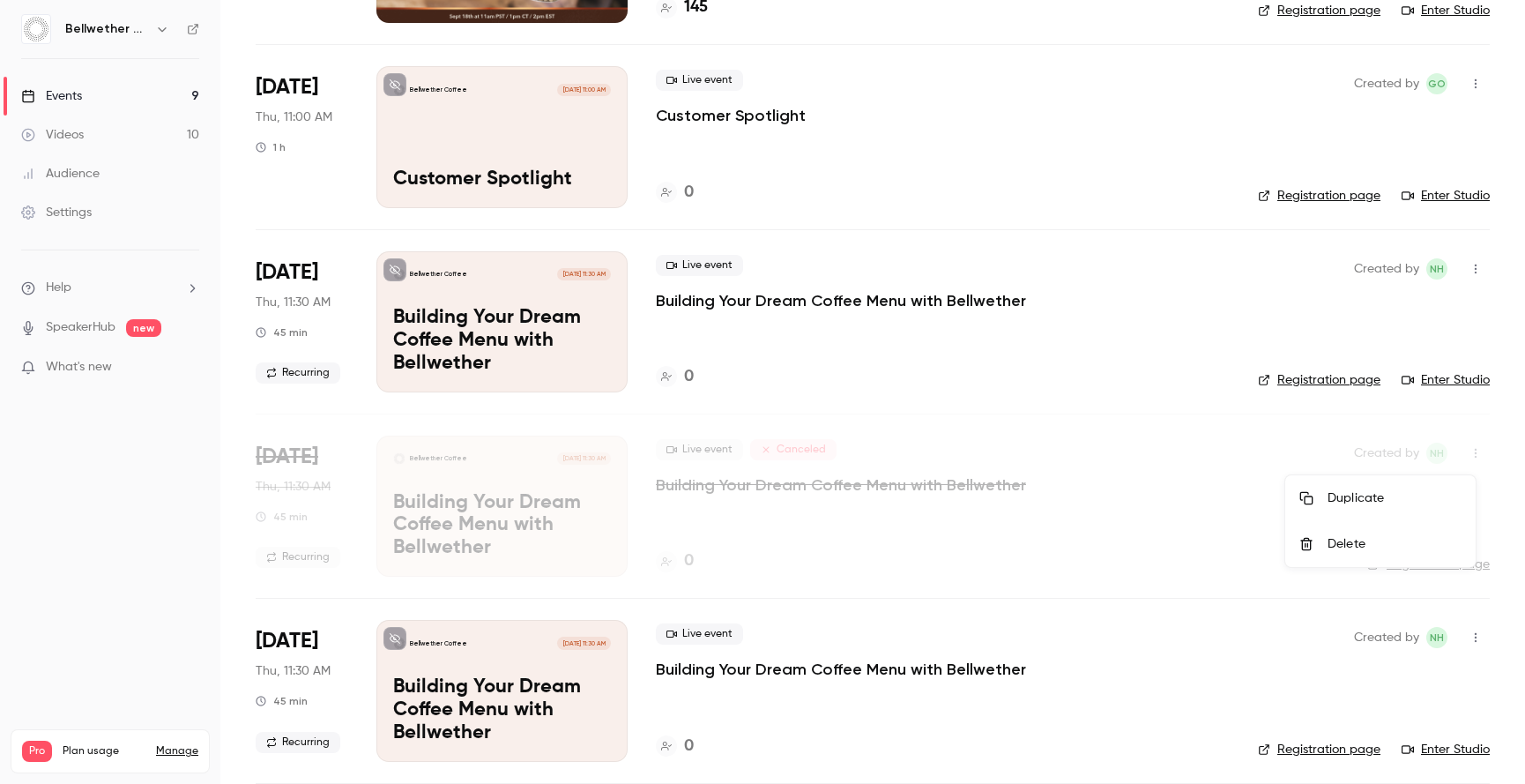
click at [1394, 558] on li "Delete" at bounding box center [1381, 544] width 191 height 45
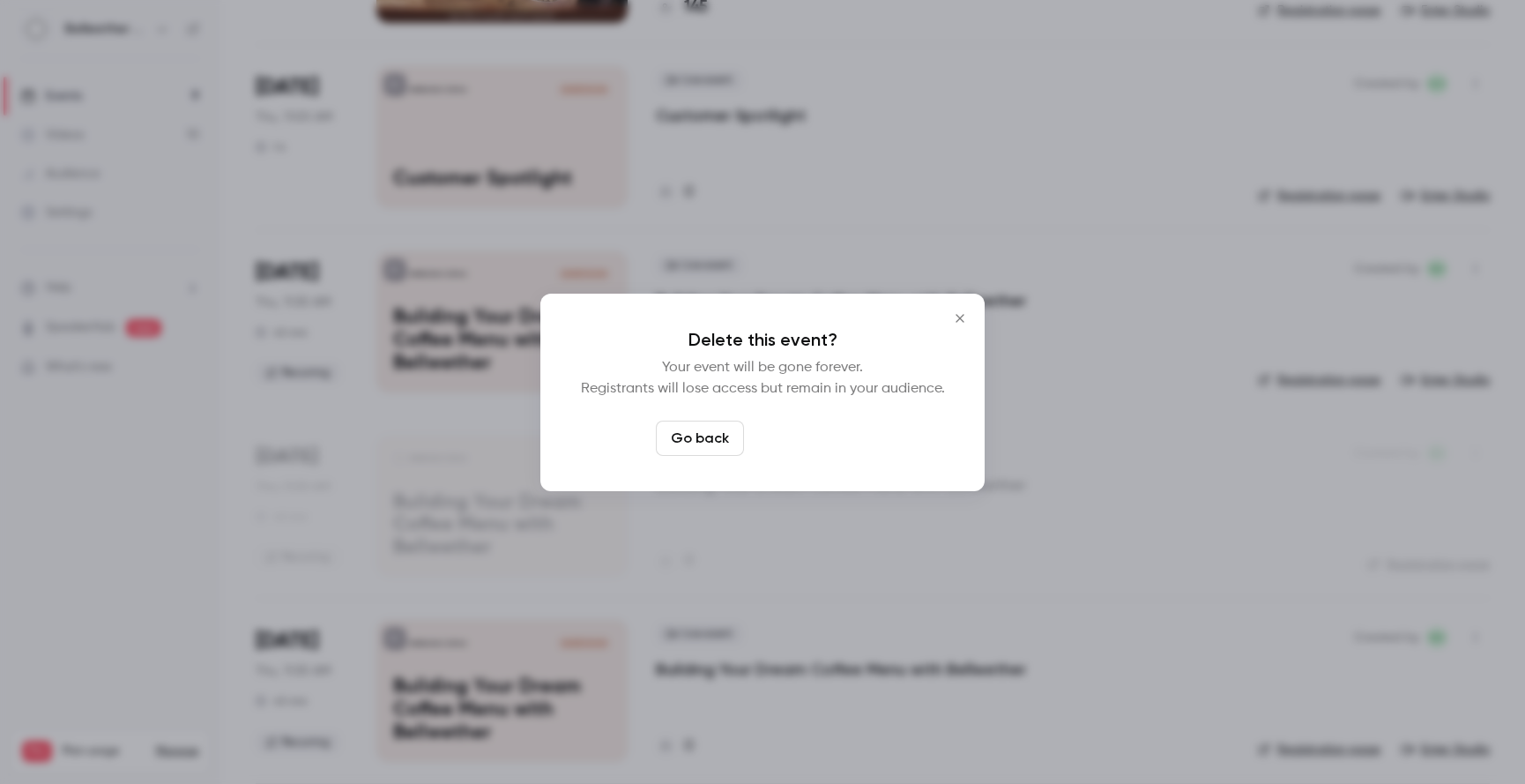
click at [831, 435] on button "Delete event" at bounding box center [811, 438] width 119 height 36
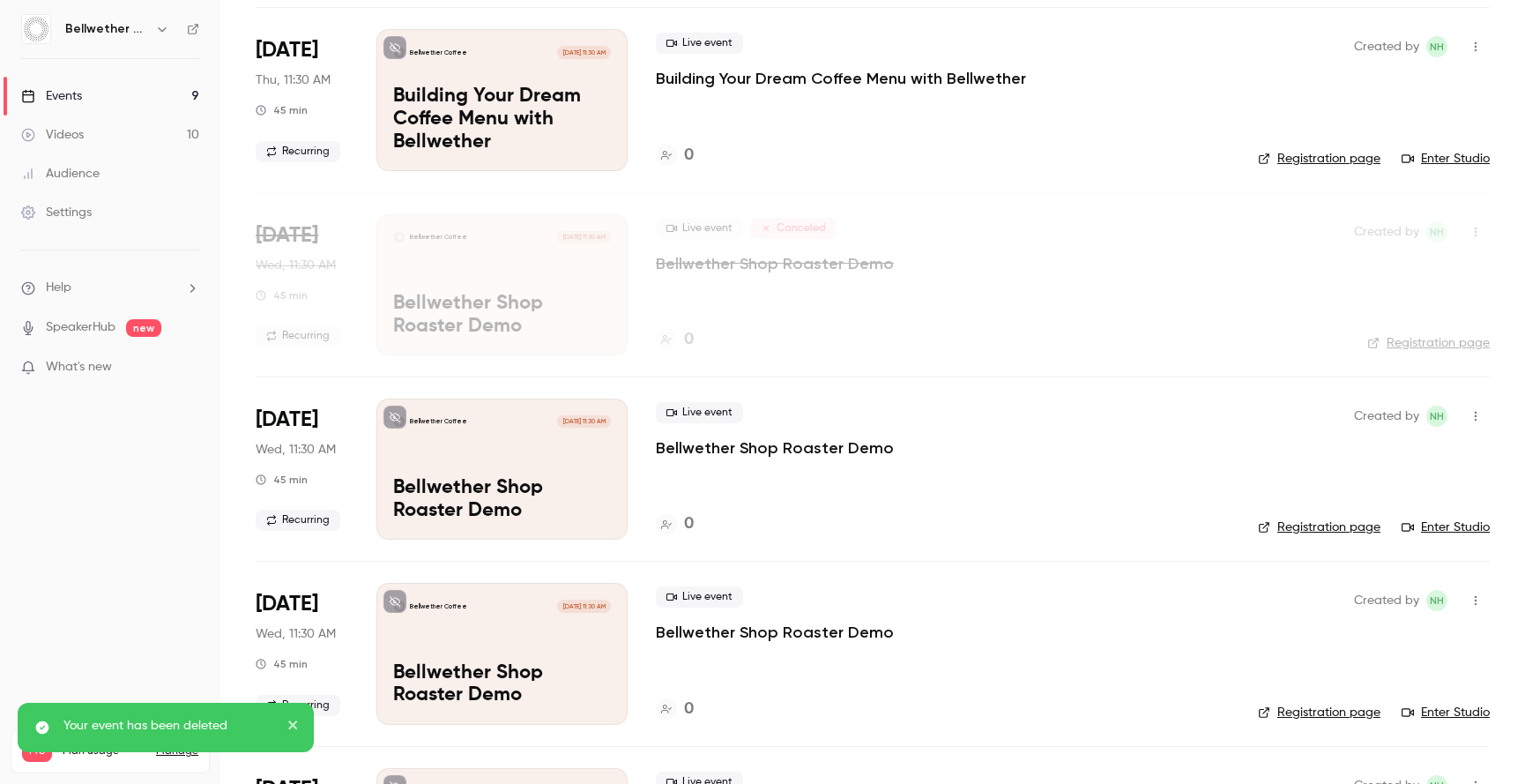
scroll to position [857, 0]
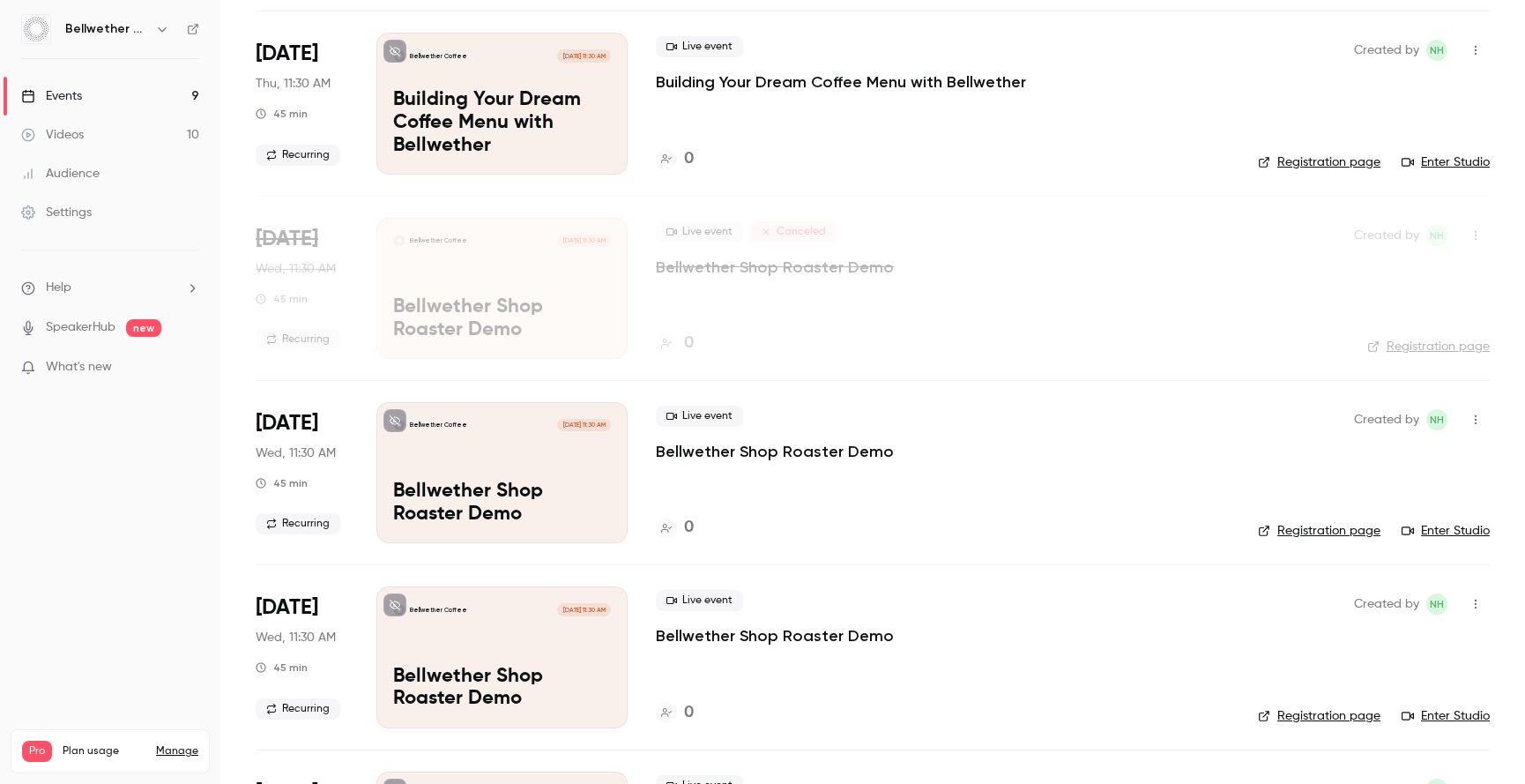
click at [1469, 415] on icon "button" at bounding box center [1476, 420] width 14 height 12
click at [1353, 594] on div "Cancel event" at bounding box center [1396, 602] width 134 height 18
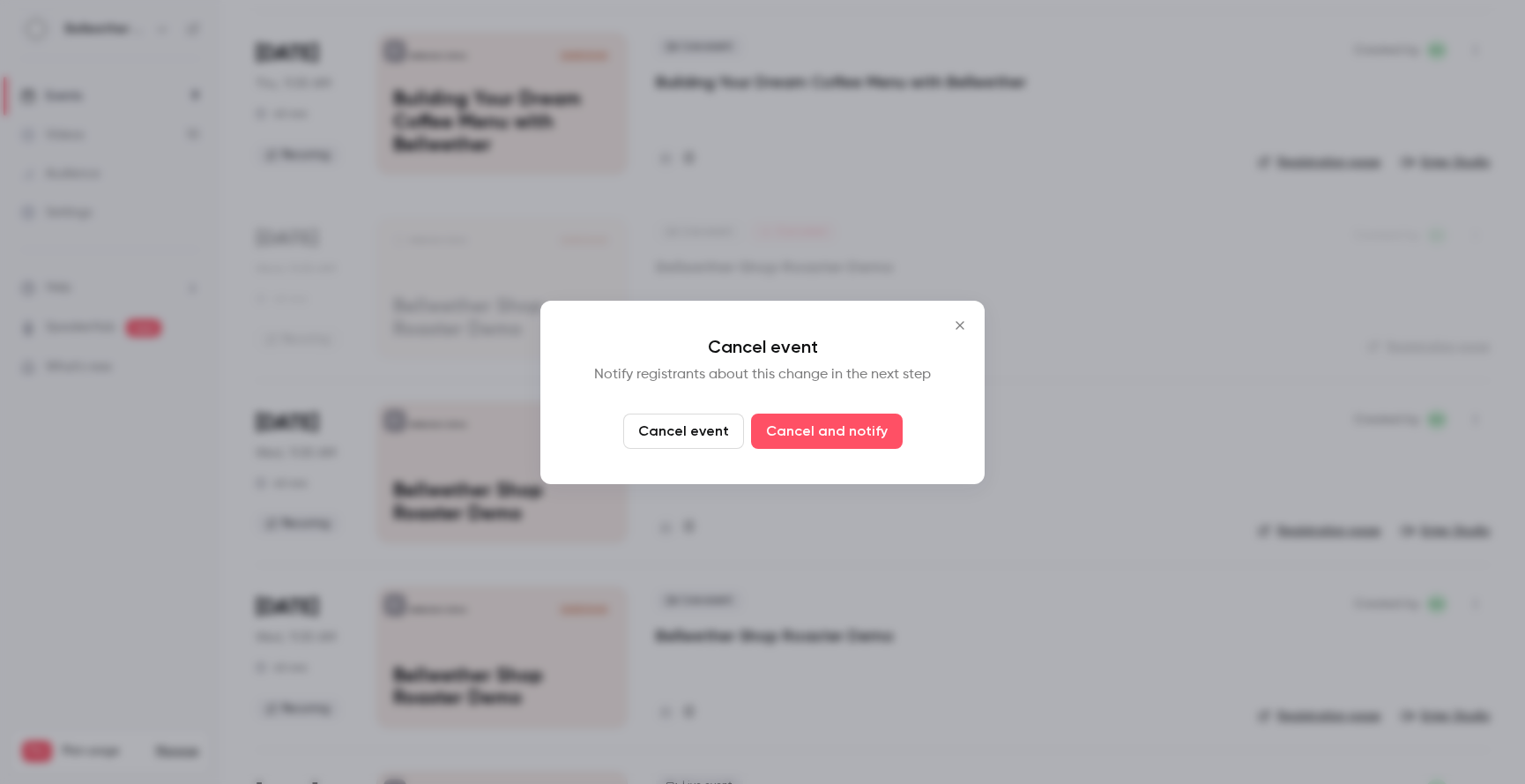
click at [709, 429] on button "Cancel event" at bounding box center [683, 431] width 120 height 36
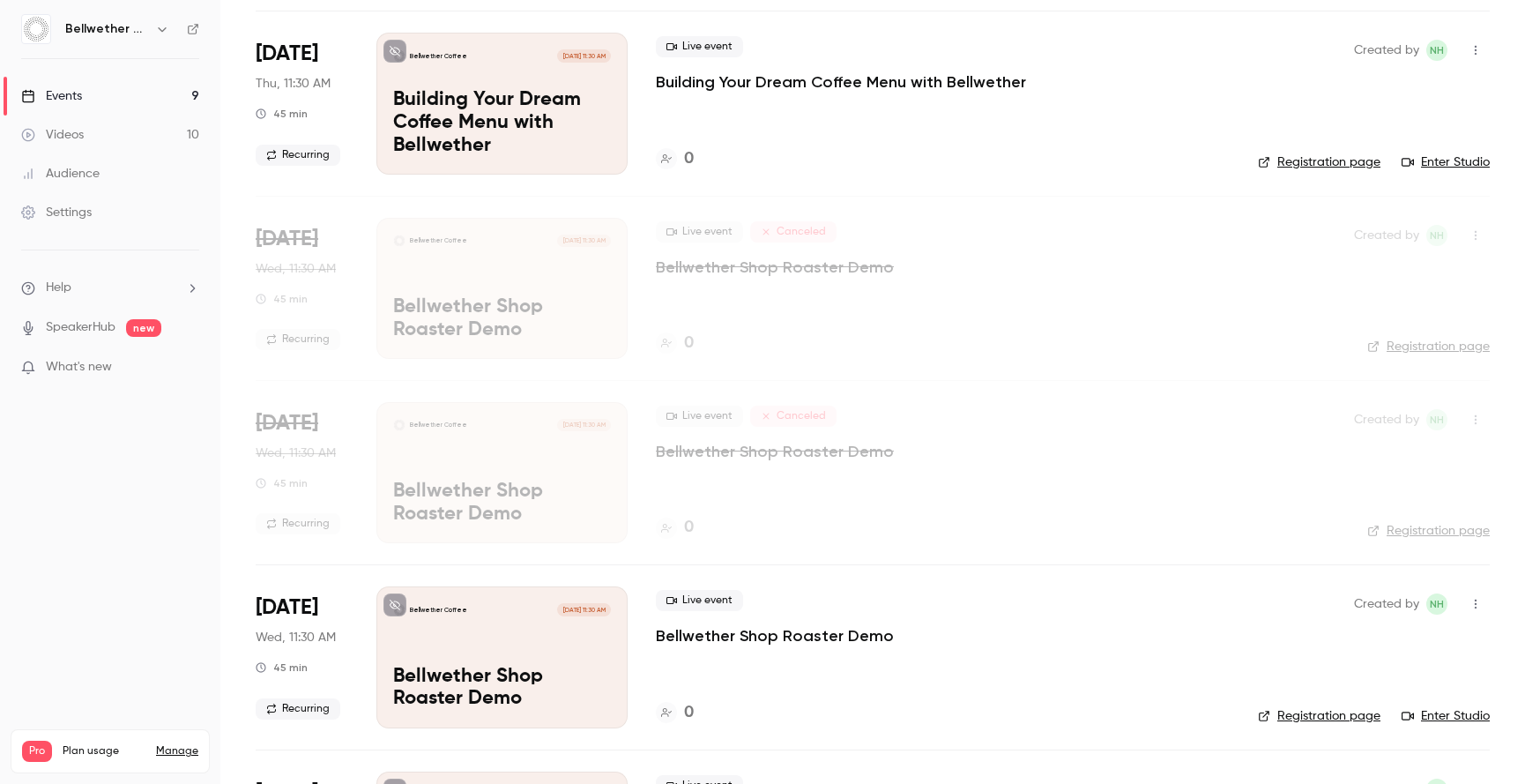
click at [1469, 415] on icon "button" at bounding box center [1476, 420] width 14 height 12
click at [1346, 513] on div "Delete" at bounding box center [1396, 510] width 134 height 18
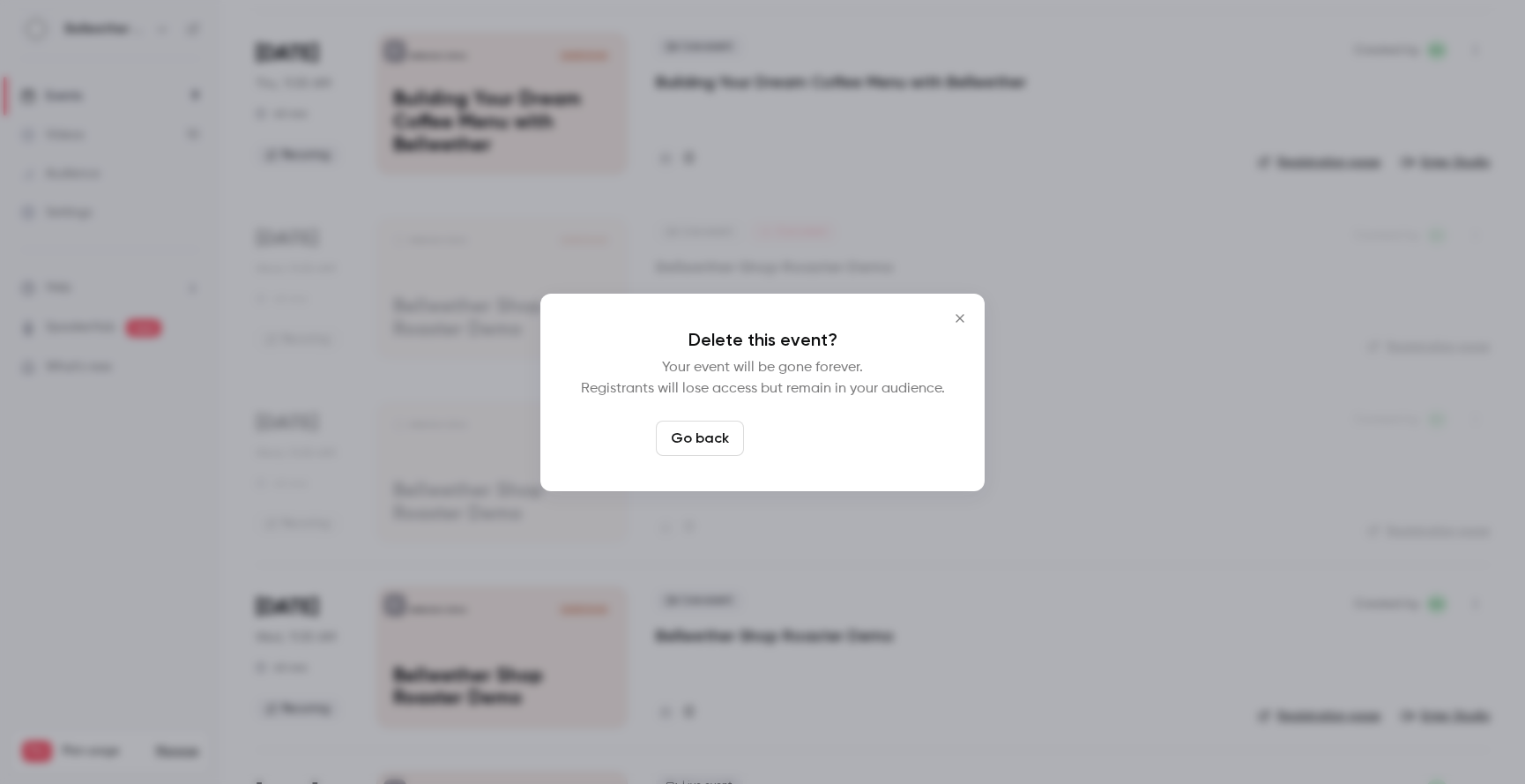
click at [835, 447] on button "Delete event" at bounding box center [811, 438] width 119 height 36
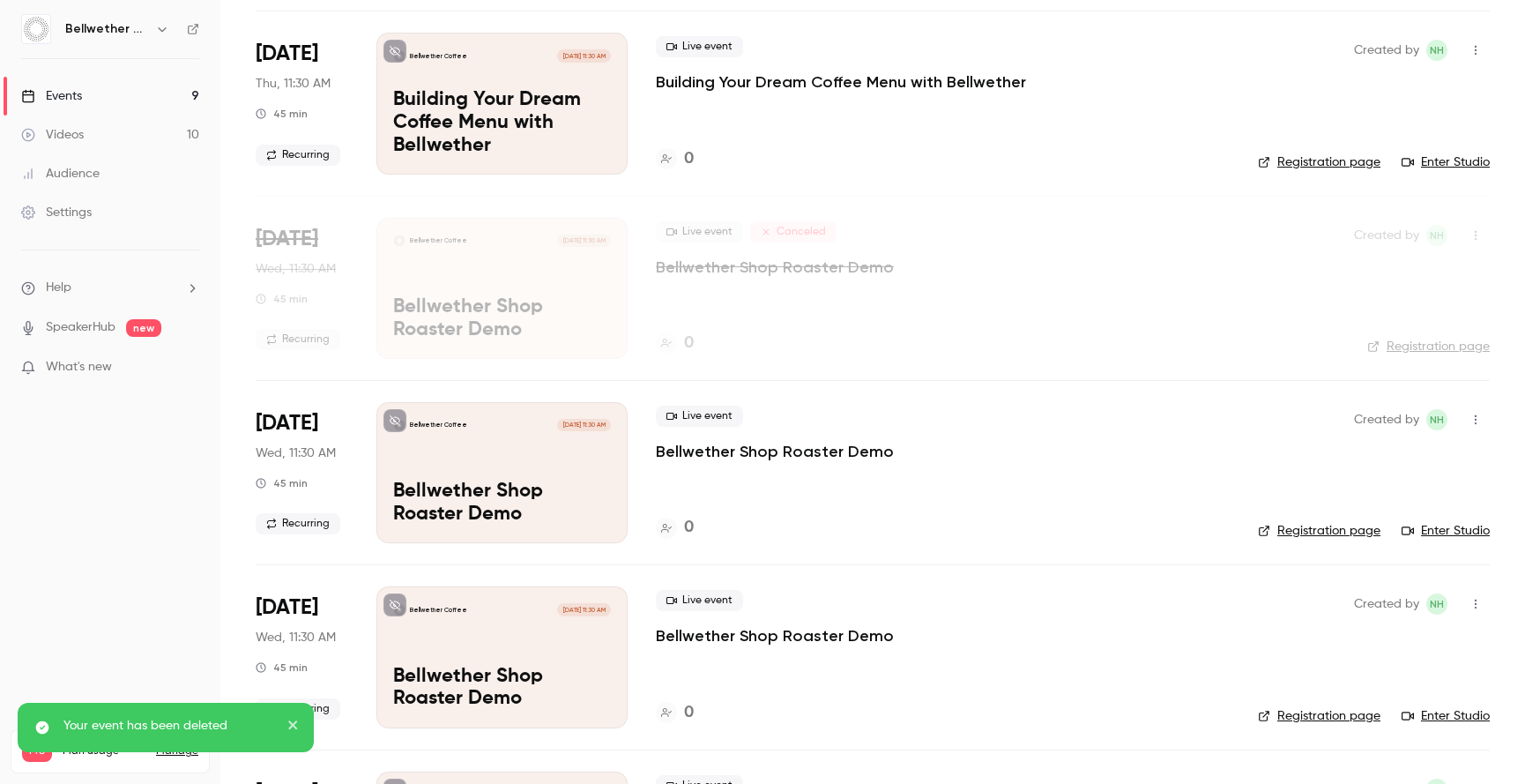
click at [1469, 421] on icon "button" at bounding box center [1476, 420] width 14 height 12
click at [1359, 643] on div "Delete" at bounding box center [1396, 648] width 134 height 18
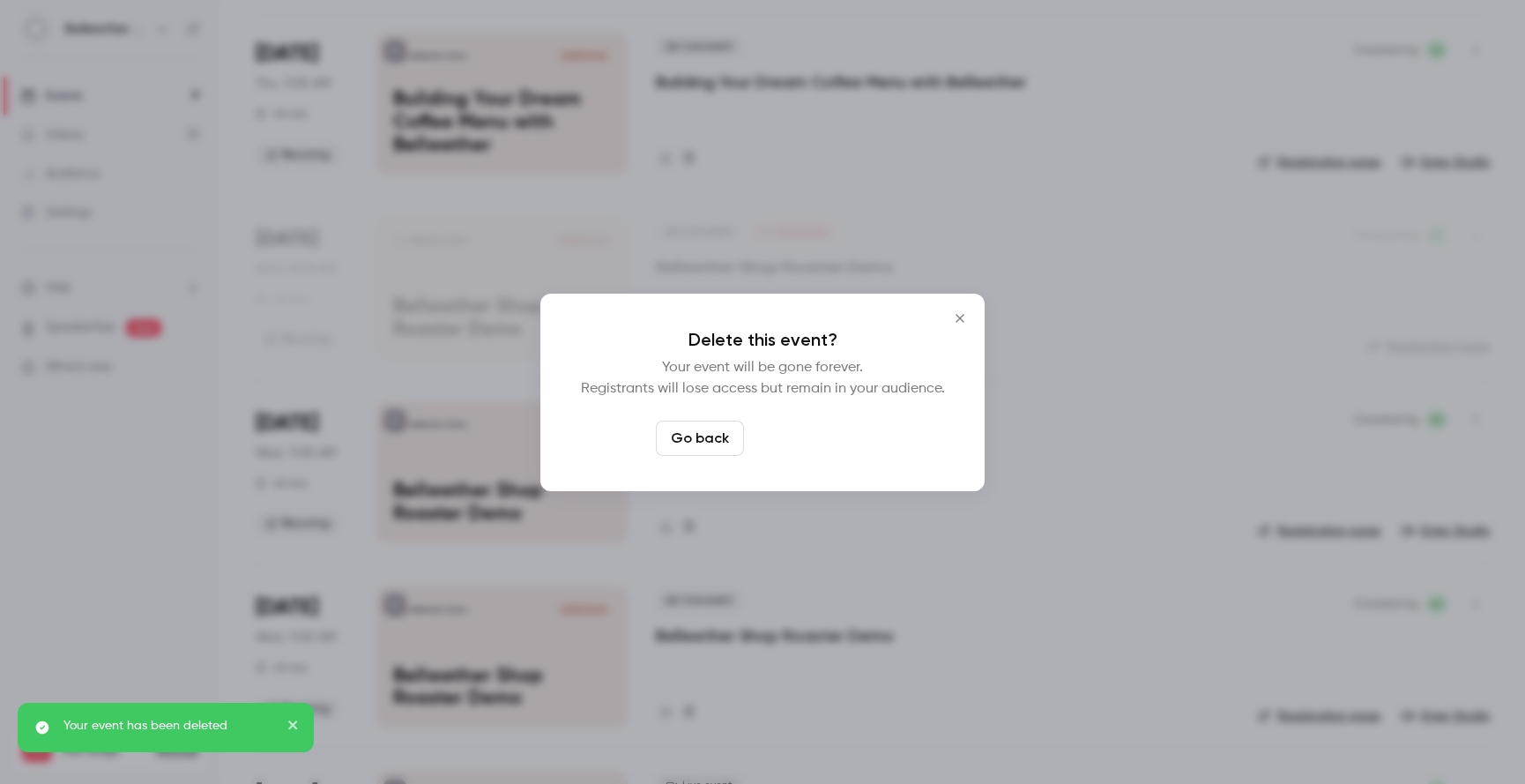
click at [802, 439] on button "Delete event" at bounding box center [811, 438] width 119 height 36
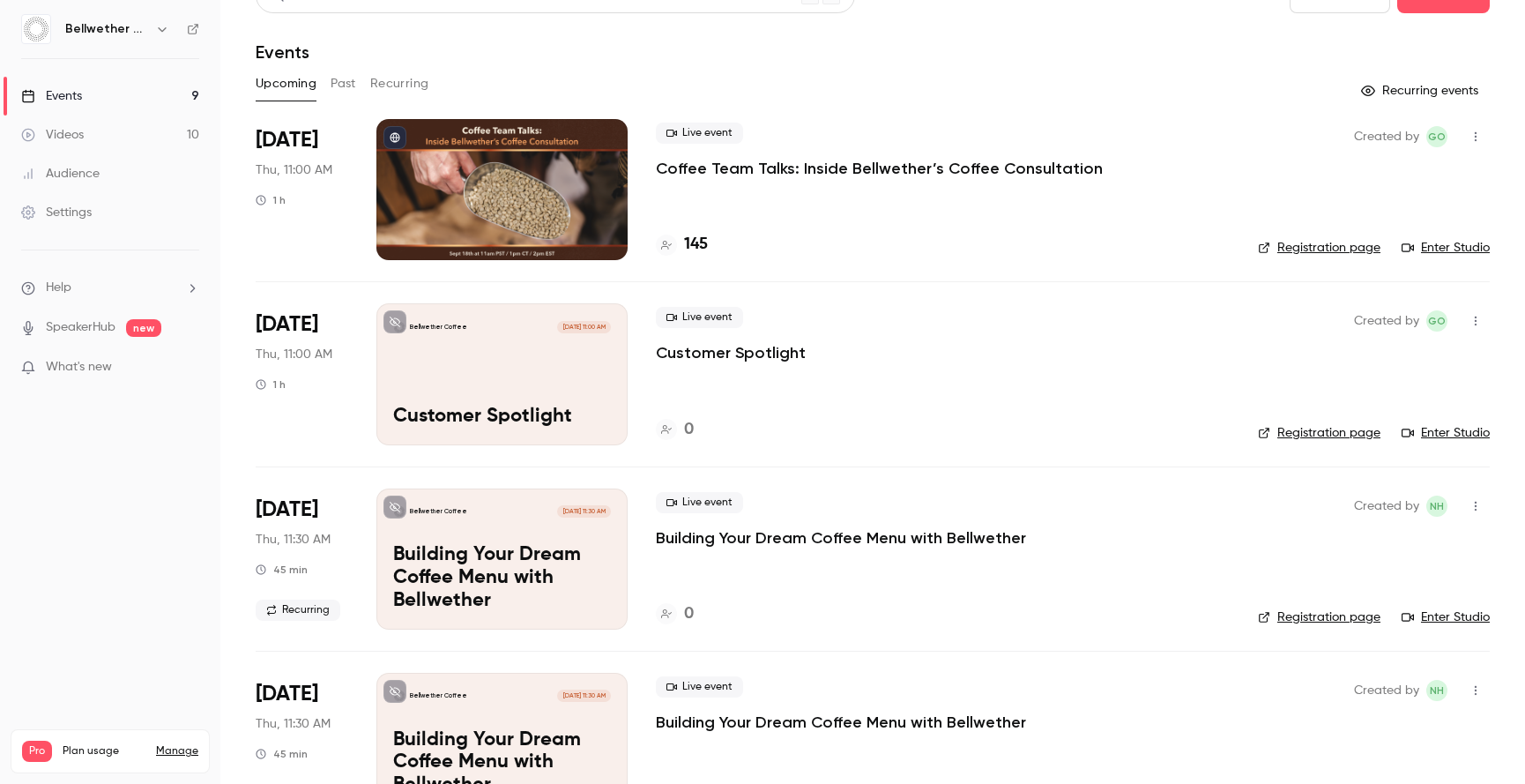
scroll to position [0, 0]
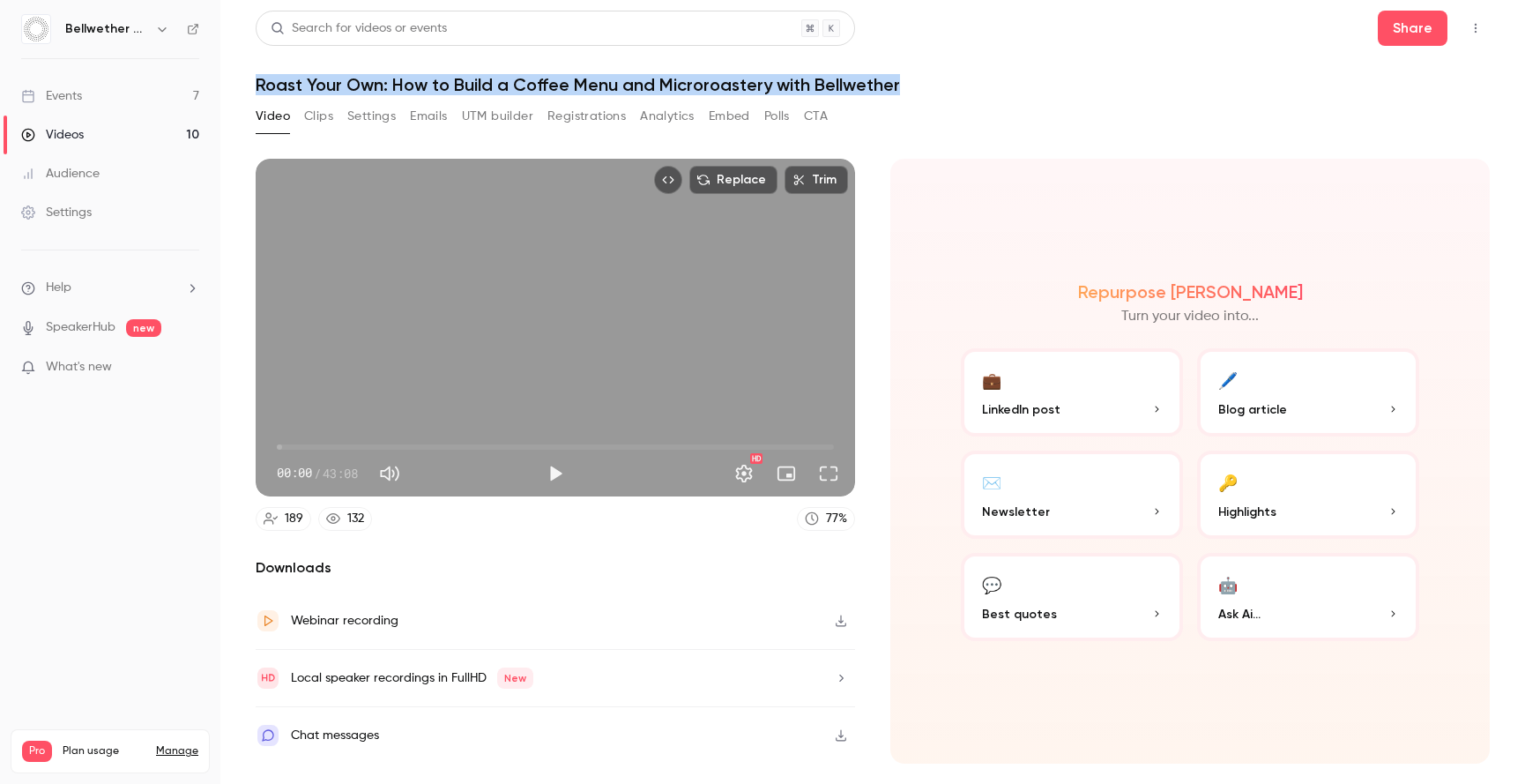
drag, startPoint x: 259, startPoint y: 85, endPoint x: 908, endPoint y: 78, distance: 649.0
click at [908, 78] on h1 "Roast Your Own: How to Build a Coffee Menu and Microroastery with Bellwether" at bounding box center [873, 84] width 1235 height 21
copy h1 "Roast Your Own: How to Build a Coffee Menu and Microroastery with Bellwether"
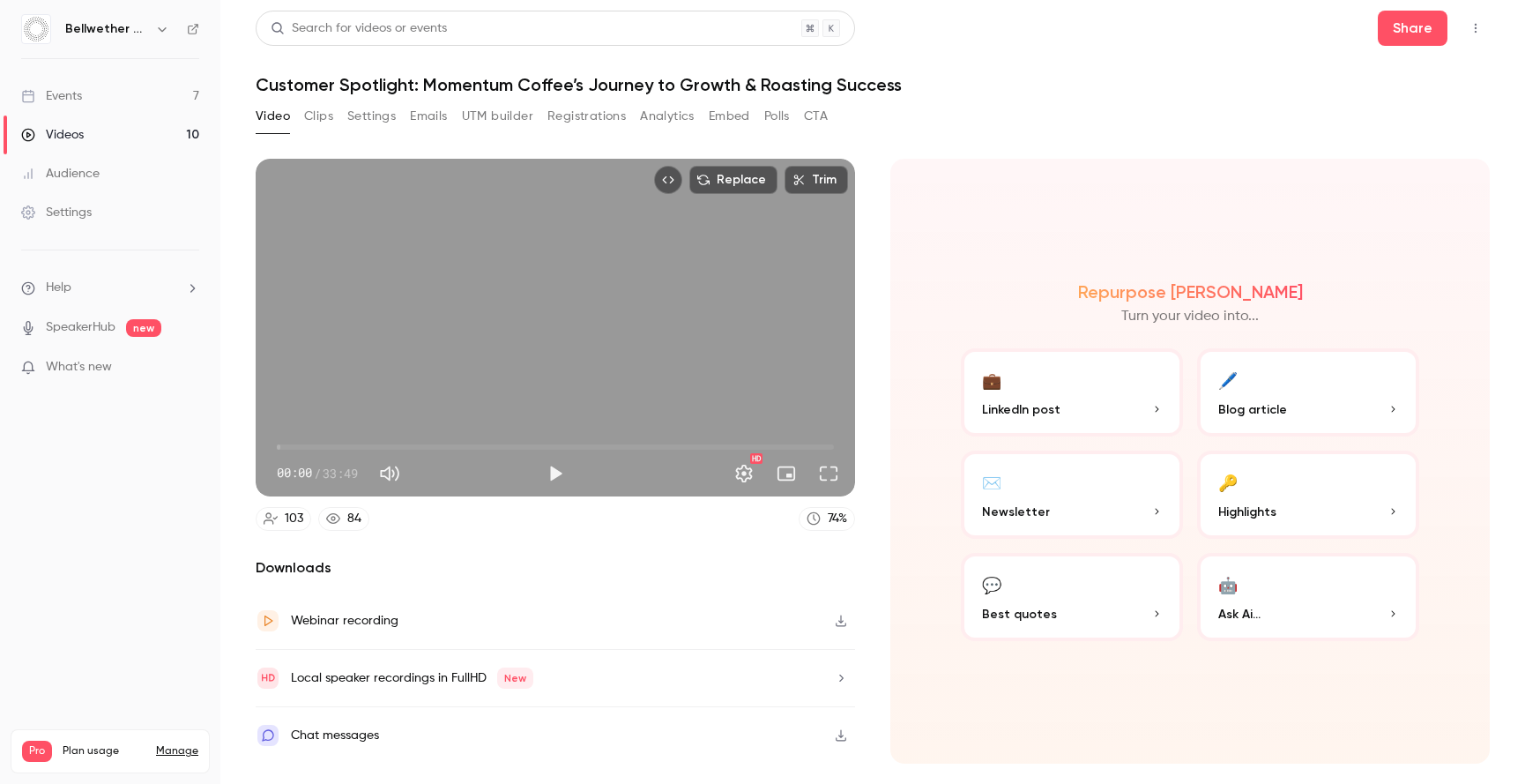
drag, startPoint x: 277, startPoint y: 87, endPoint x: 904, endPoint y: 87, distance: 627.0
click at [904, 87] on h1 "Customer Spotlight: Momentum Coffee’s Journey to Growth & Roasting Success" at bounding box center [873, 84] width 1235 height 21
copy h1 "Customer Spotlight: Momentum Coffee’s Journey to Growth & Roasting Success"
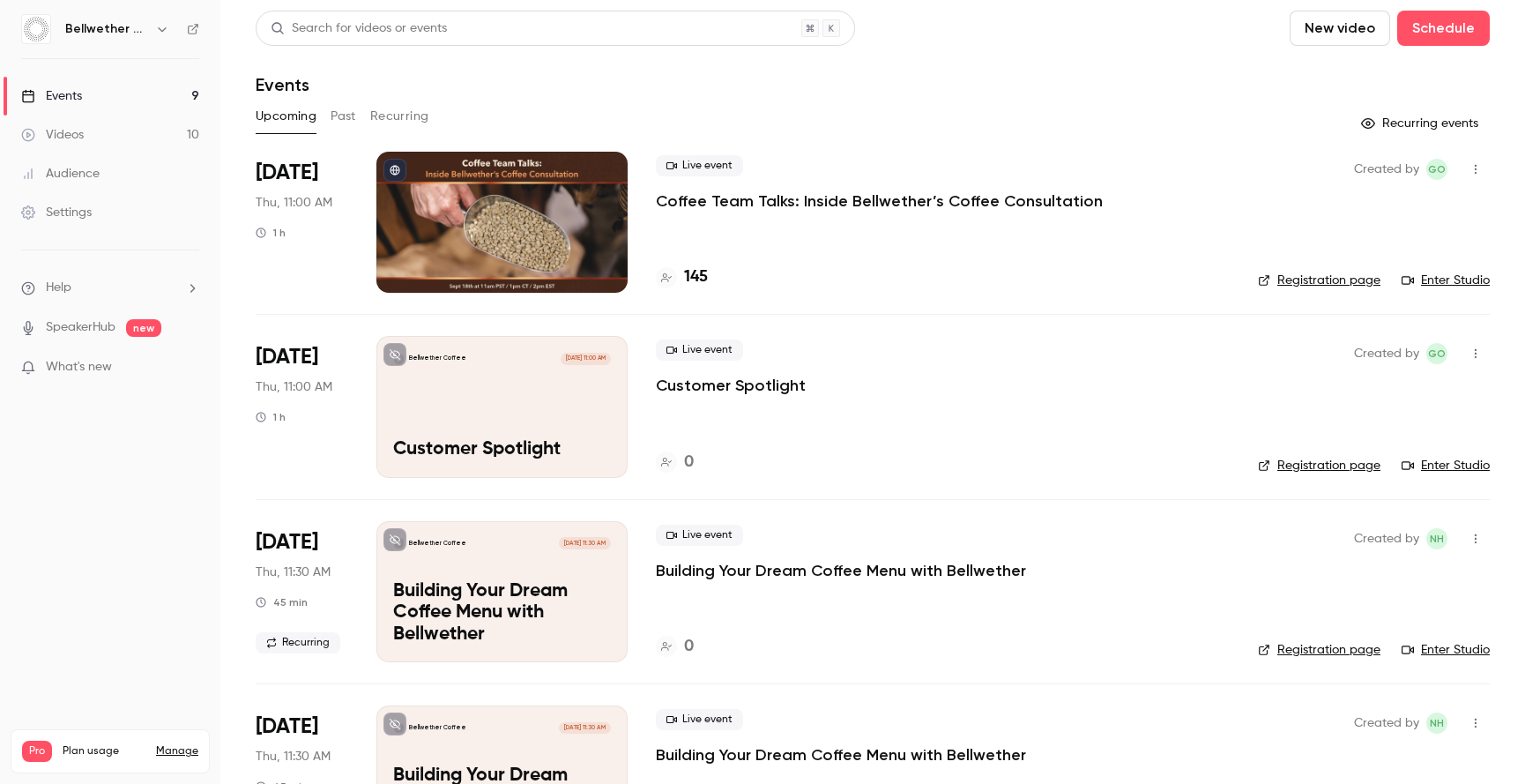
click at [401, 115] on button "Recurring" at bounding box center [400, 117] width 59 height 29
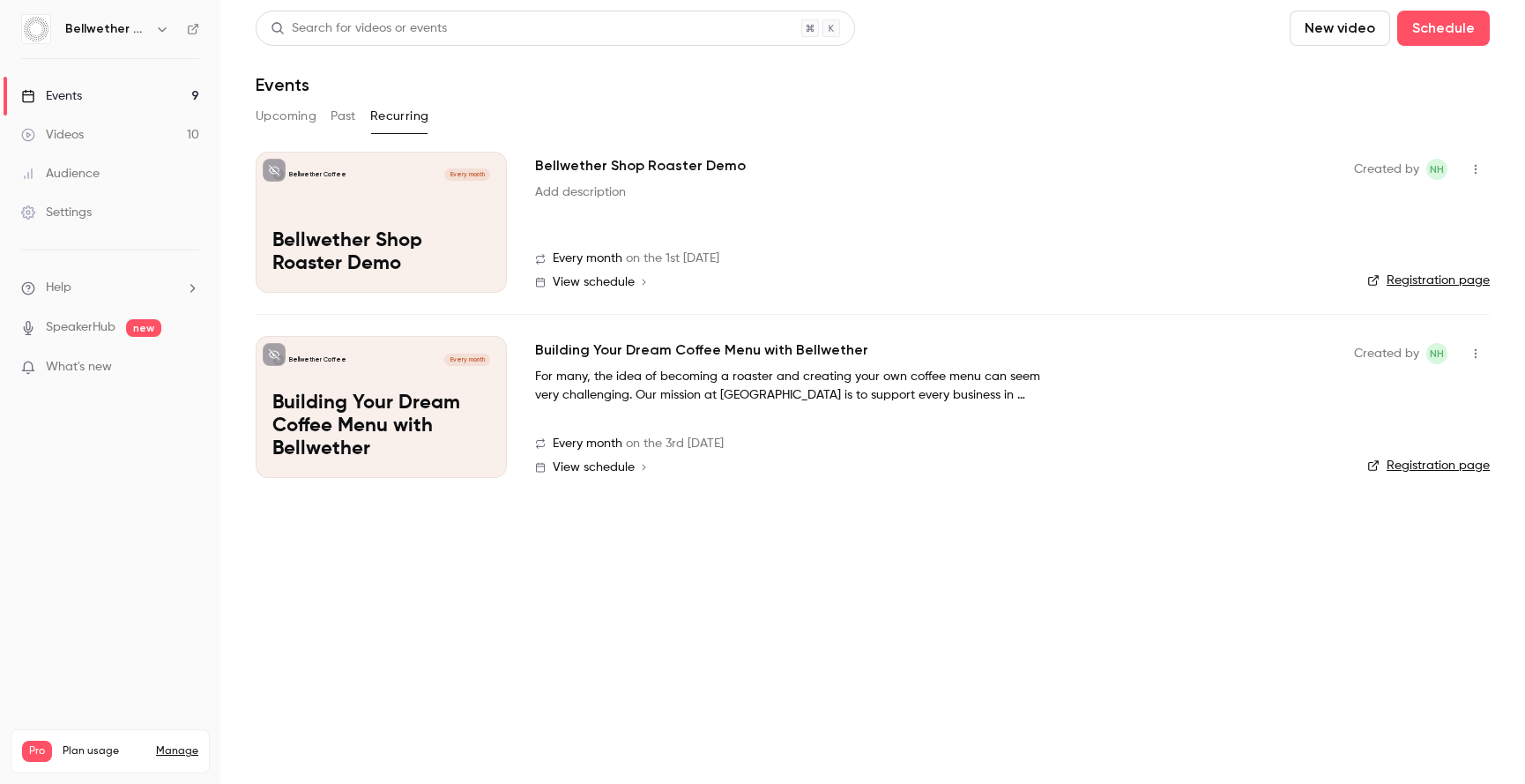
click at [1473, 169] on icon "button" at bounding box center [1476, 169] width 14 height 12
click at [1366, 258] on div "Delete" at bounding box center [1408, 260] width 134 height 18
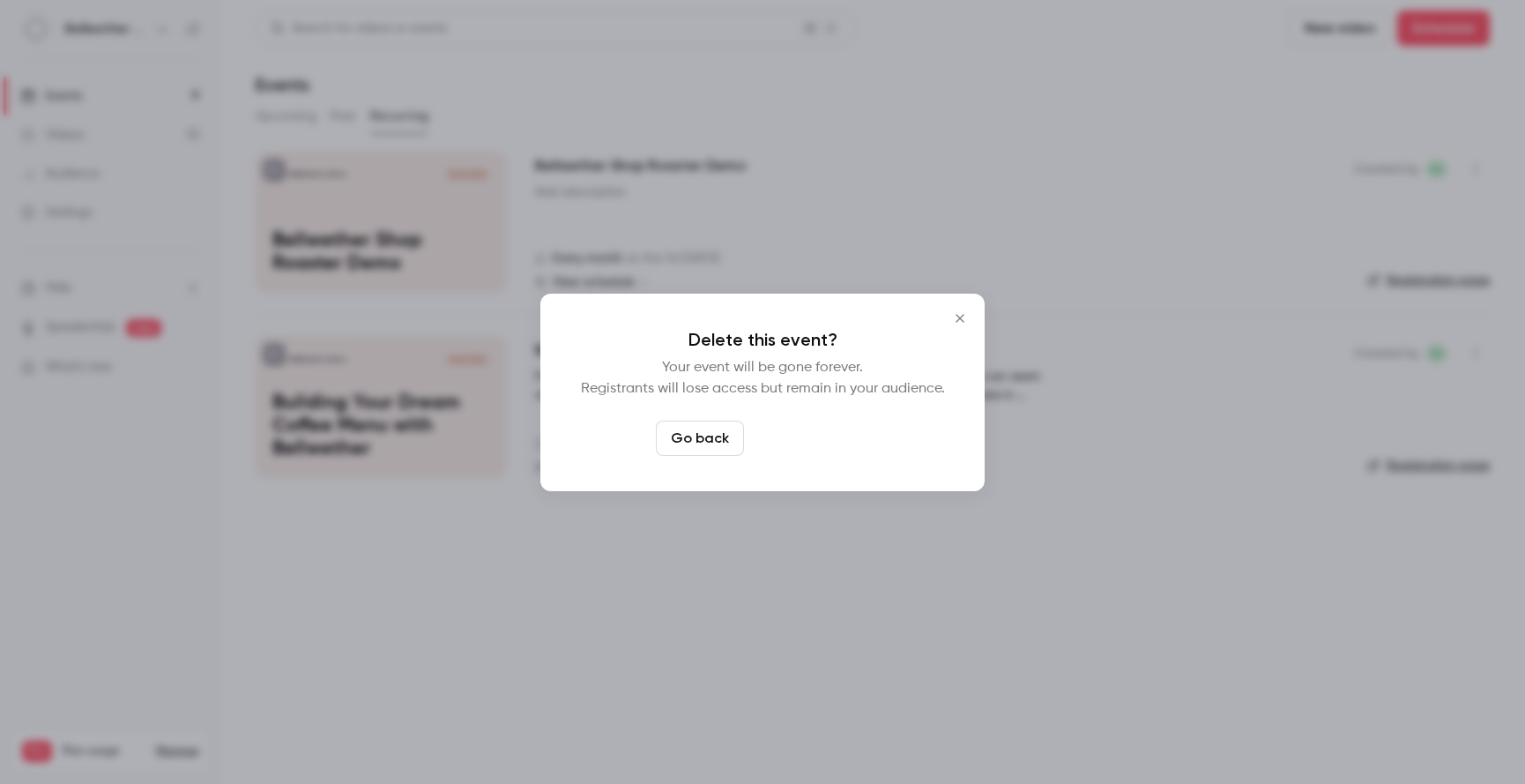
click at [797, 446] on button "Delete event" at bounding box center [811, 438] width 119 height 36
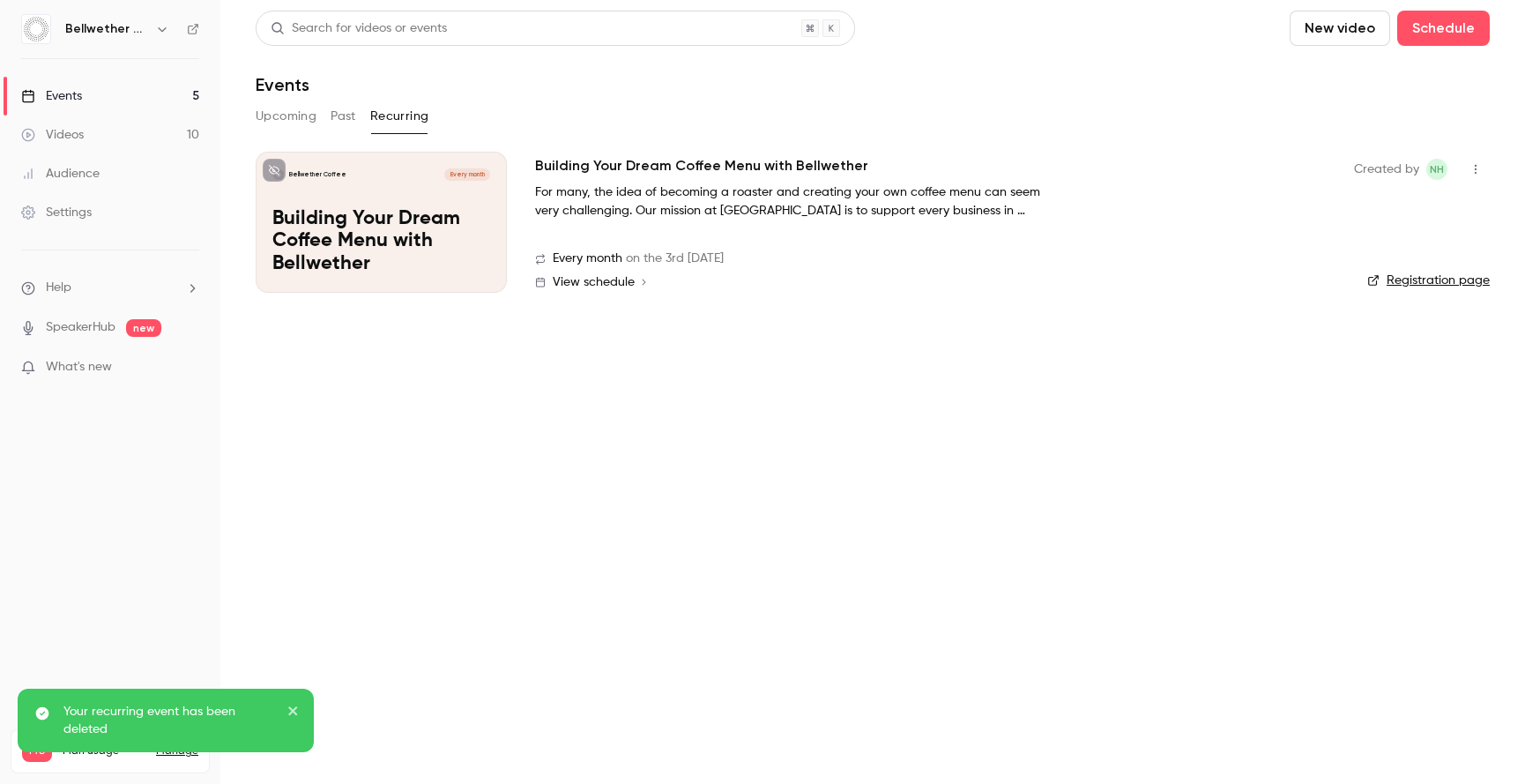
click at [1474, 168] on icon "button" at bounding box center [1476, 169] width 14 height 12
click at [1368, 259] on div "Delete" at bounding box center [1408, 260] width 134 height 18
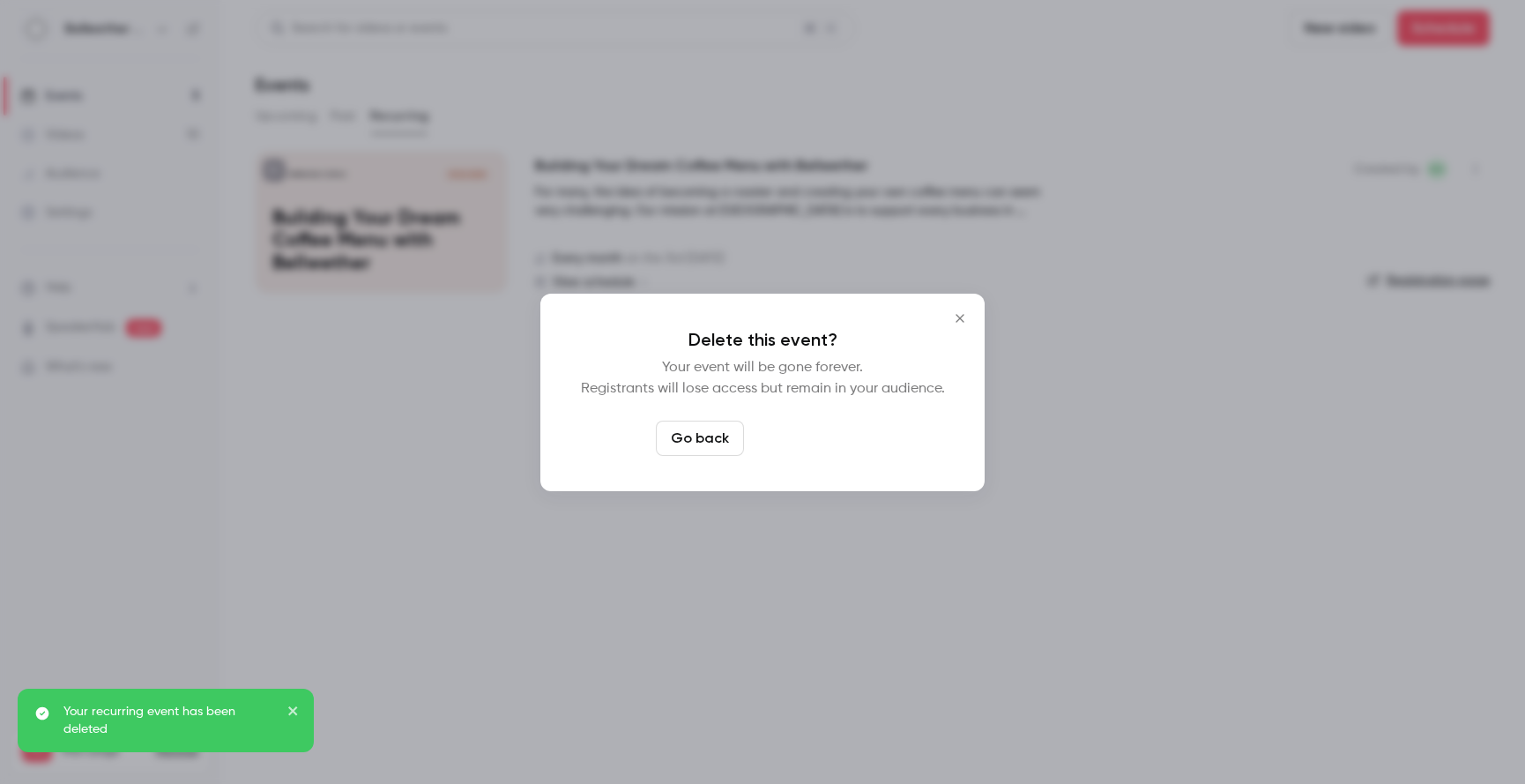
click at [829, 430] on button "Delete event" at bounding box center [811, 438] width 119 height 36
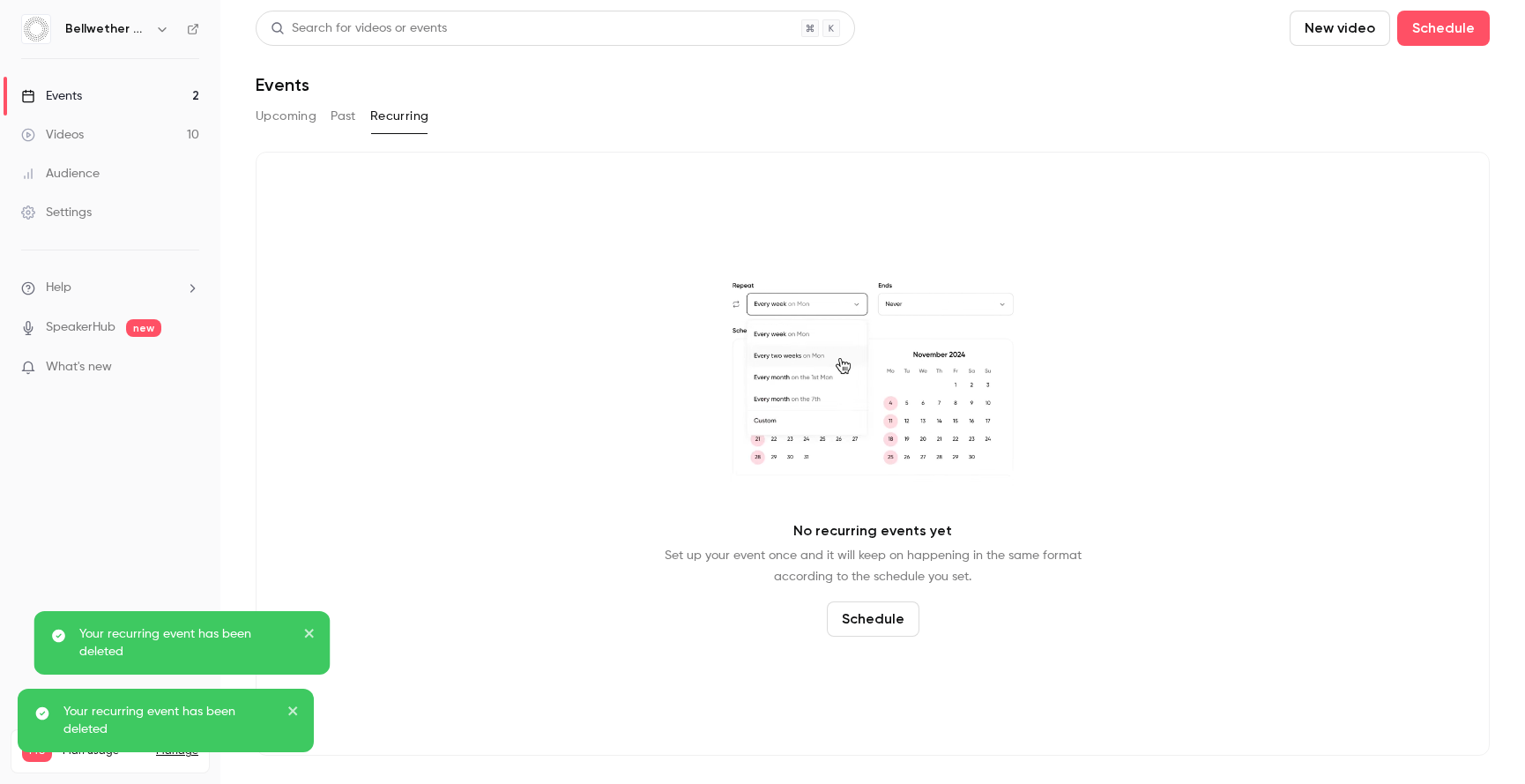
click at [273, 118] on button "Upcoming" at bounding box center [286, 117] width 61 height 29
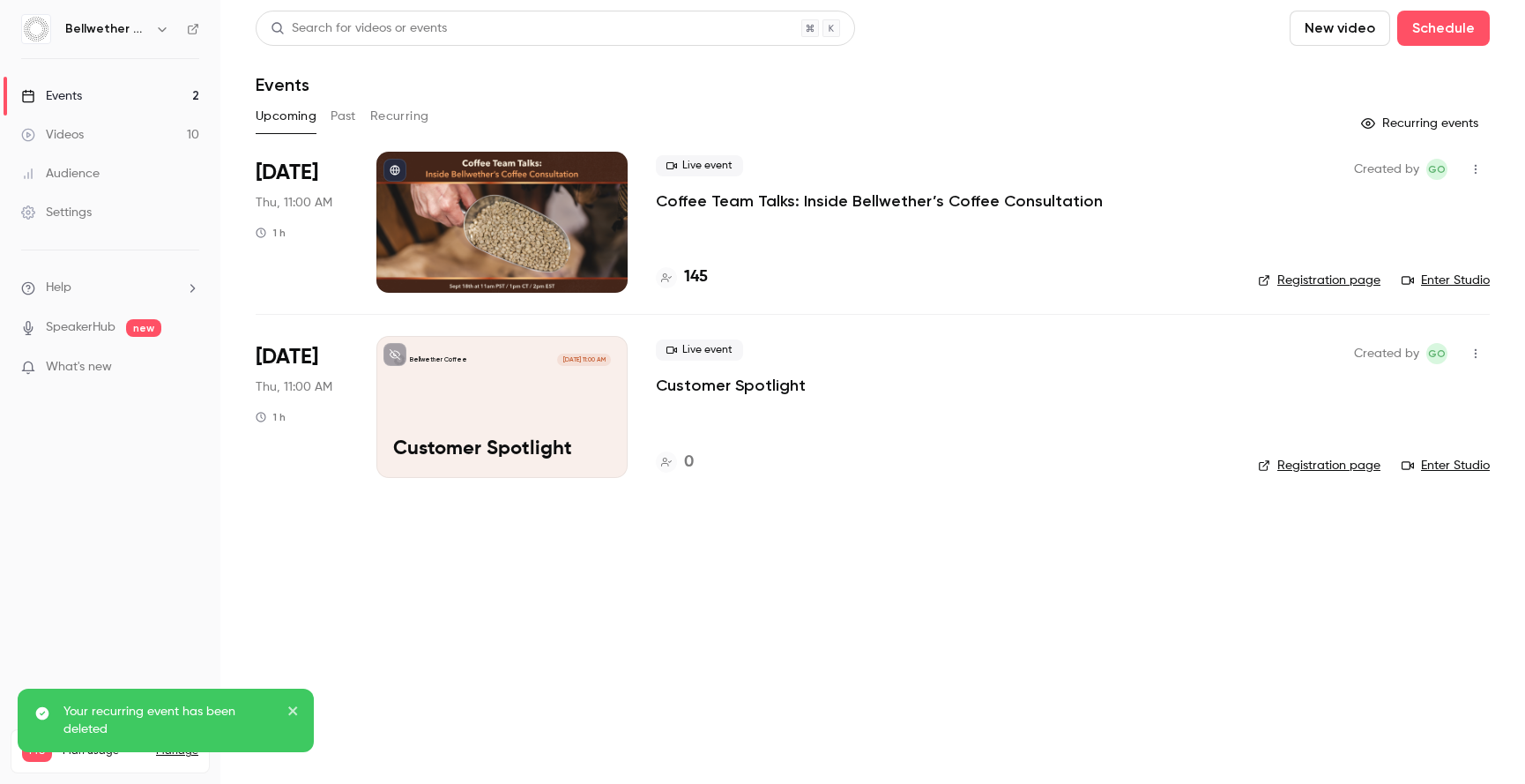
click at [348, 118] on button "Past" at bounding box center [344, 117] width 26 height 29
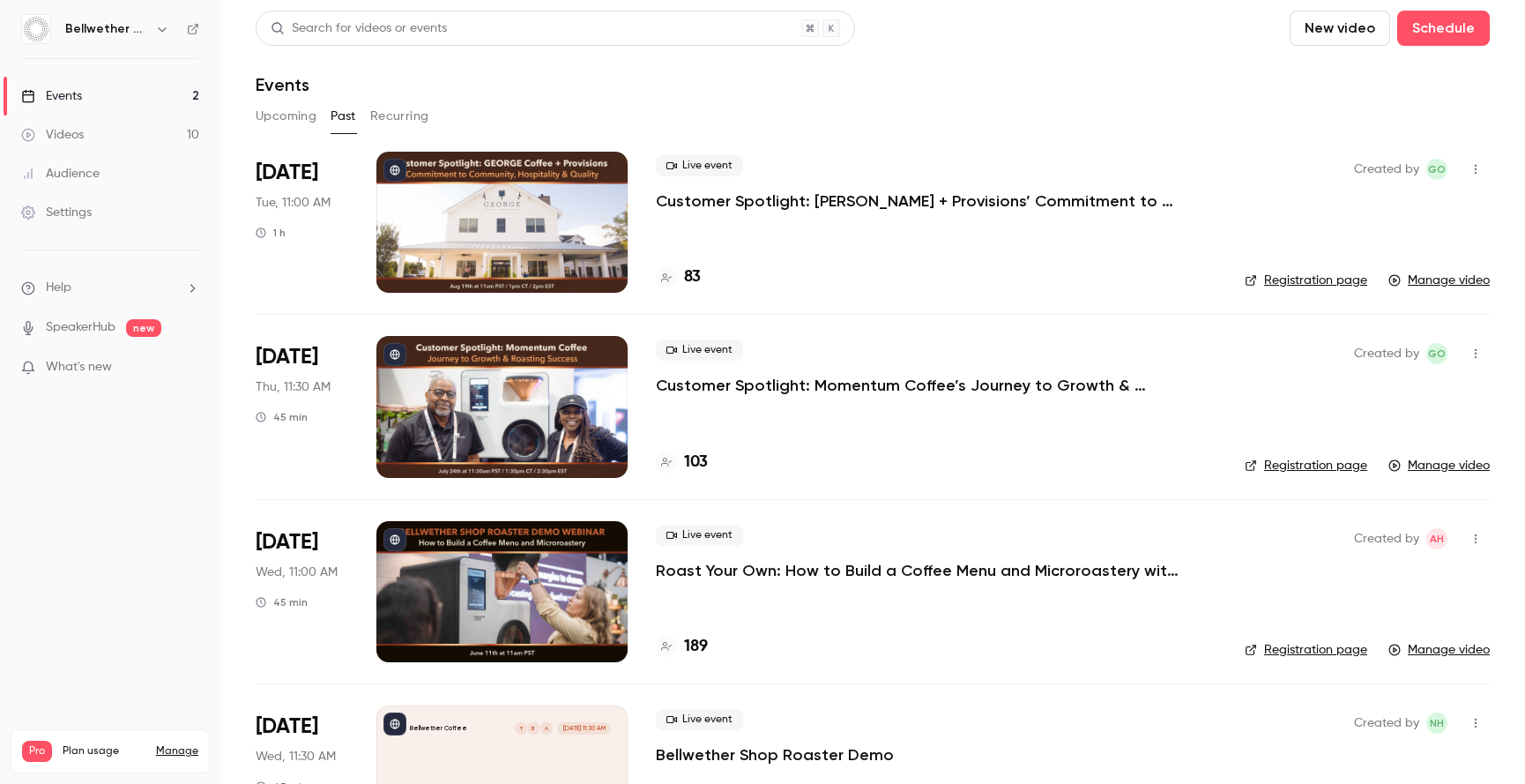
click at [276, 122] on button "Upcoming" at bounding box center [286, 117] width 61 height 29
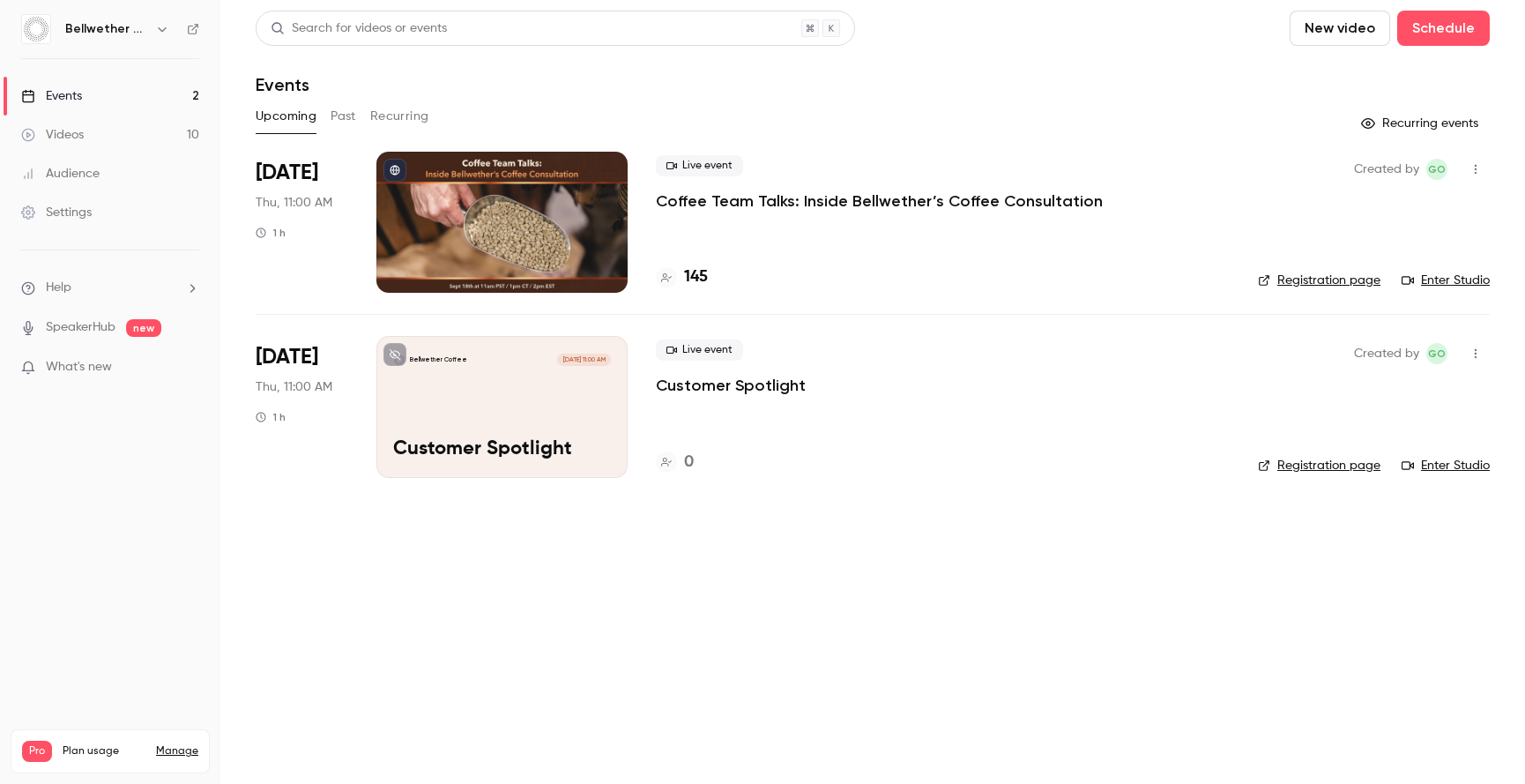
click at [349, 114] on button "Past" at bounding box center [344, 117] width 26 height 29
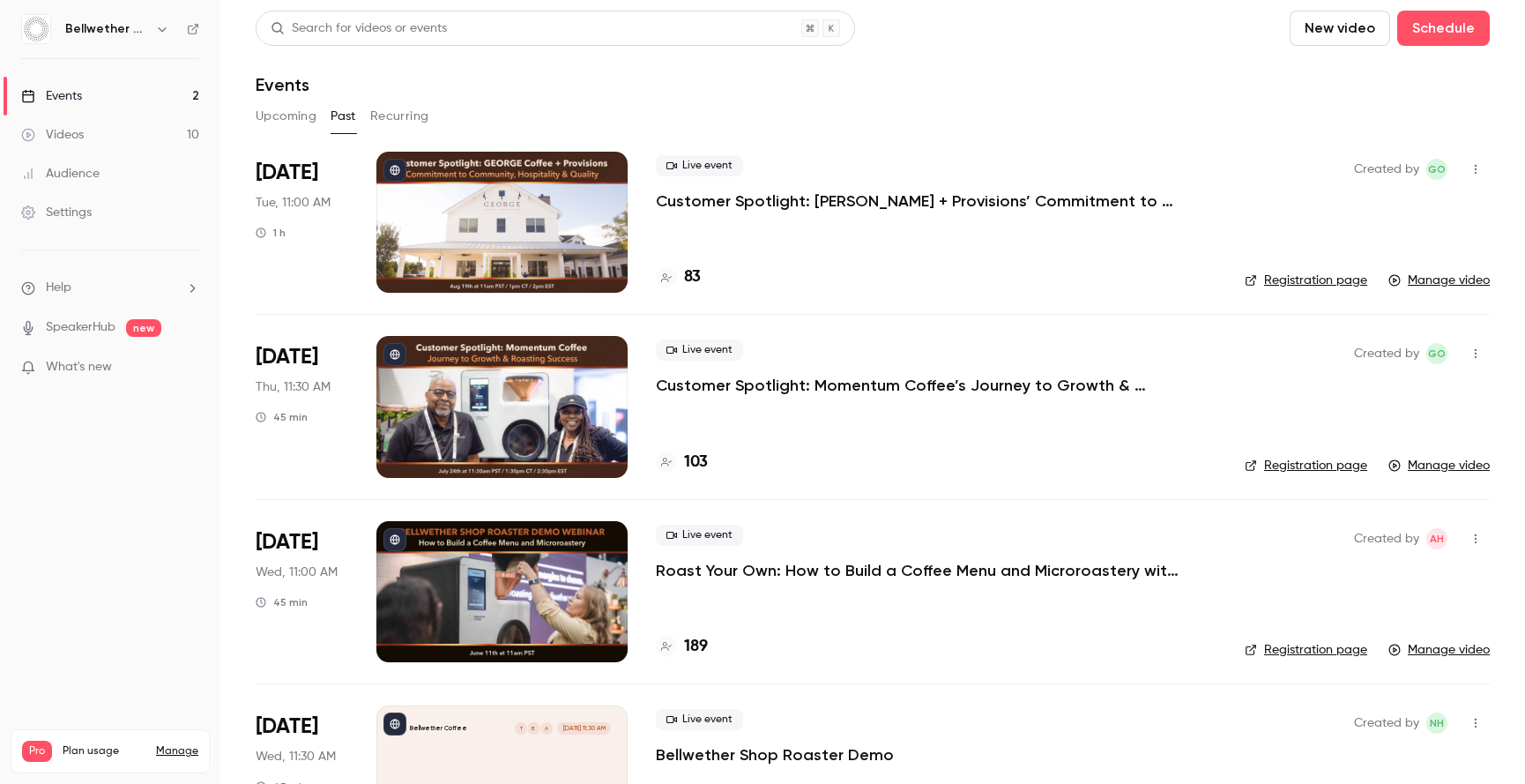
click at [1469, 165] on icon "button" at bounding box center [1476, 169] width 14 height 12
click at [1379, 255] on div "Duplicate" at bounding box center [1396, 260] width 134 height 18
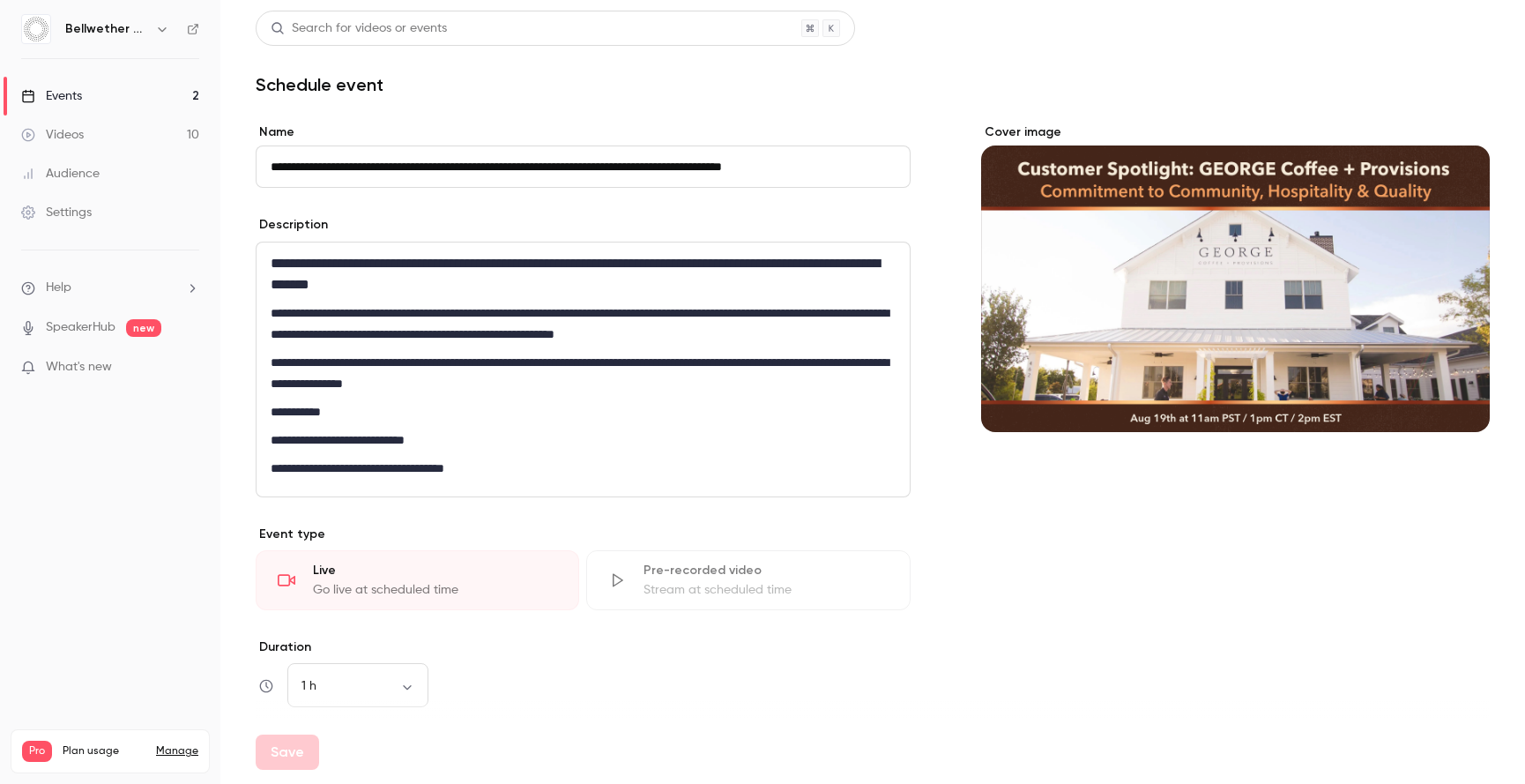
click at [339, 171] on input "**********" at bounding box center [583, 166] width 655 height 42
drag, startPoint x: 318, startPoint y: 167, endPoint x: 242, endPoint y: 165, distance: 76.0
click at [242, 165] on main "**********" at bounding box center [872, 392] width 1305 height 784
drag, startPoint x: 380, startPoint y: 166, endPoint x: 834, endPoint y: 166, distance: 454.0
click at [834, 166] on input "**********" at bounding box center [583, 166] width 655 height 42
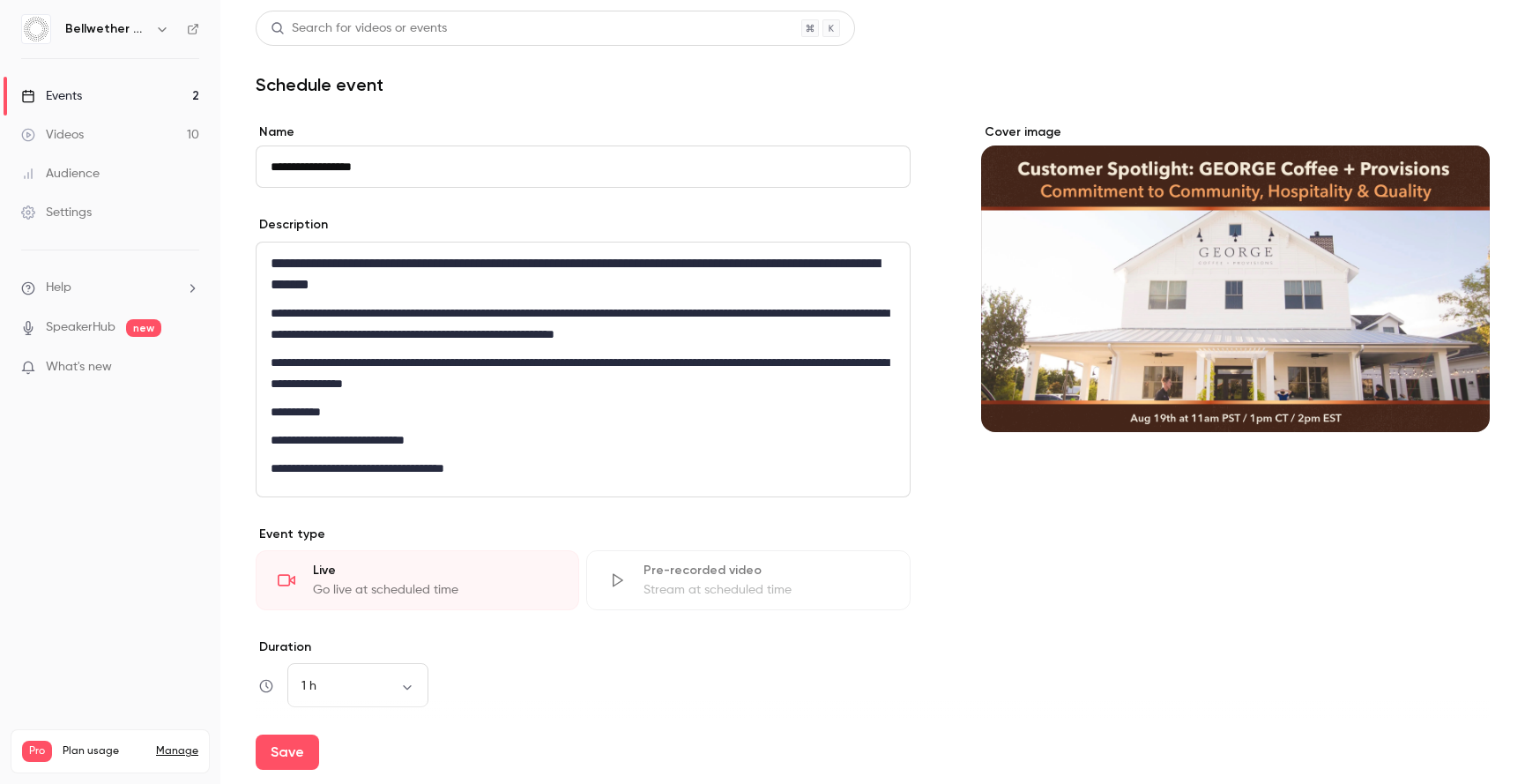
type input "**********"
drag, startPoint x: 686, startPoint y: 204, endPoint x: 692, endPoint y: 213, distance: 10.8
click at [686, 204] on div "**********" at bounding box center [583, 669] width 655 height 1093
drag, startPoint x: 653, startPoint y: 265, endPoint x: 654, endPoint y: 276, distance: 11.0
click at [654, 276] on h2 "**********" at bounding box center [579, 274] width 617 height 42
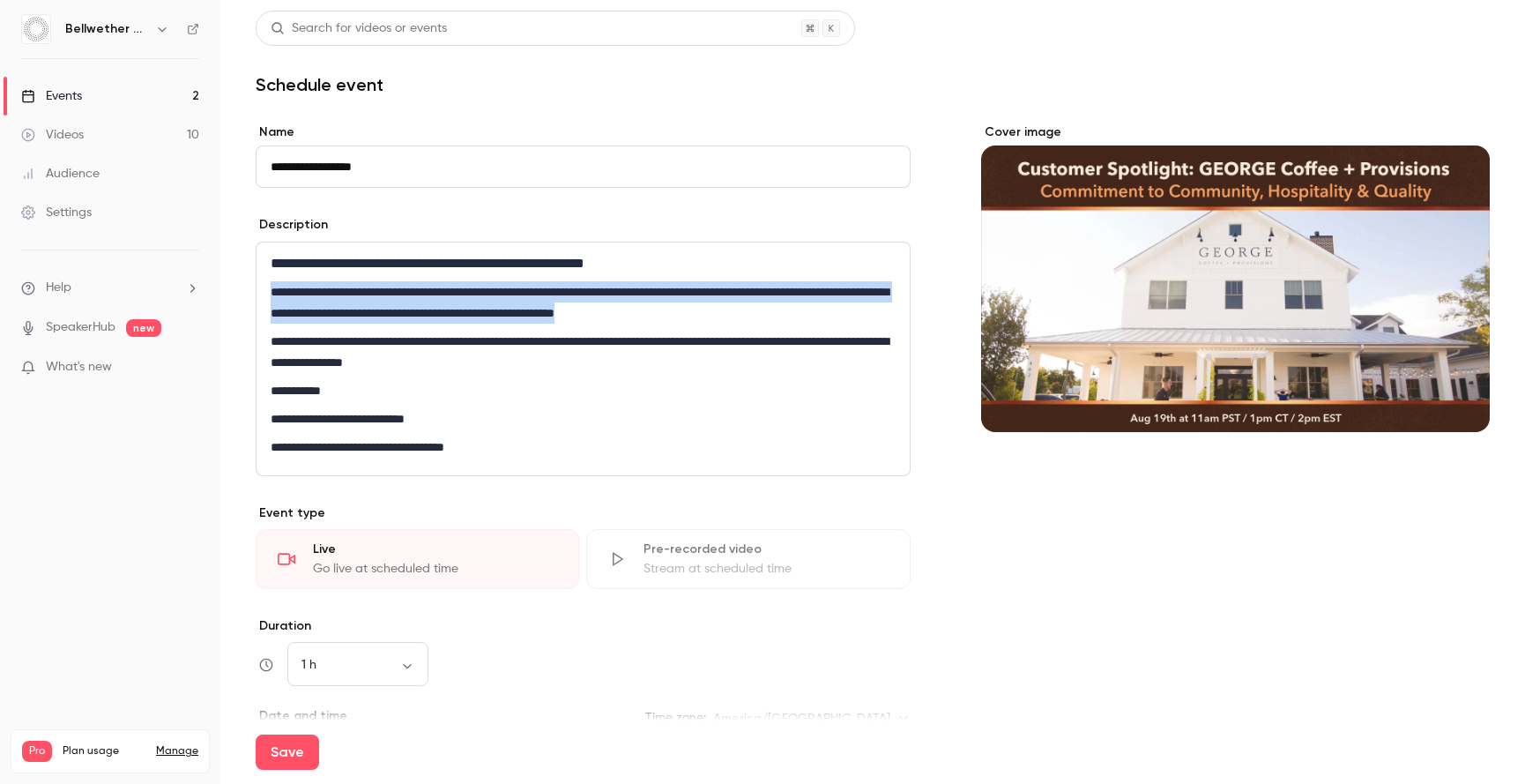
drag, startPoint x: 271, startPoint y: 292, endPoint x: 859, endPoint y: 307, distance: 588.2
click at [859, 307] on p "**********" at bounding box center [579, 302] width 617 height 42
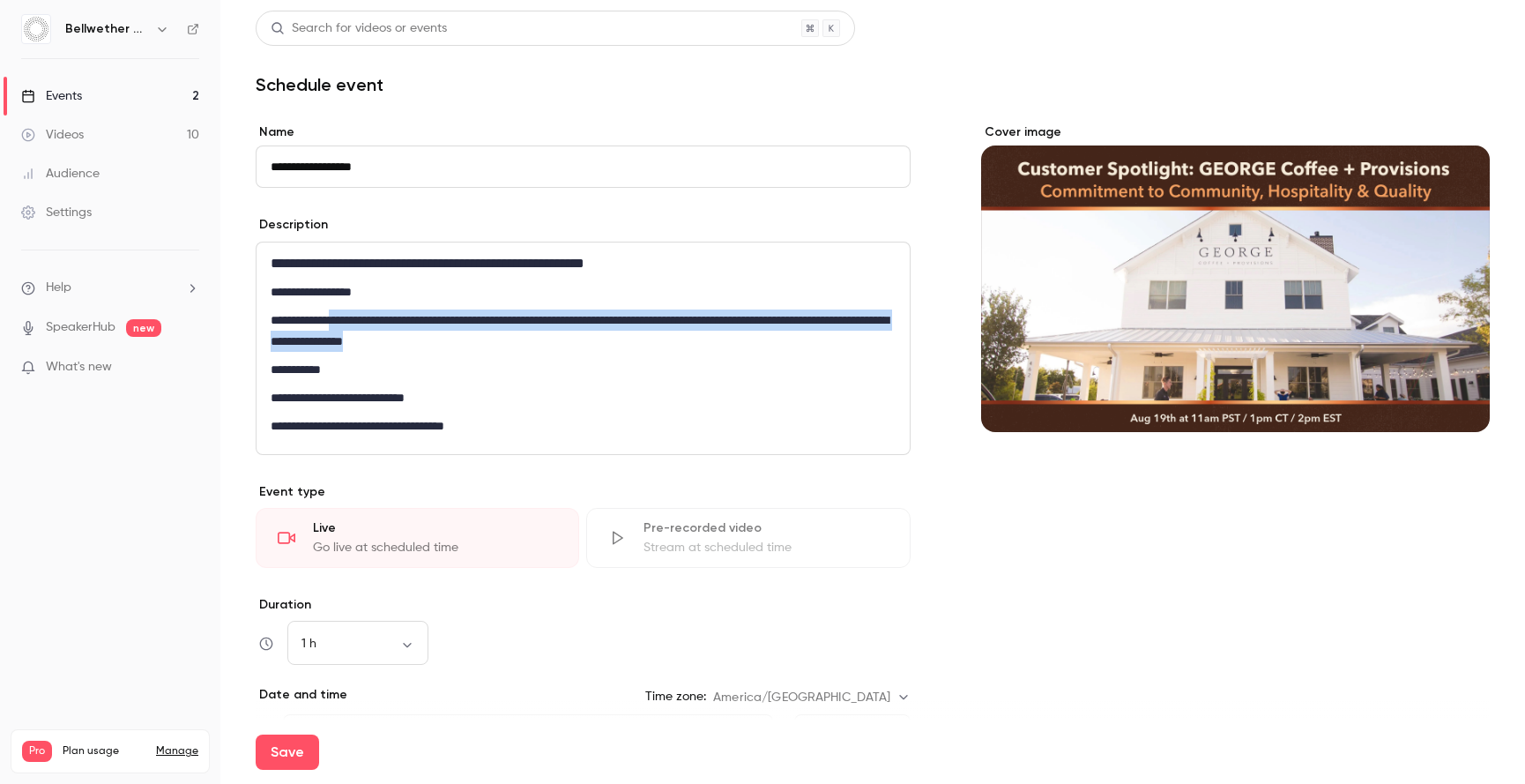
drag, startPoint x: 342, startPoint y: 320, endPoint x: 554, endPoint y: 342, distance: 213.1
click at [554, 342] on p "**********" at bounding box center [579, 330] width 617 height 42
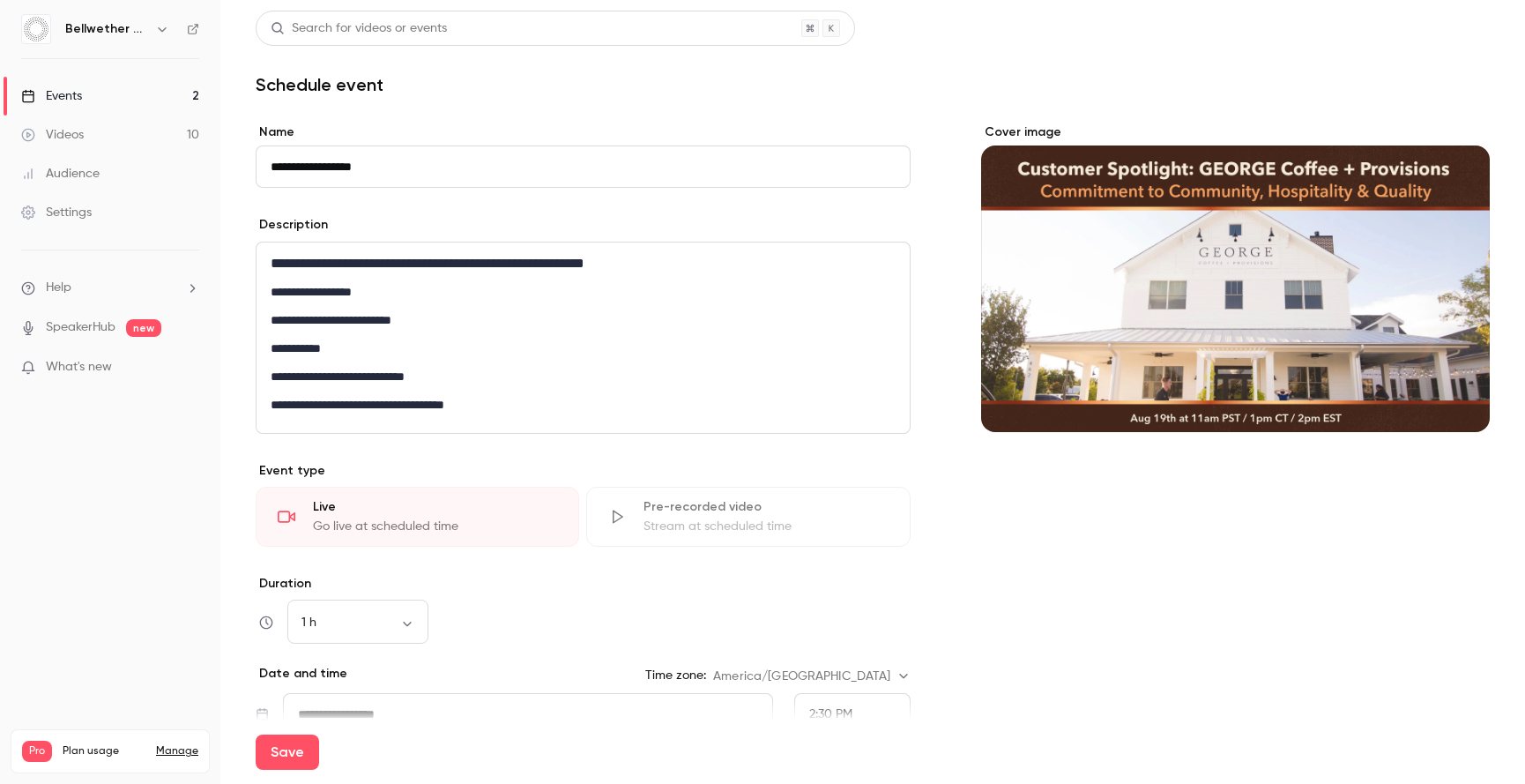
scroll to position [35, 0]
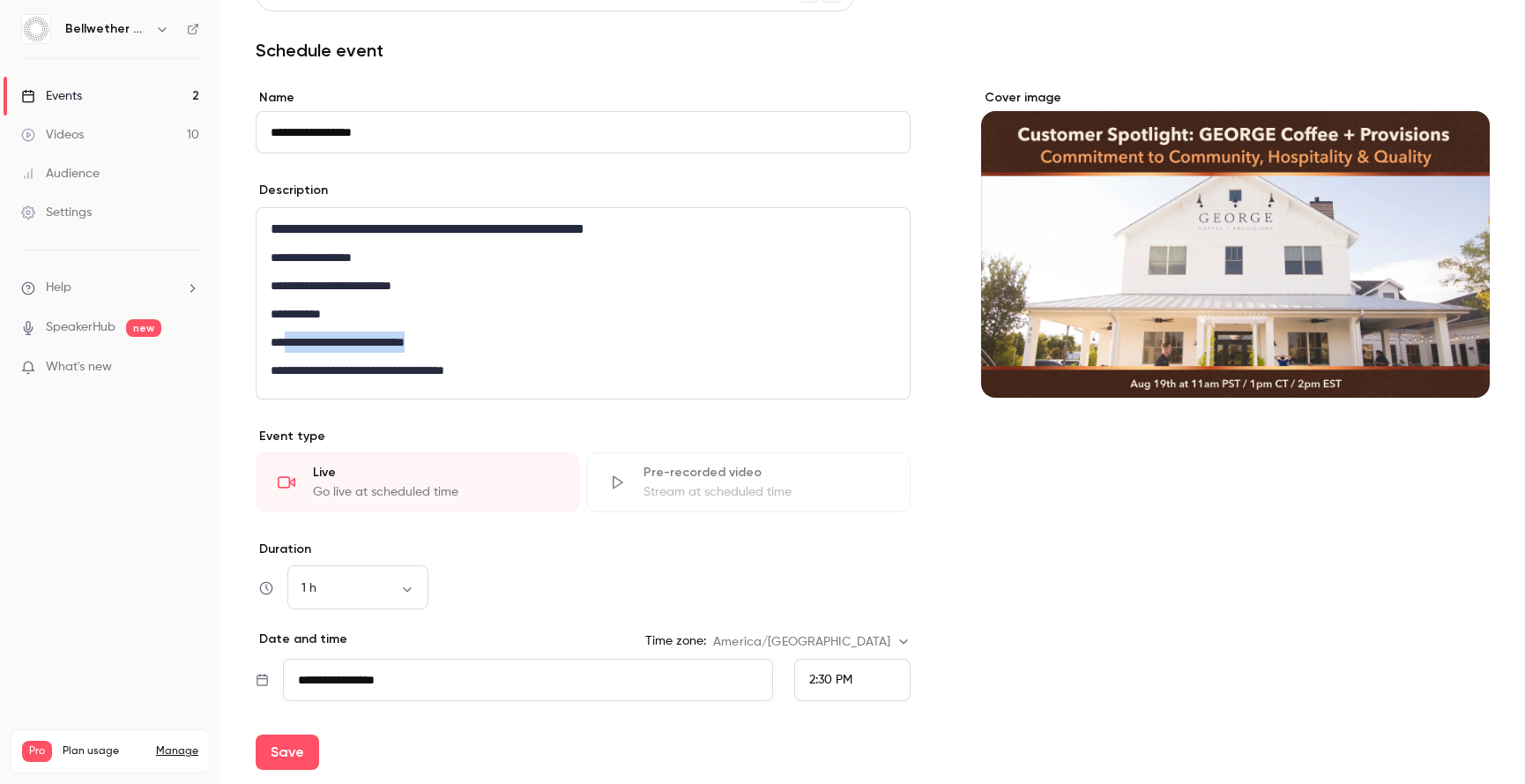
drag, startPoint x: 291, startPoint y: 342, endPoint x: 467, endPoint y: 344, distance: 176.0
click at [467, 344] on p "**********" at bounding box center [579, 342] width 617 height 21
click at [528, 368] on p "**********" at bounding box center [579, 369] width 617 height 21
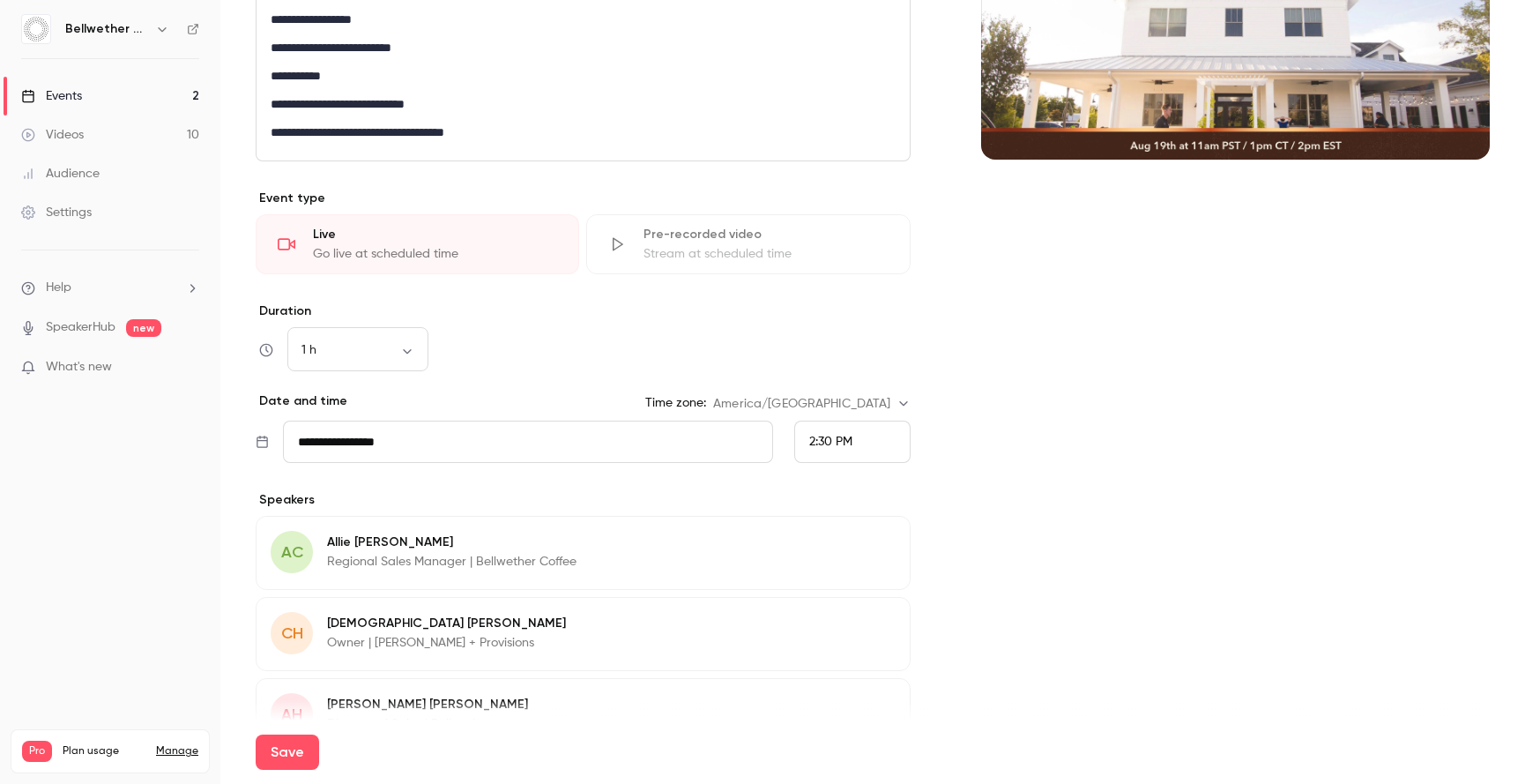
scroll to position [370, 0]
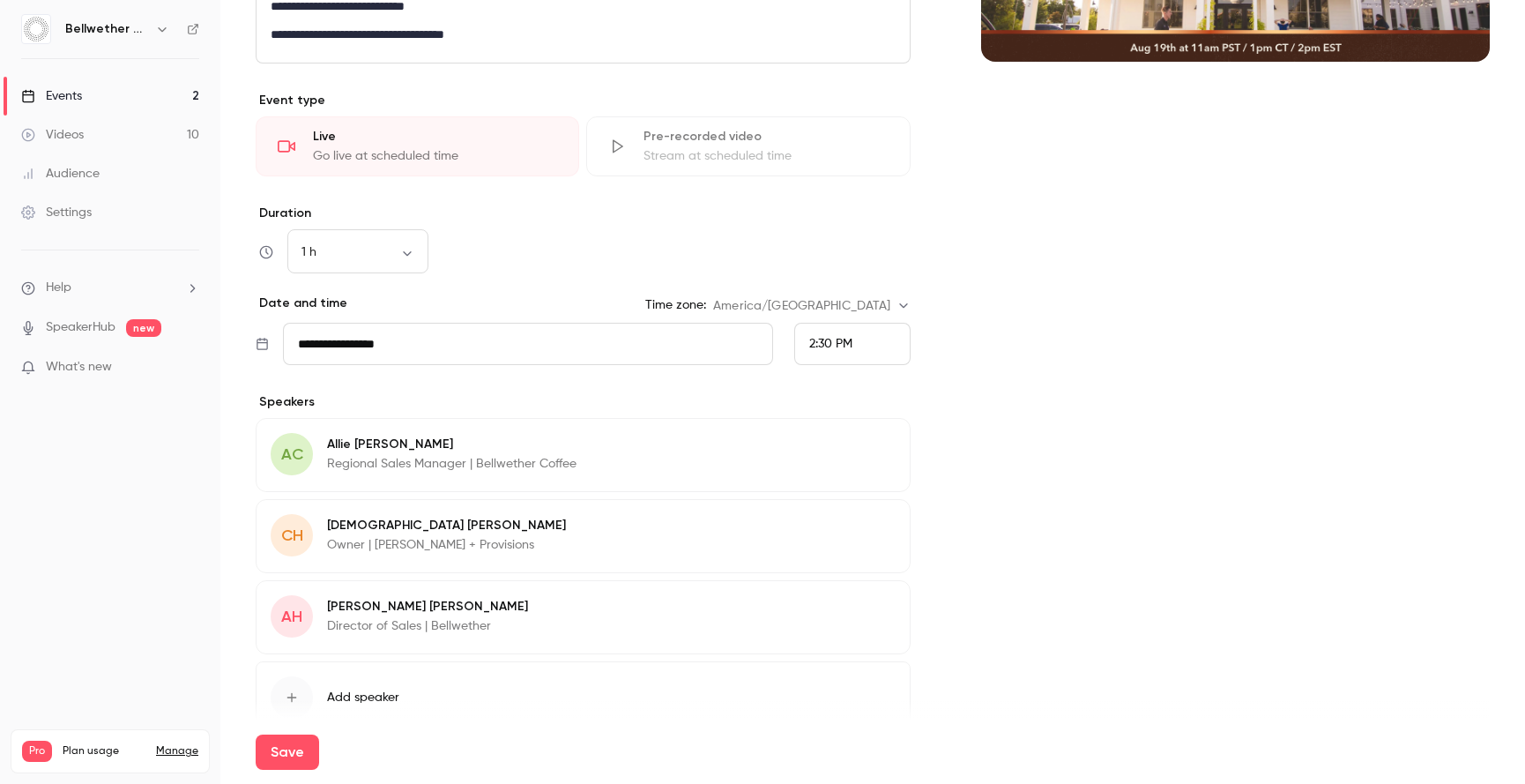
click at [412, 342] on input "**********" at bounding box center [527, 344] width 489 height 42
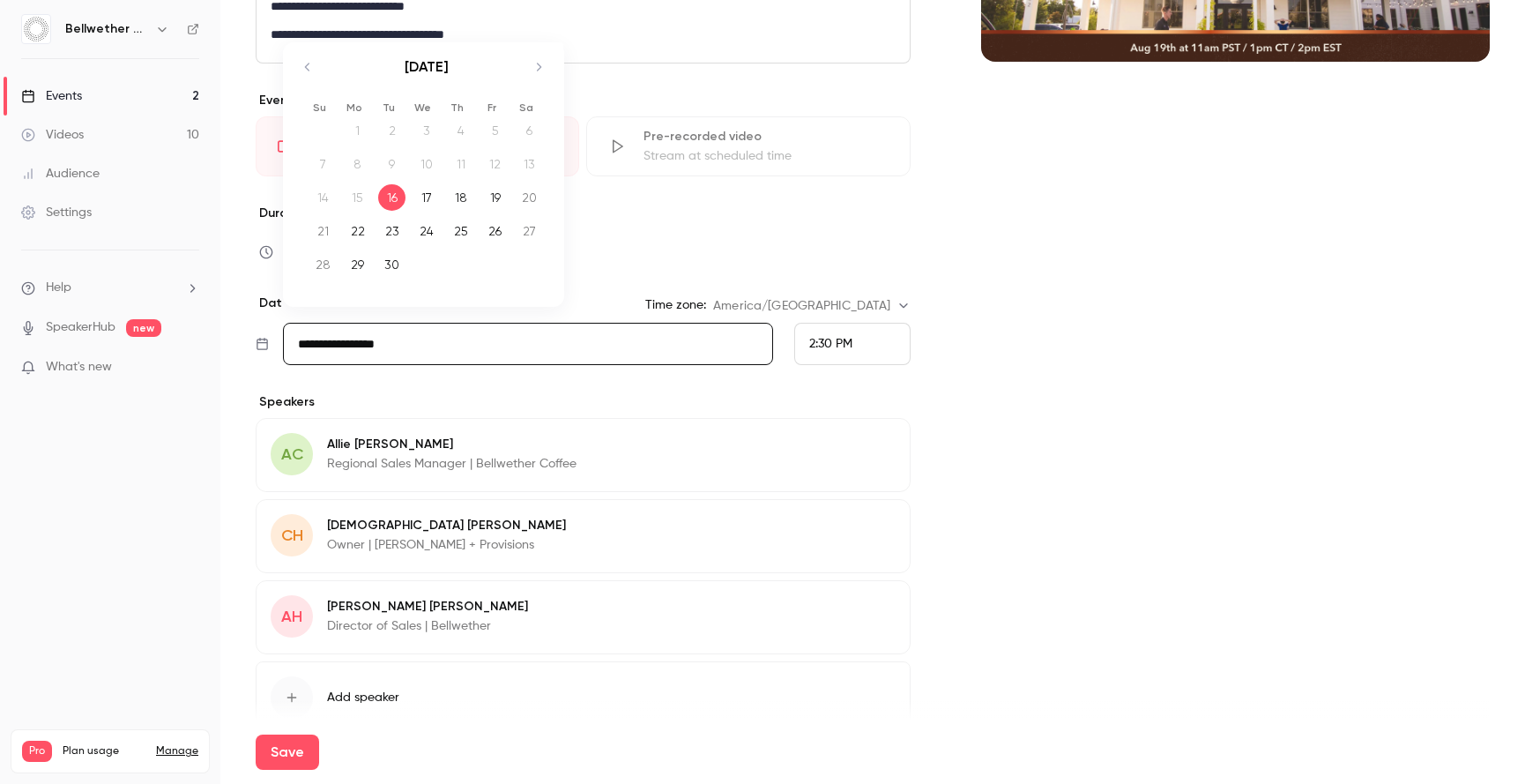
click at [543, 66] on icon "Move forward to switch to the next month." at bounding box center [538, 66] width 21 height 21
click at [464, 129] on div "2" at bounding box center [461, 130] width 28 height 27
type input "**********"
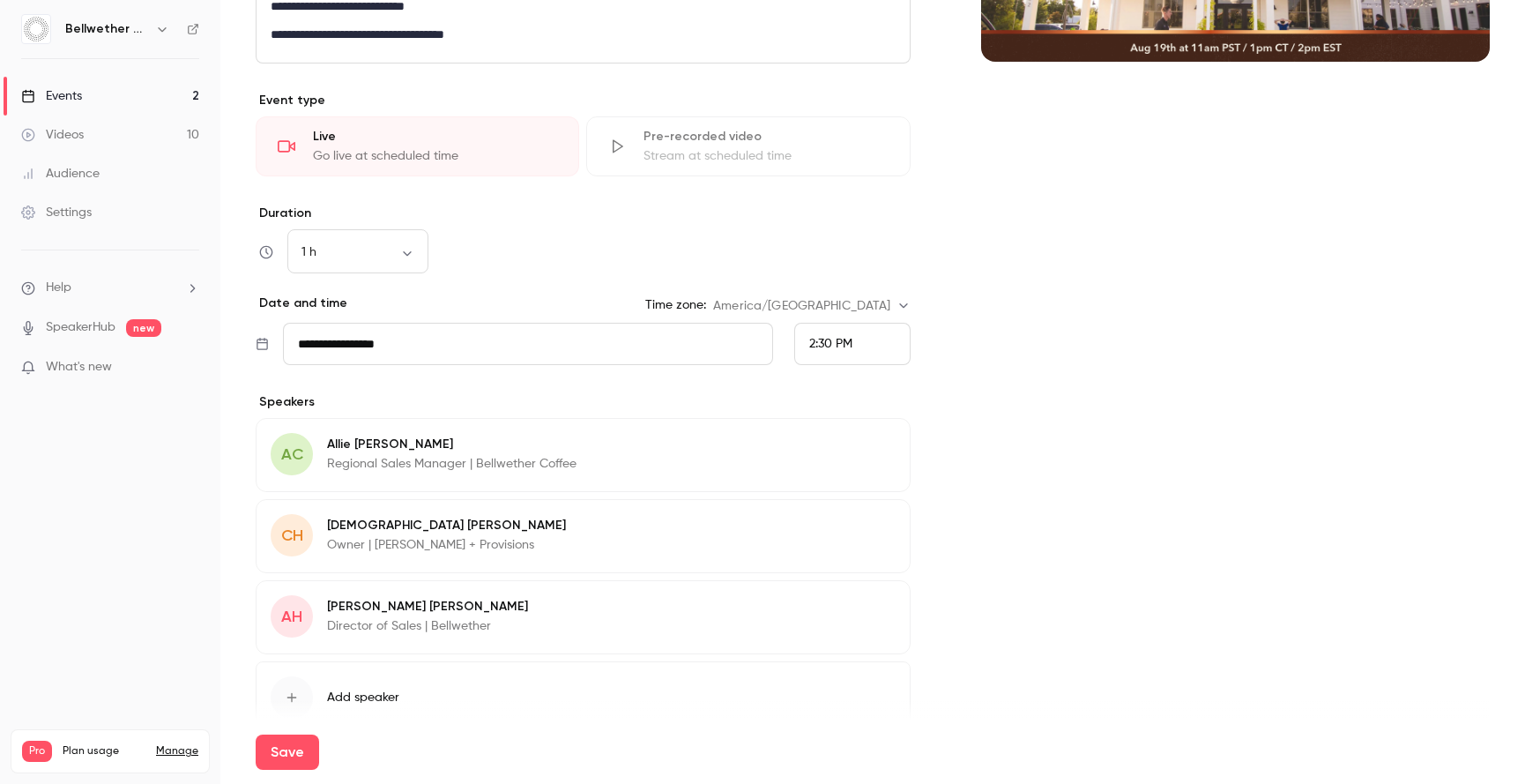
click at [873, 353] on div "2:30 PM" at bounding box center [852, 344] width 117 height 42
click at [826, 39] on span "11:00 AM" at bounding box center [827, 37] width 49 height 12
click at [1010, 379] on div "Cover image" at bounding box center [1237, 268] width 510 height 1030
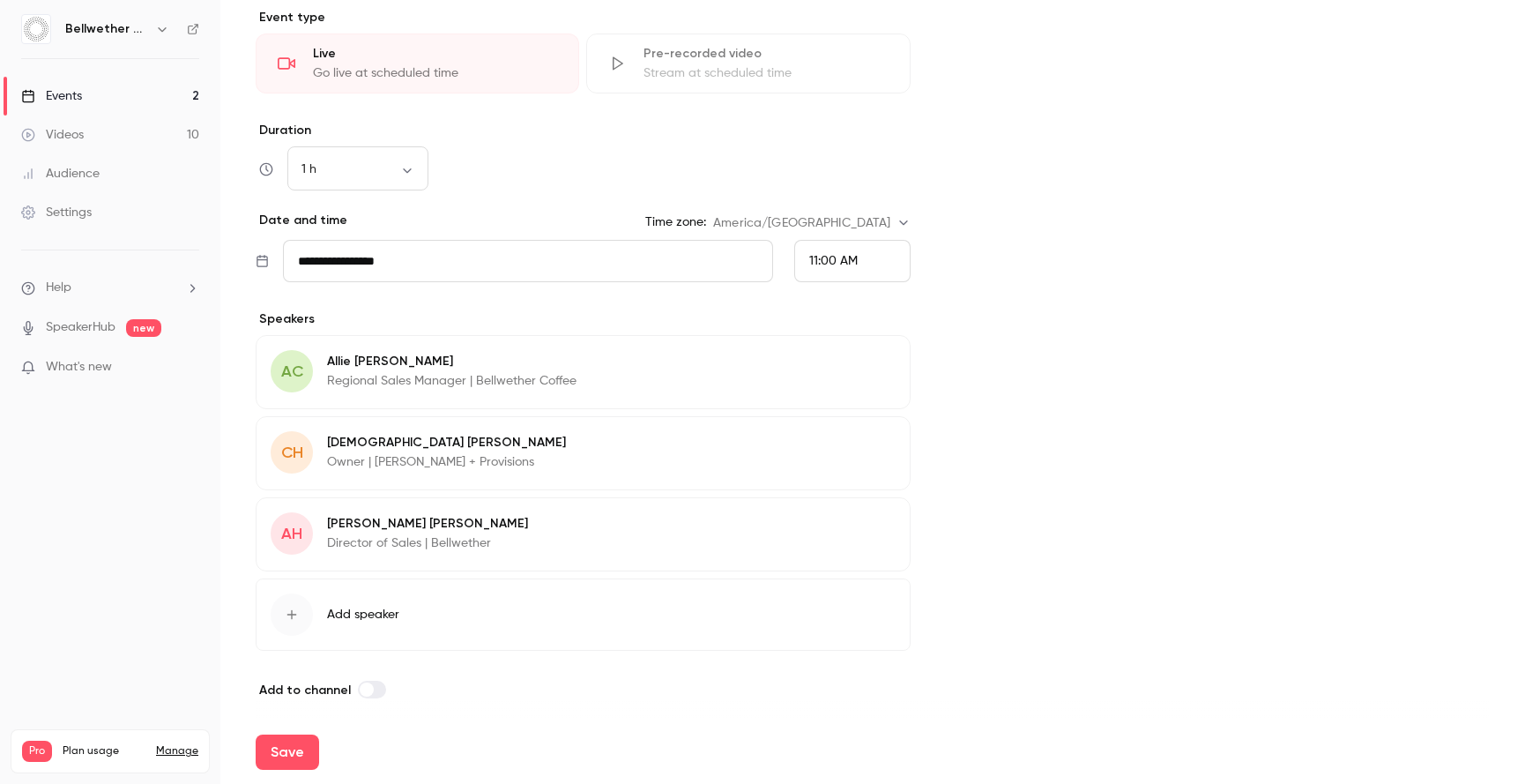
scroll to position [461, 0]
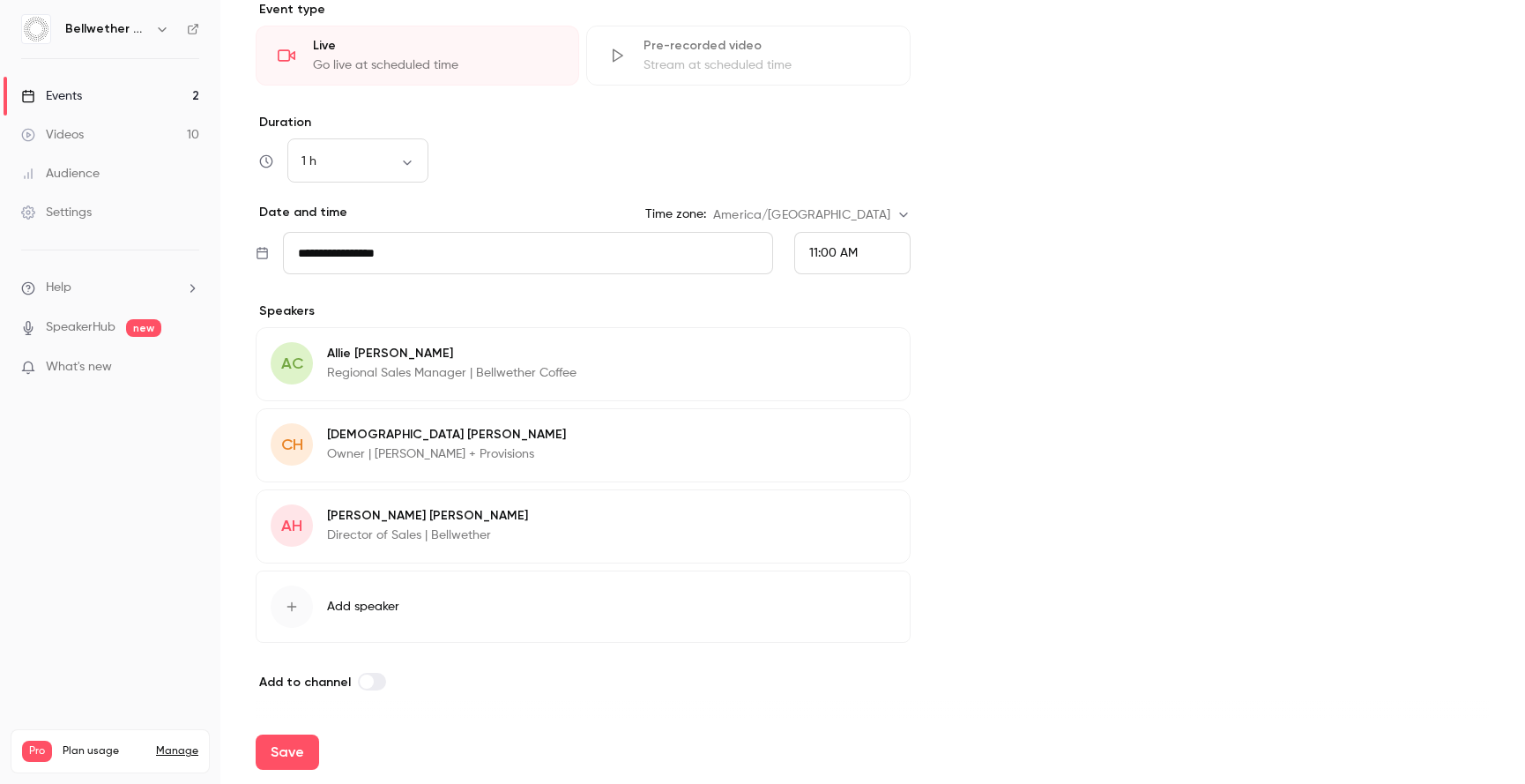
click at [844, 436] on icon "button" at bounding box center [846, 437] width 14 height 14
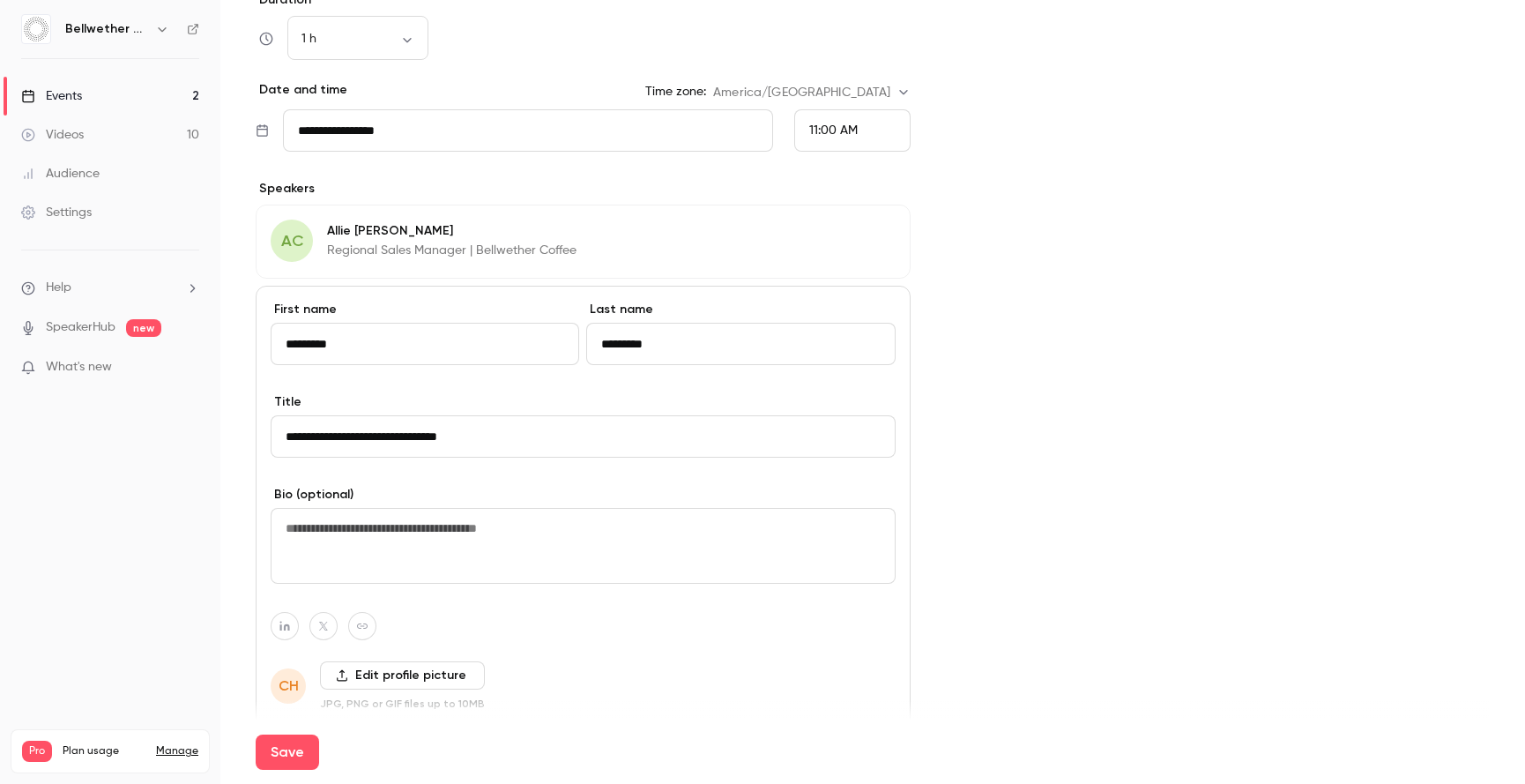
scroll to position [801, 0]
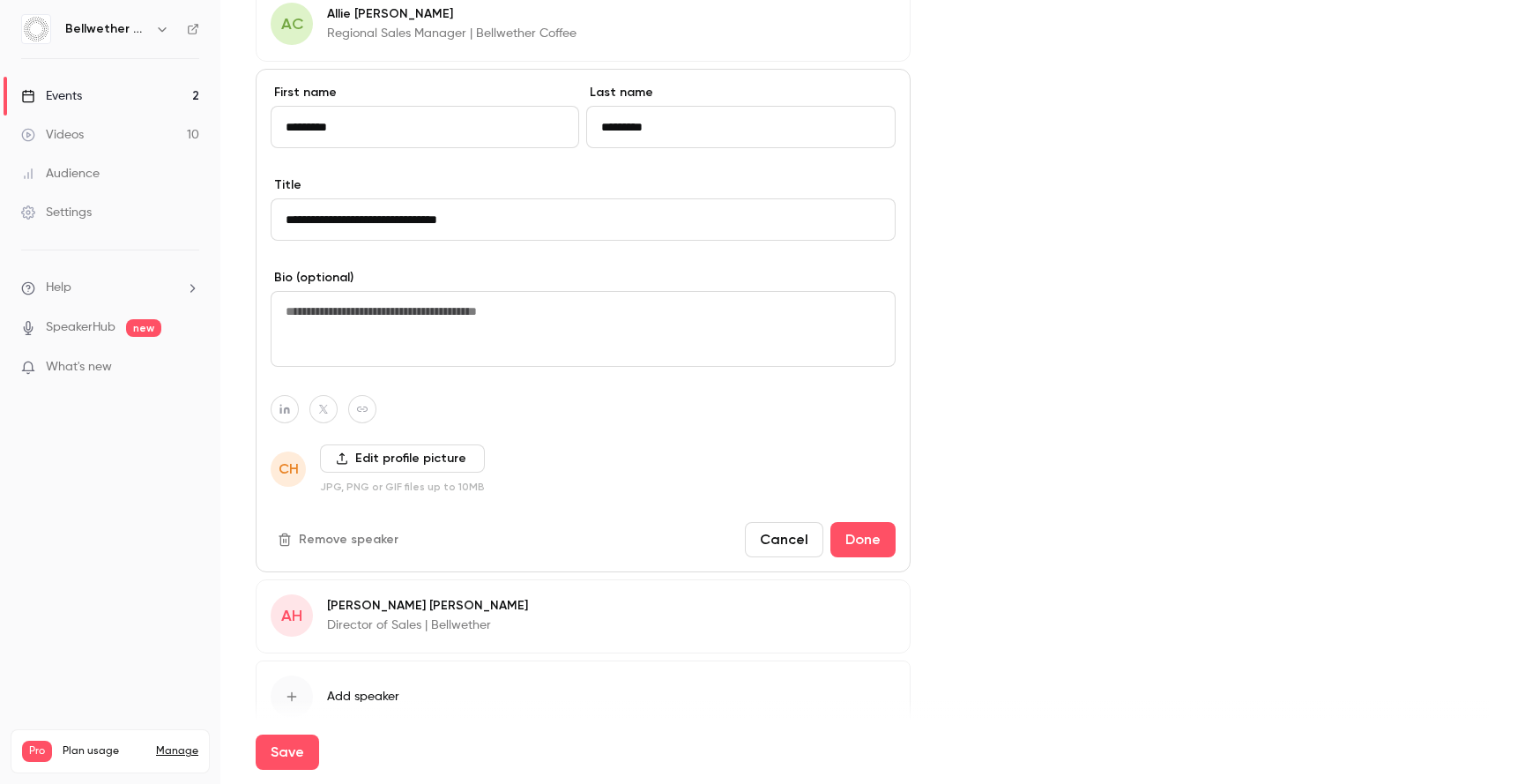
click at [342, 536] on button "Remove speaker" at bounding box center [340, 539] width 138 height 29
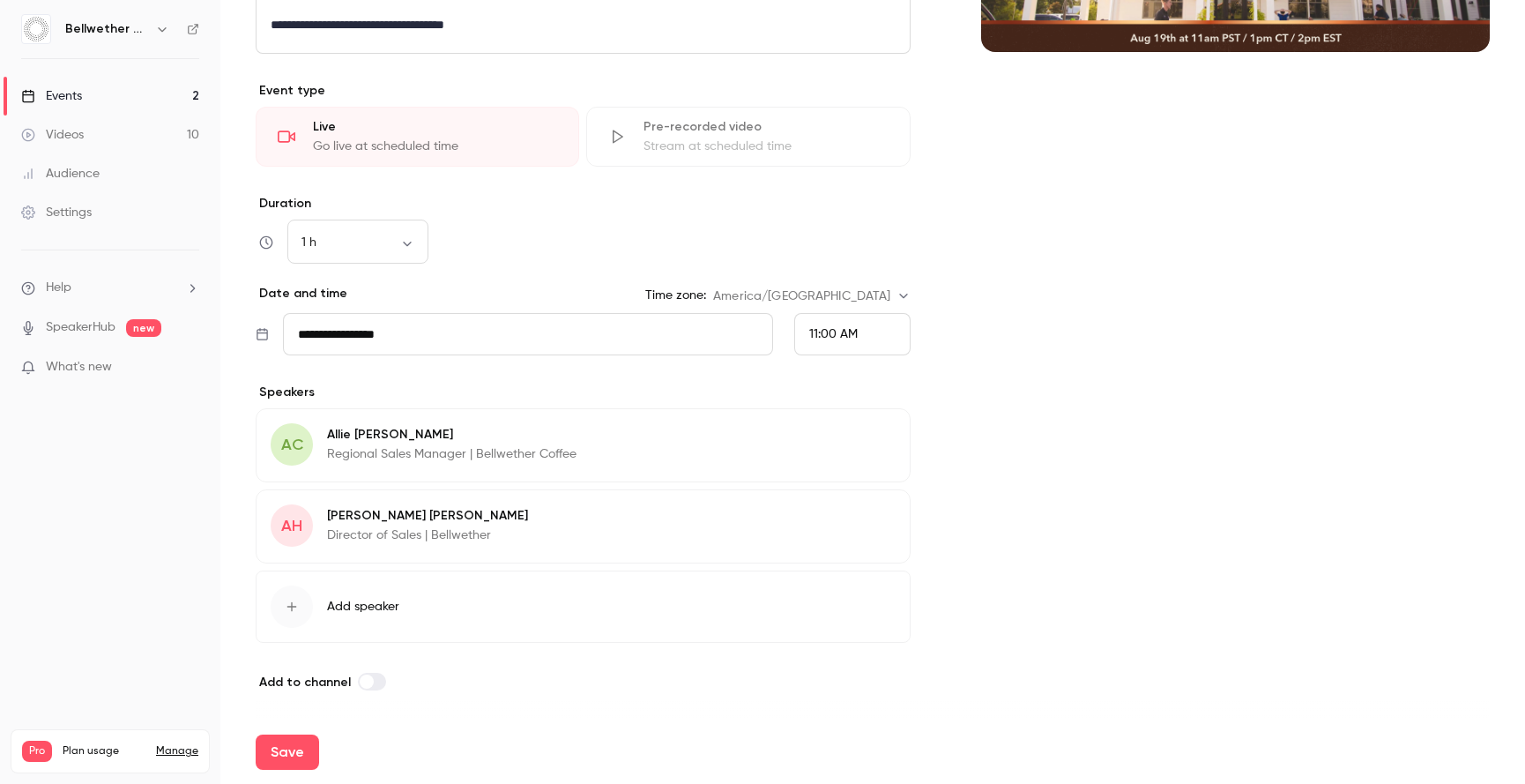
scroll to position [380, 0]
click at [288, 751] on button "Save" at bounding box center [287, 752] width 63 height 36
type input "**********"
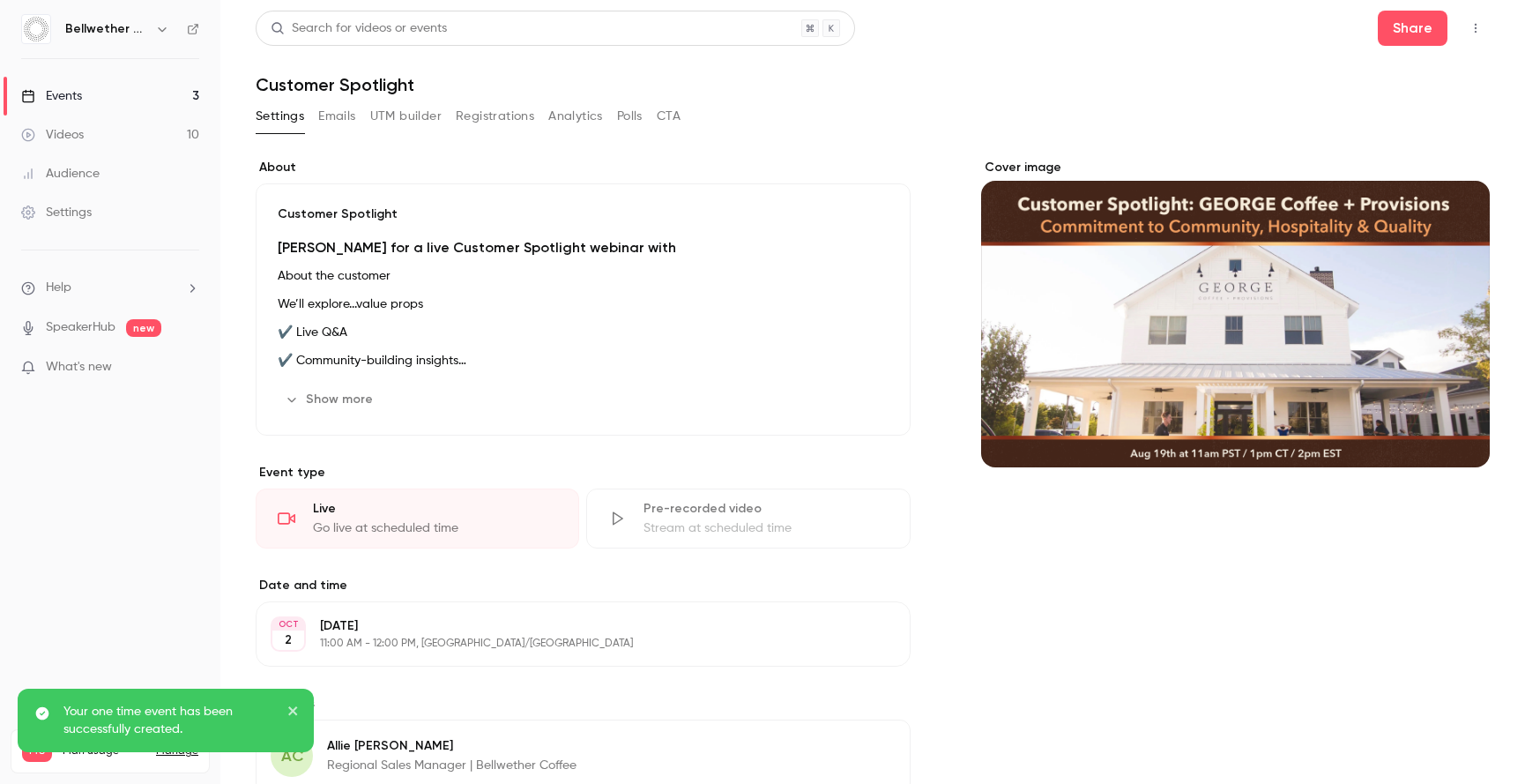
click at [111, 90] on link "Events 3" at bounding box center [110, 96] width 220 height 39
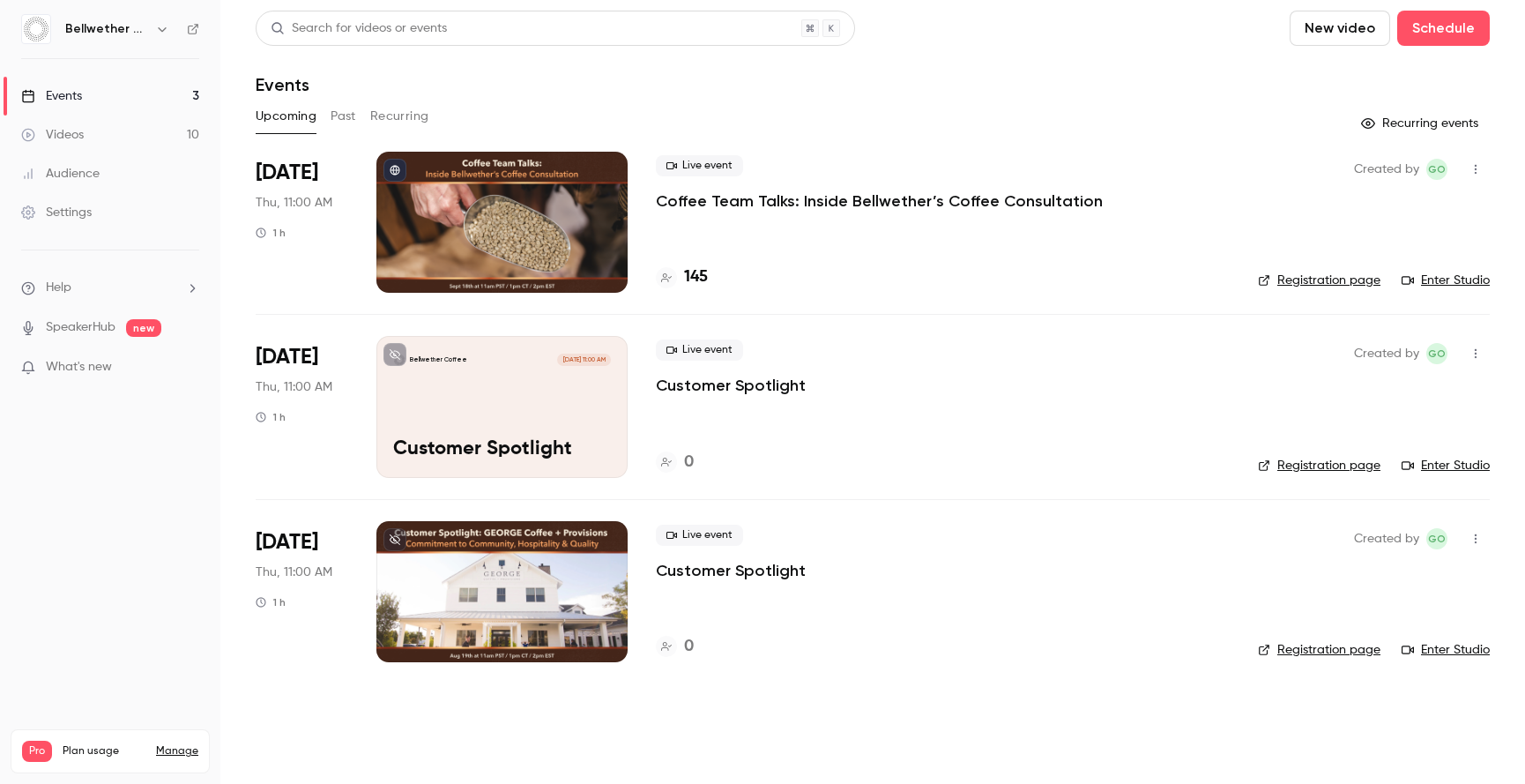
click at [1476, 356] on icon "button" at bounding box center [1476, 353] width 14 height 12
click at [1382, 573] on div "Delete" at bounding box center [1408, 582] width 134 height 18
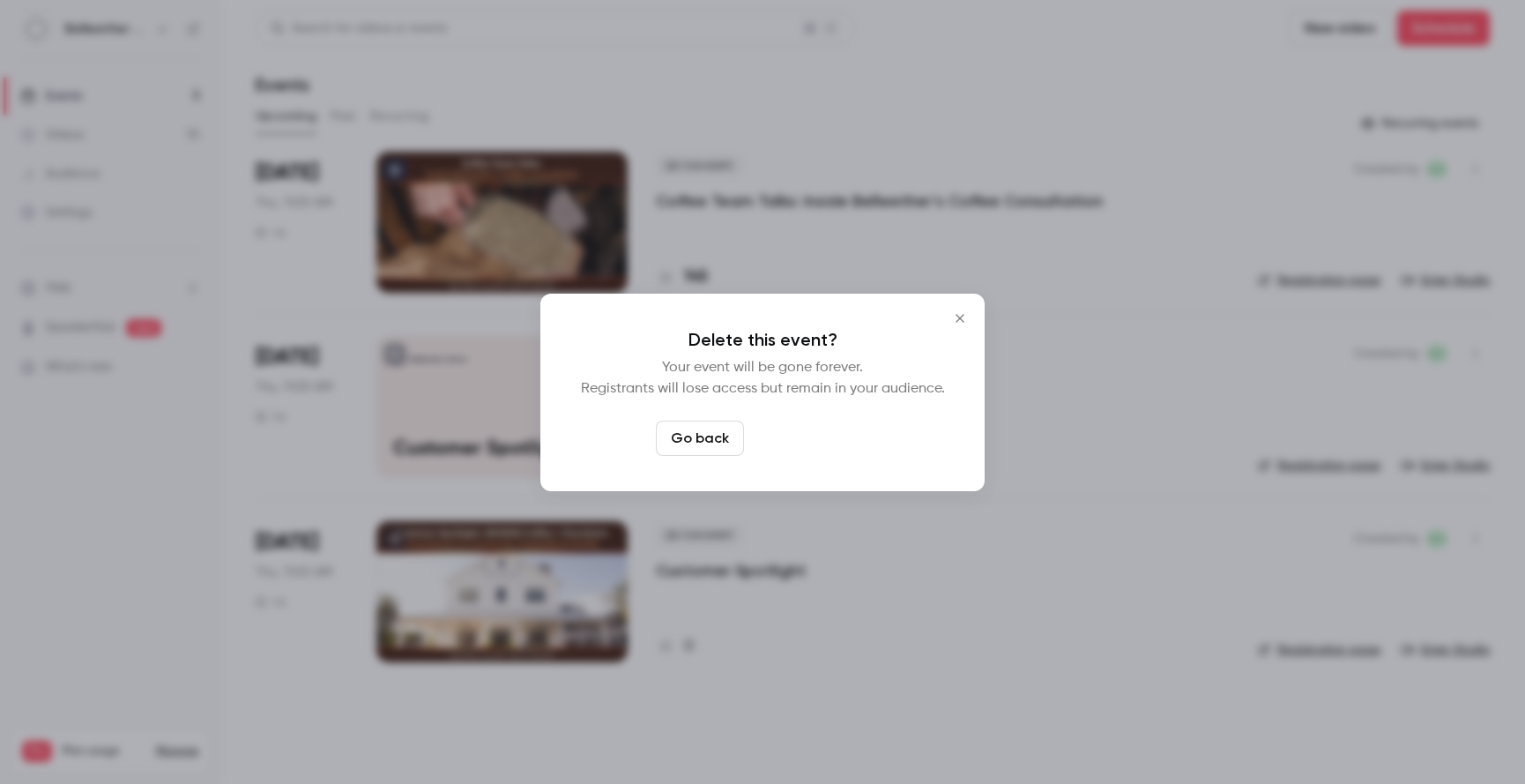
click at [818, 437] on button "Delete event" at bounding box center [811, 438] width 119 height 36
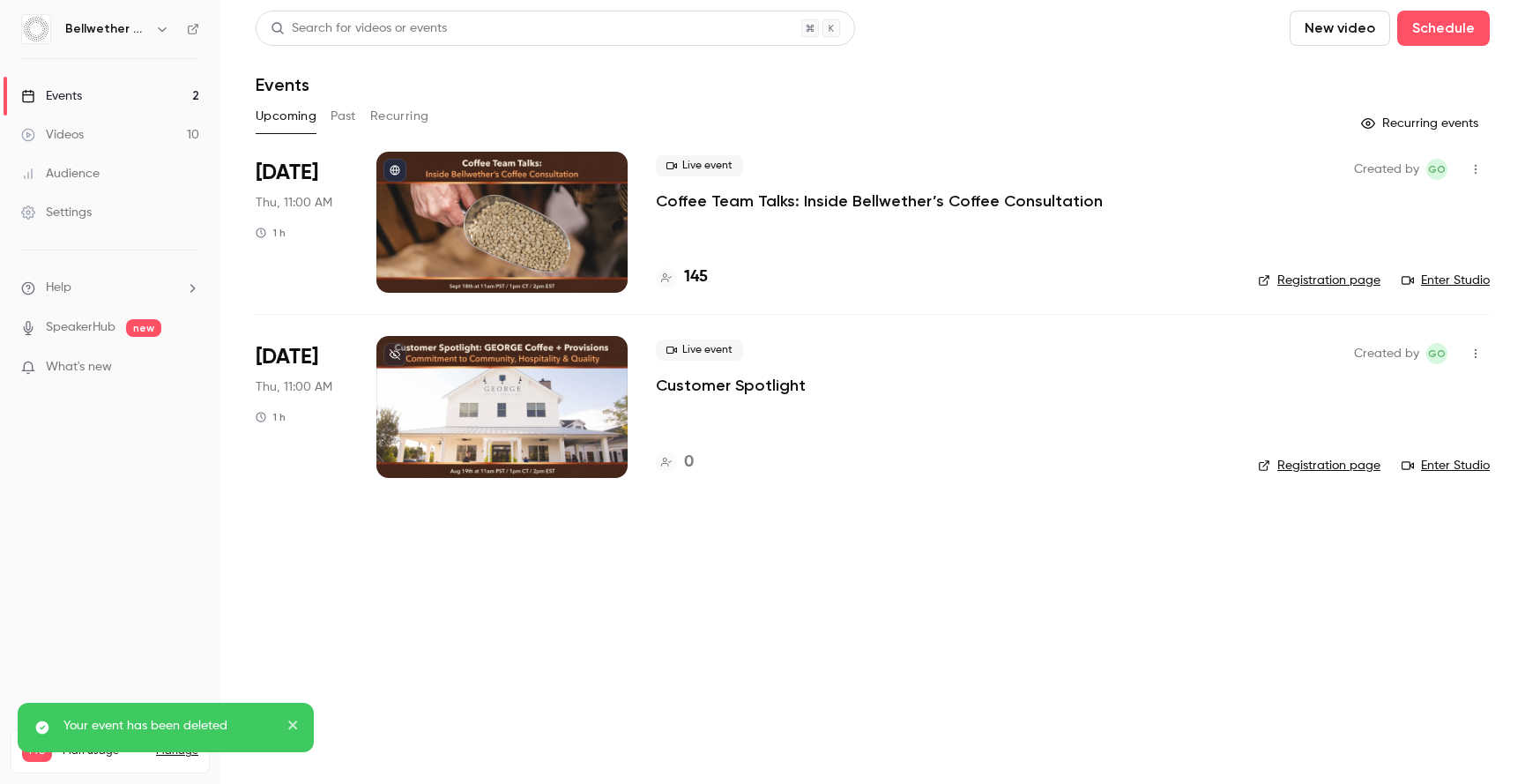
click at [582, 392] on div at bounding box center [502, 406] width 251 height 141
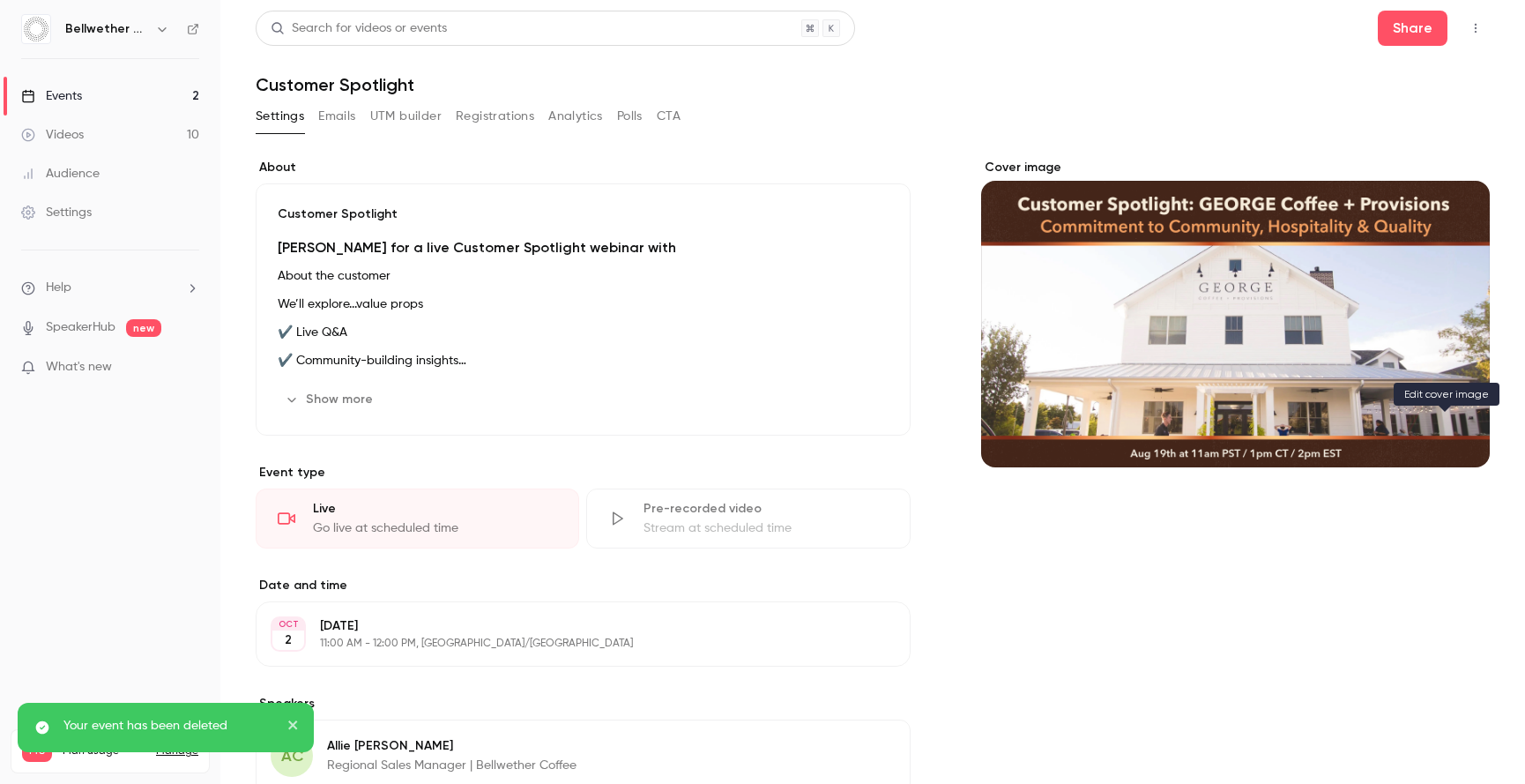
click at [1452, 429] on icon "Cover image" at bounding box center [1459, 435] width 20 height 14
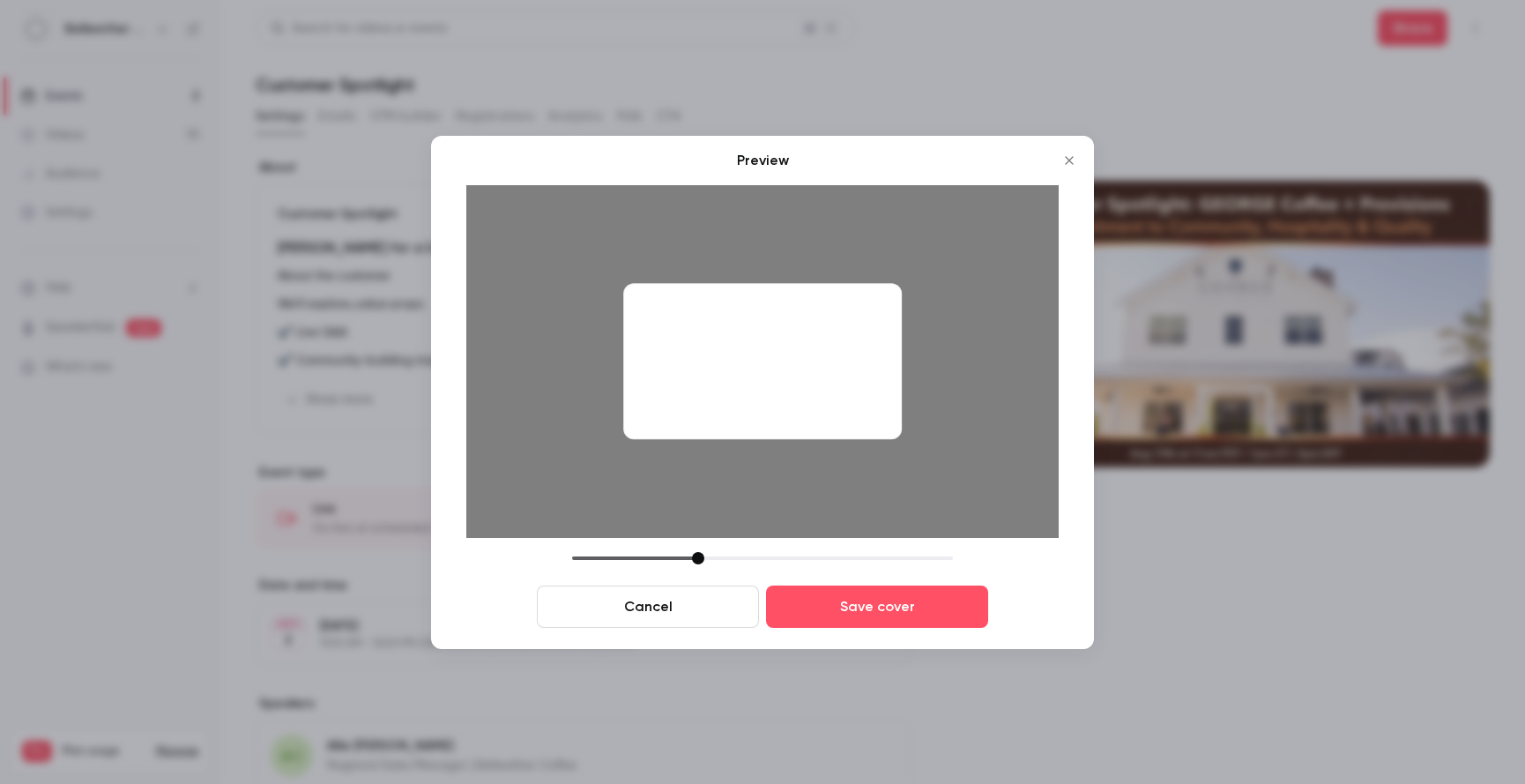
drag, startPoint x: 890, startPoint y: 401, endPoint x: 763, endPoint y: 414, distance: 127.7
click at [765, 321] on div at bounding box center [762, 361] width 279 height 157
drag, startPoint x: 644, startPoint y: 552, endPoint x: 620, endPoint y: 556, distance: 24.3
click at [620, 556] on div at bounding box center [762, 558] width 381 height 12
drag, startPoint x: 685, startPoint y: 367, endPoint x: 810, endPoint y: 367, distance: 125.0
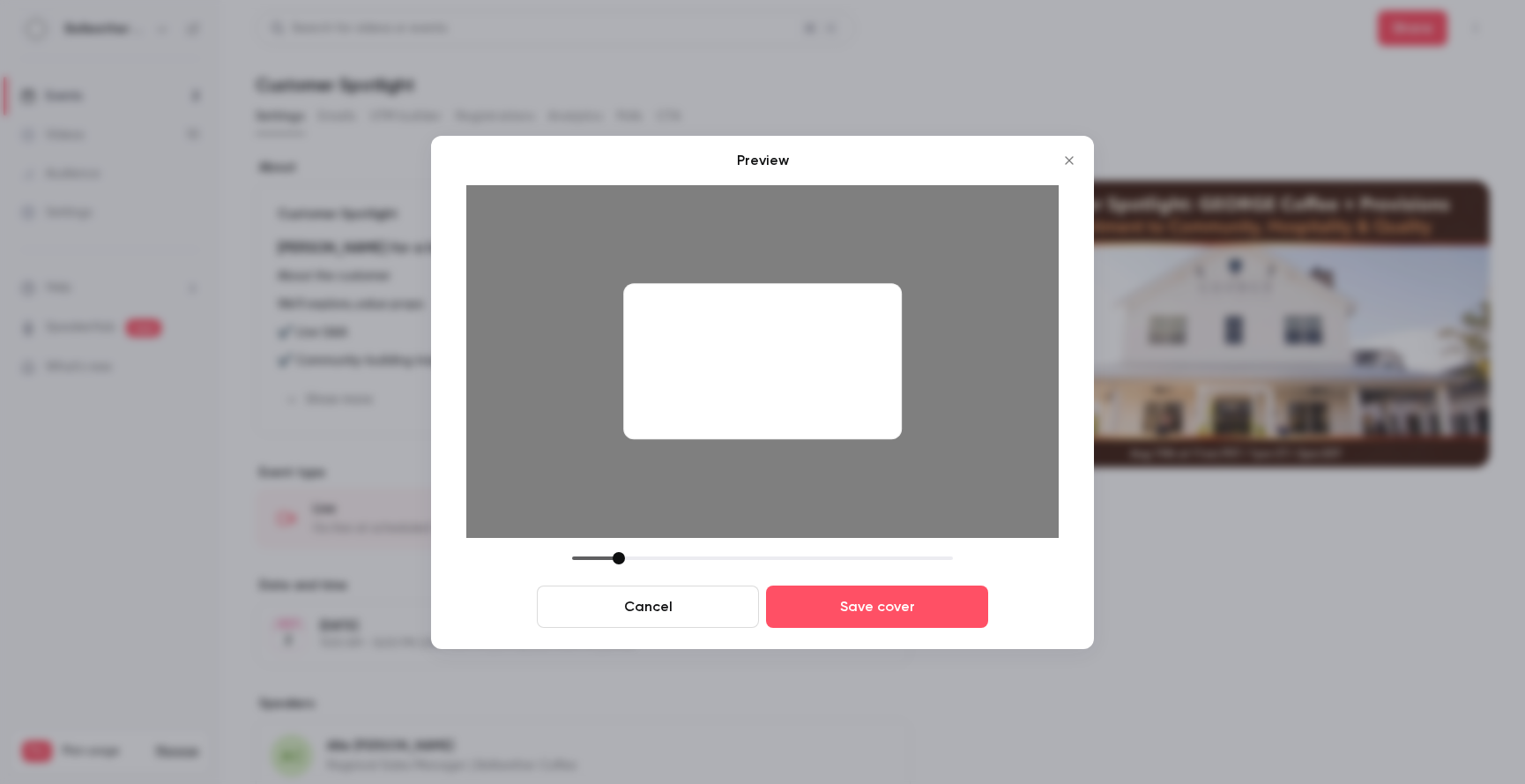
click at [810, 367] on div at bounding box center [762, 361] width 279 height 157
click at [844, 606] on button "Save cover" at bounding box center [877, 606] width 222 height 42
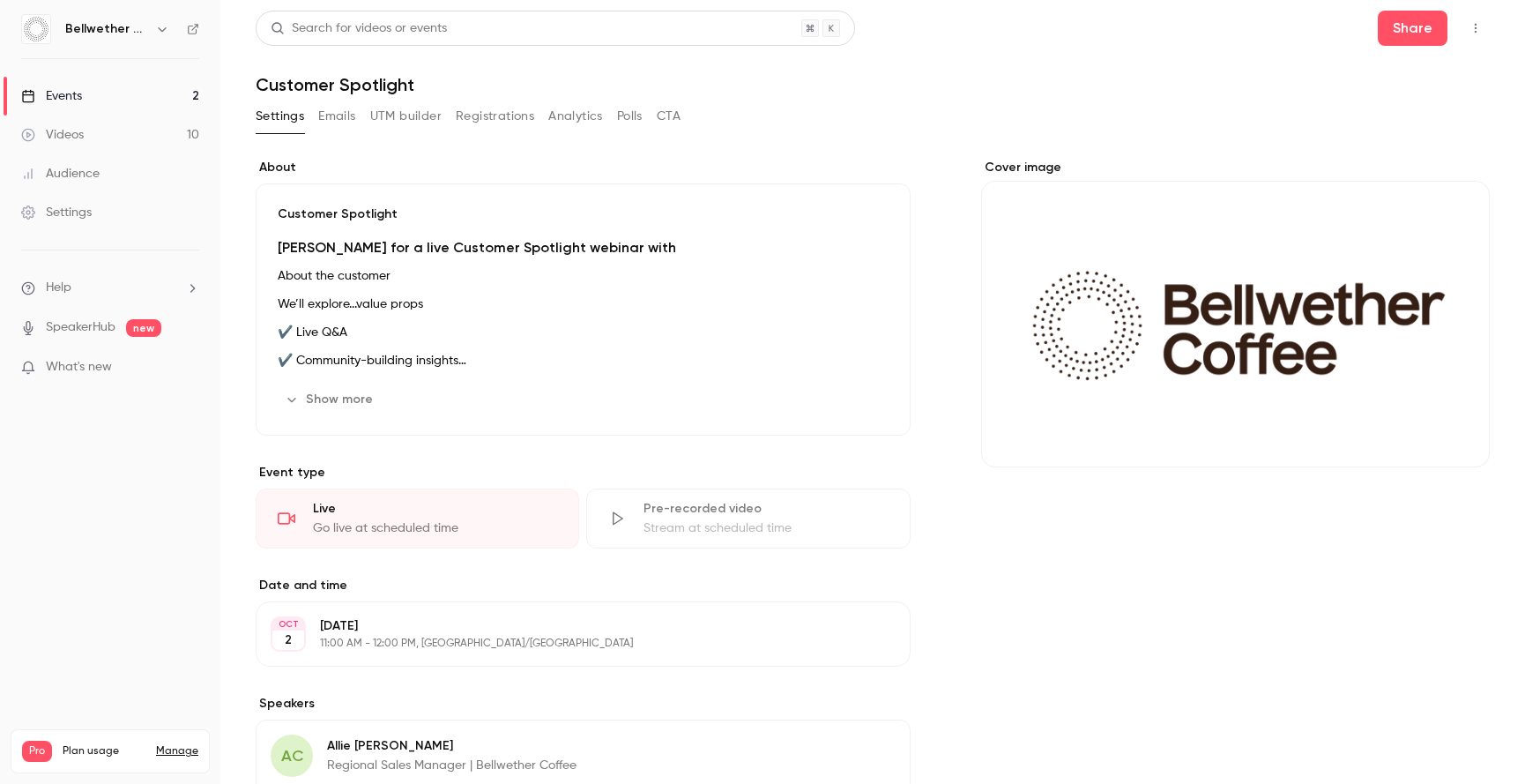
click at [106, 107] on link "Events 2" at bounding box center [110, 96] width 220 height 39
